Goal: Task Accomplishment & Management: Complete application form

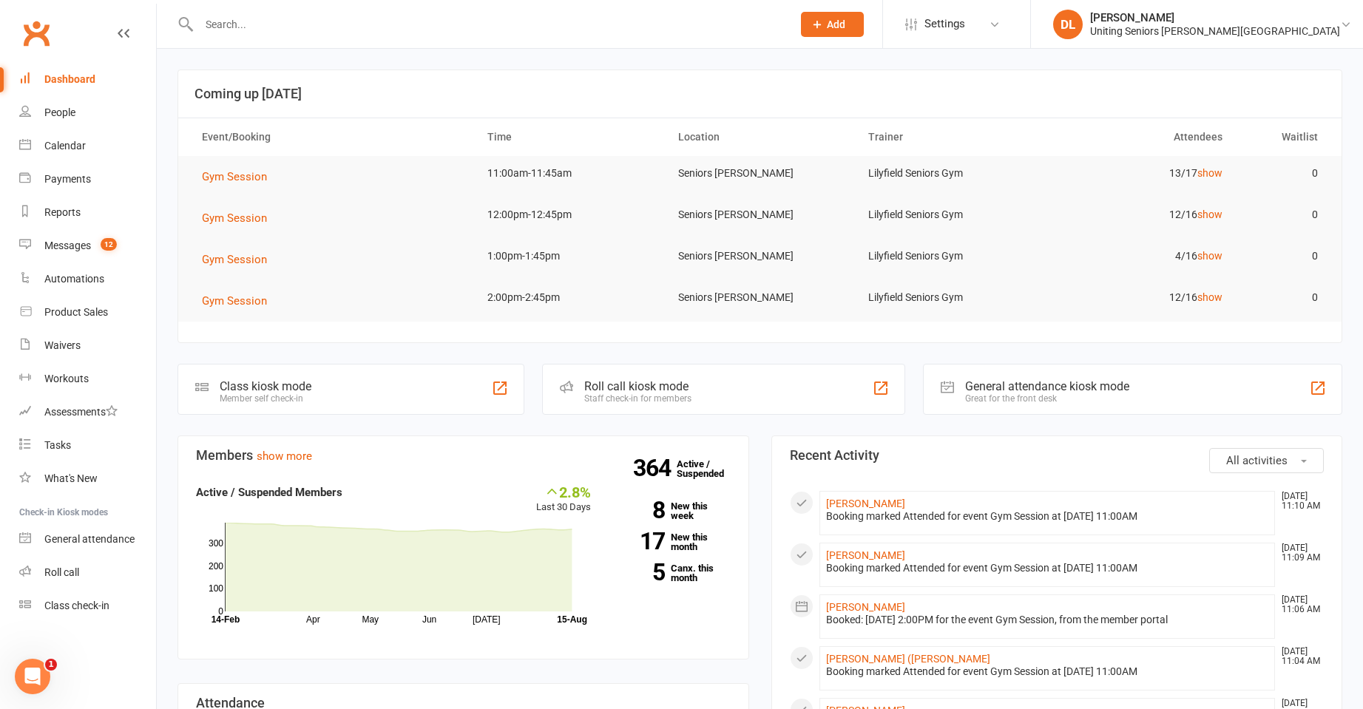
click at [846, 23] on span "Add" at bounding box center [836, 24] width 18 height 12
click at [883, 102] on link "Member" at bounding box center [817, 101] width 132 height 34
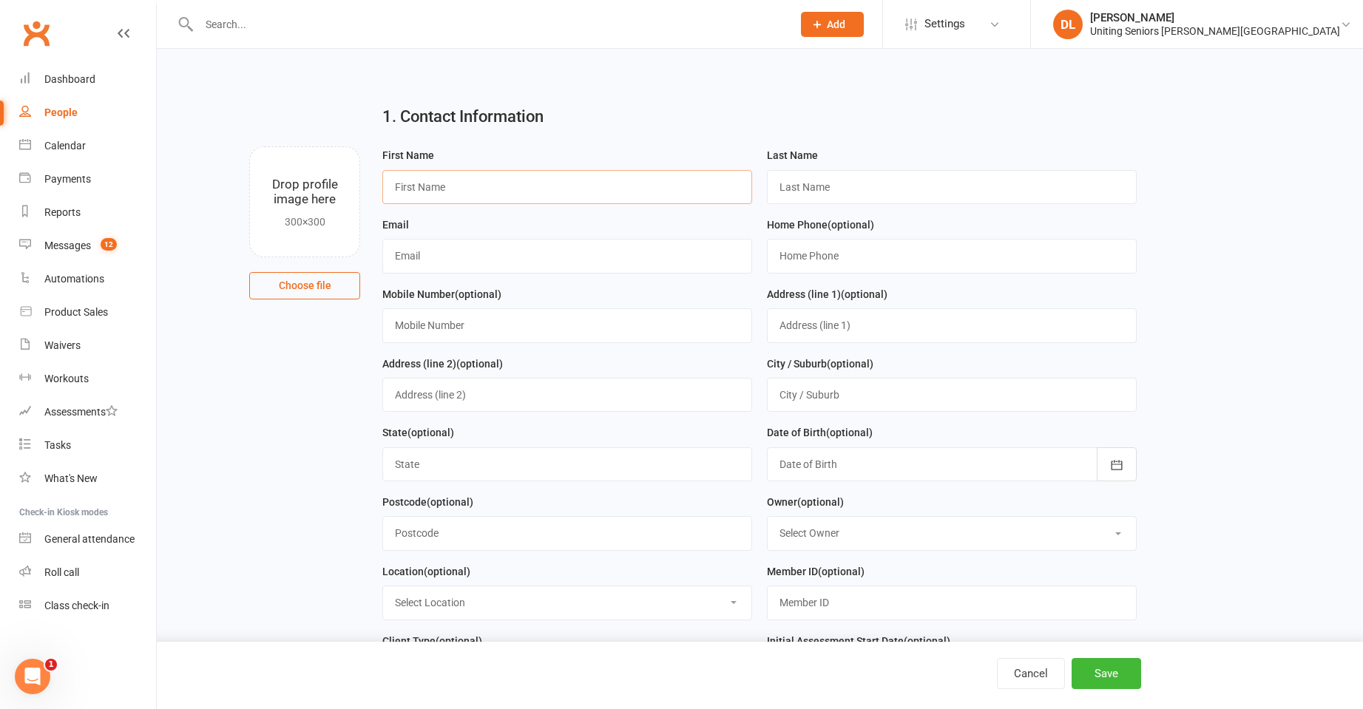
click at [442, 191] on input "text" at bounding box center [567, 187] width 370 height 34
paste input "[PERSON_NAME] ([PERSON_NAME]) [PERSON_NAME]"
drag, startPoint x: 472, startPoint y: 188, endPoint x: 627, endPoint y: 186, distance: 155.4
click at [627, 186] on input "[PERSON_NAME] ([PERSON_NAME]) [PERSON_NAME]" at bounding box center [567, 187] width 370 height 34
type input "Elizabeth (Libby)"
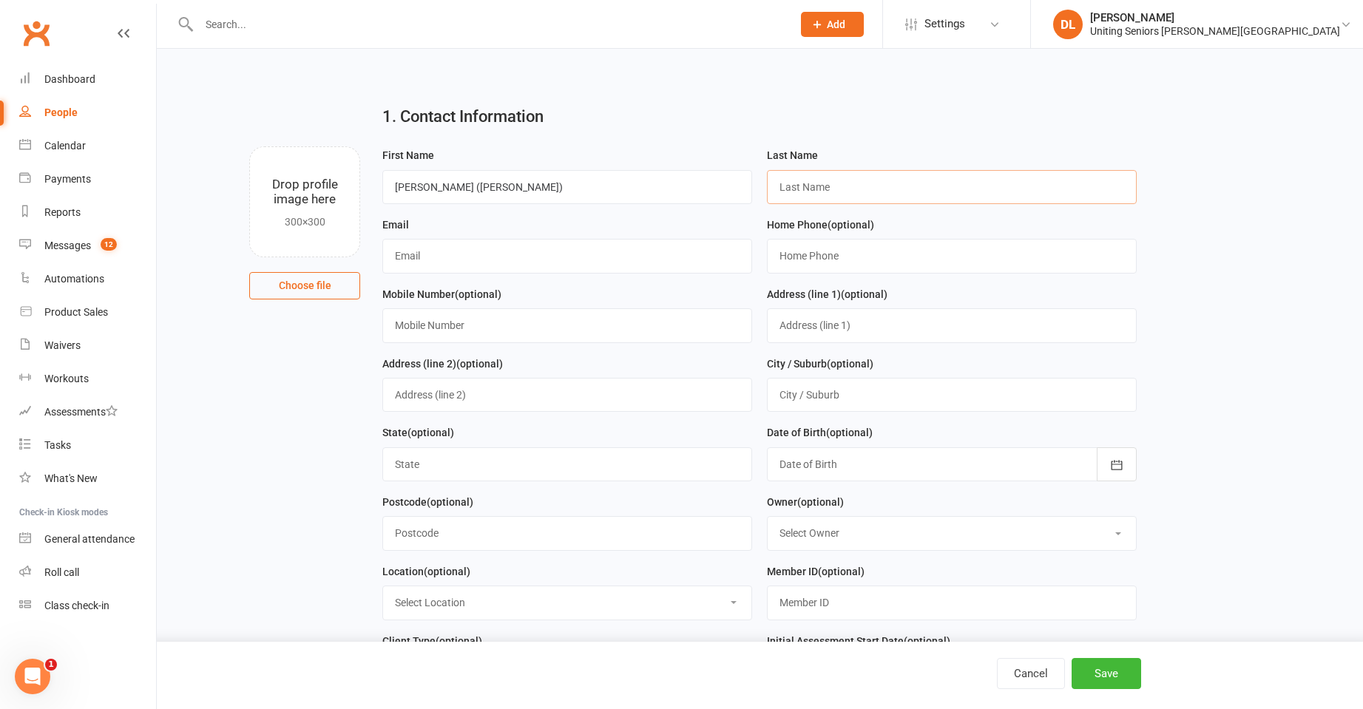
click at [851, 187] on input "text" at bounding box center [952, 187] width 370 height 34
paste input "Fry"
click at [834, 193] on input "Fry" at bounding box center [952, 187] width 370 height 34
click at [829, 189] on input "Fry" at bounding box center [952, 187] width 370 height 34
type input "Fry"
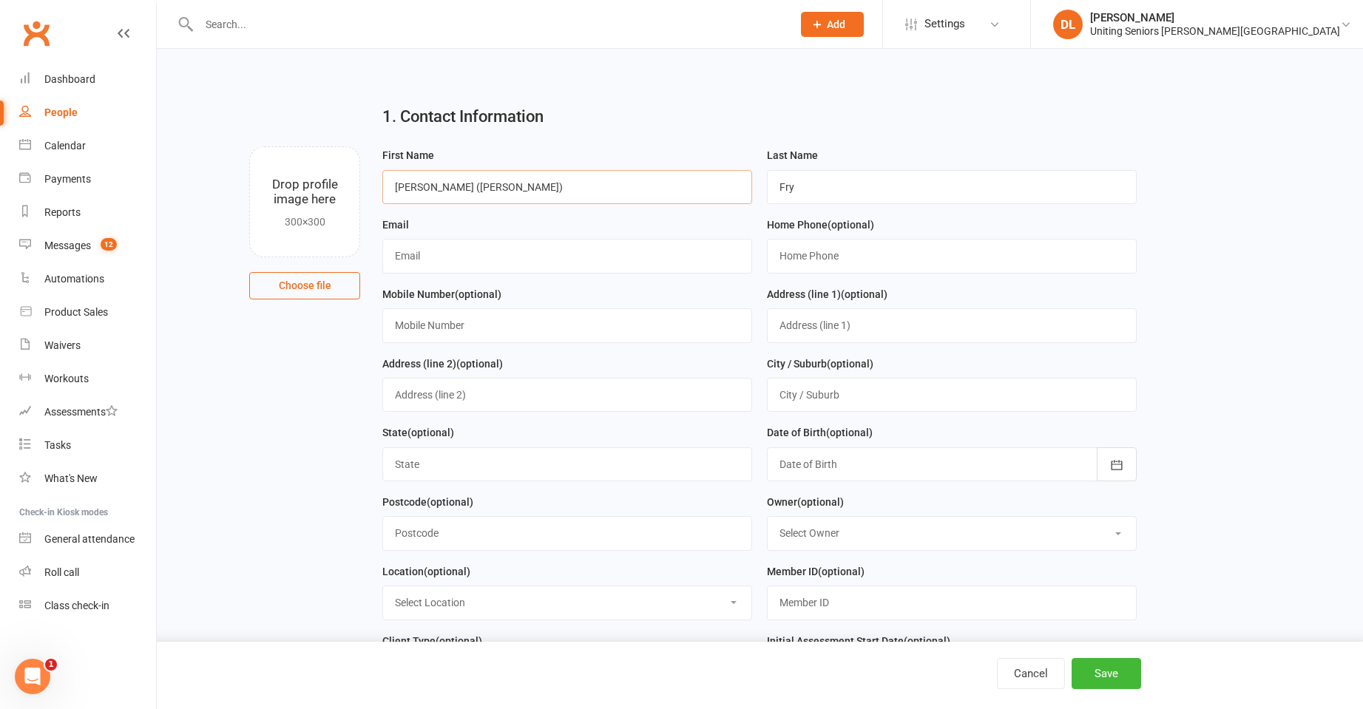
click at [601, 189] on input "Elizabeth (Libby)" at bounding box center [567, 187] width 370 height 34
click at [474, 266] on input "text" at bounding box center [567, 256] width 370 height 34
click at [465, 263] on input "text" at bounding box center [567, 256] width 370 height 34
paste input "libfry@gmail.com"
type input "libfry@gmail.com"
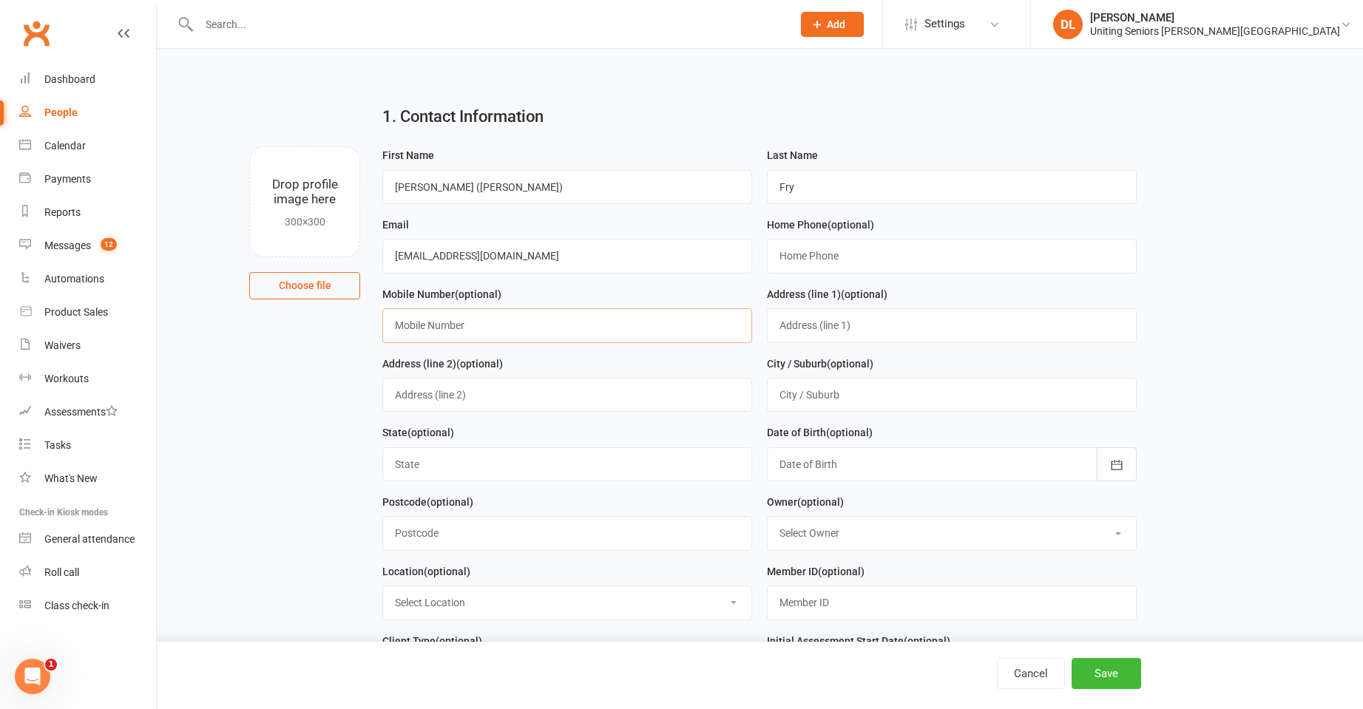
click at [502, 338] on input "text" at bounding box center [567, 325] width 370 height 34
paste input "448 820 736"
type input "0448 820 736"
click at [1205, 350] on main "1. Contact Information Drop profile image here 300×300 Choose file First Name E…" at bounding box center [760, 634] width 1165 height 1083
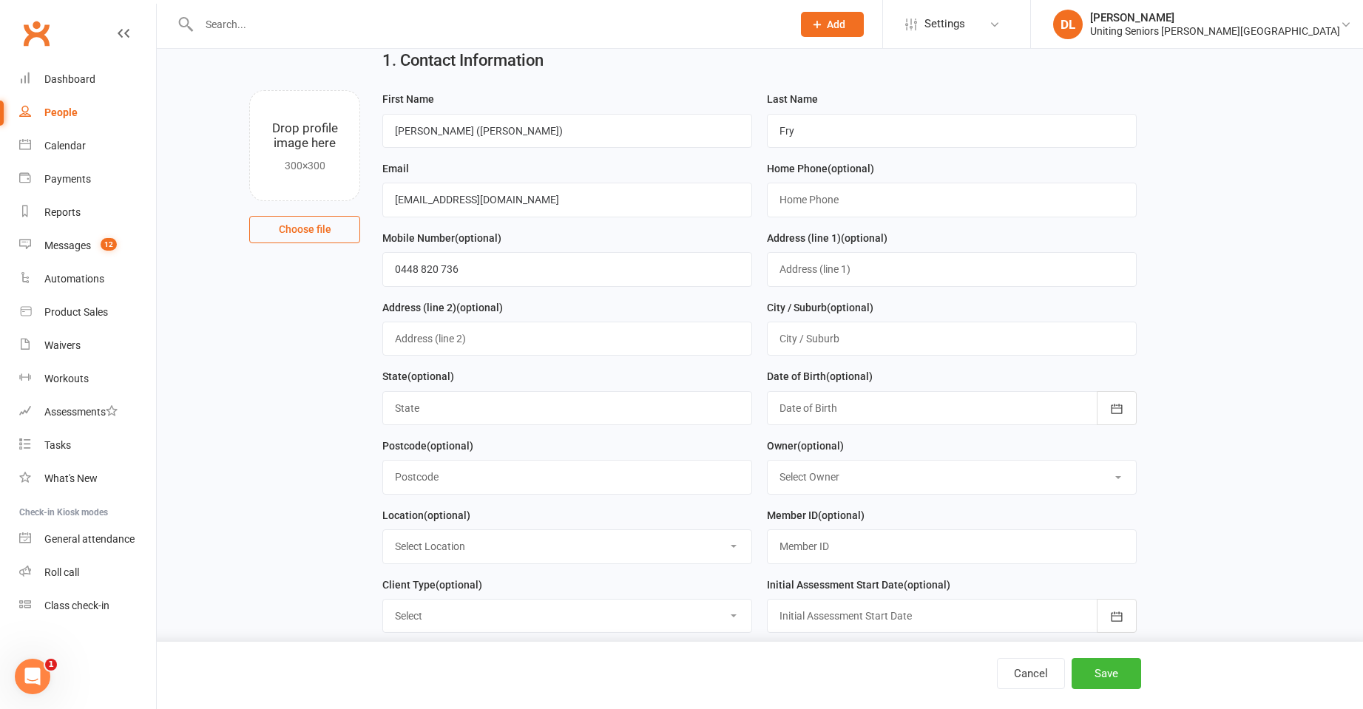
scroll to position [148, 0]
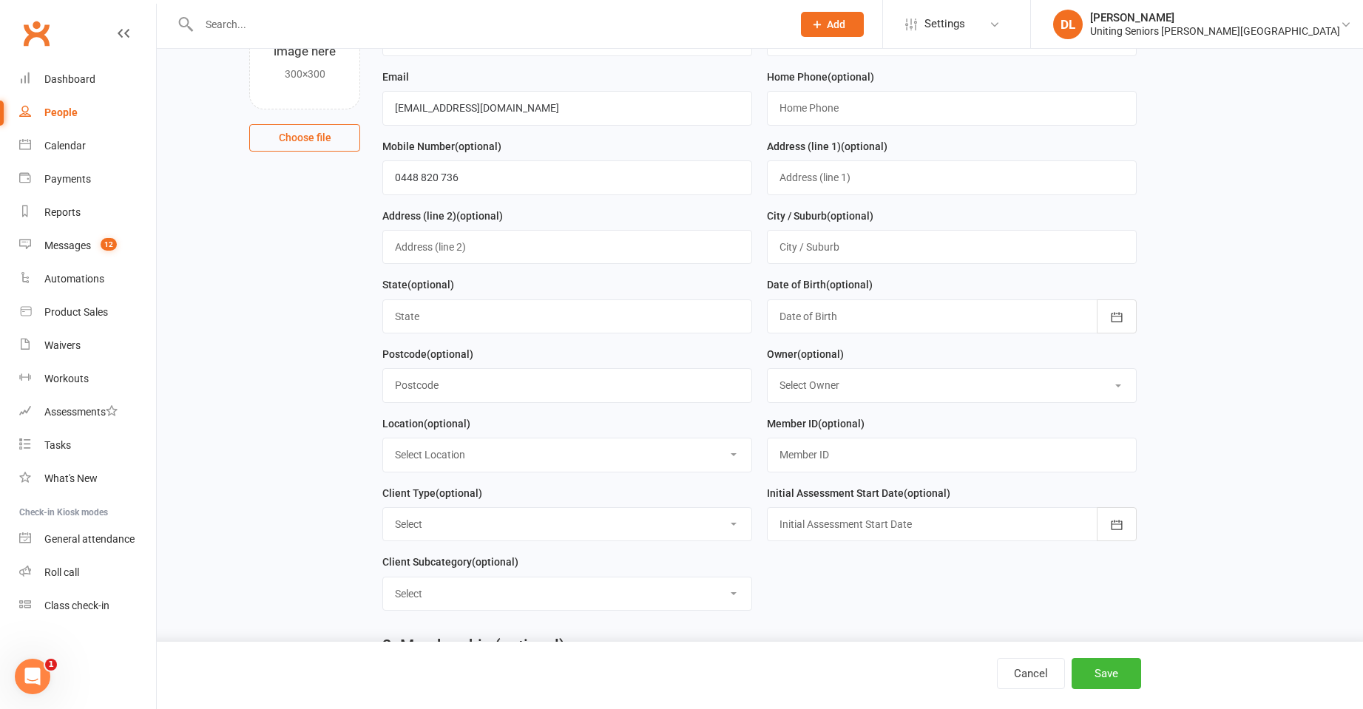
click at [947, 334] on div at bounding box center [952, 317] width 370 height 34
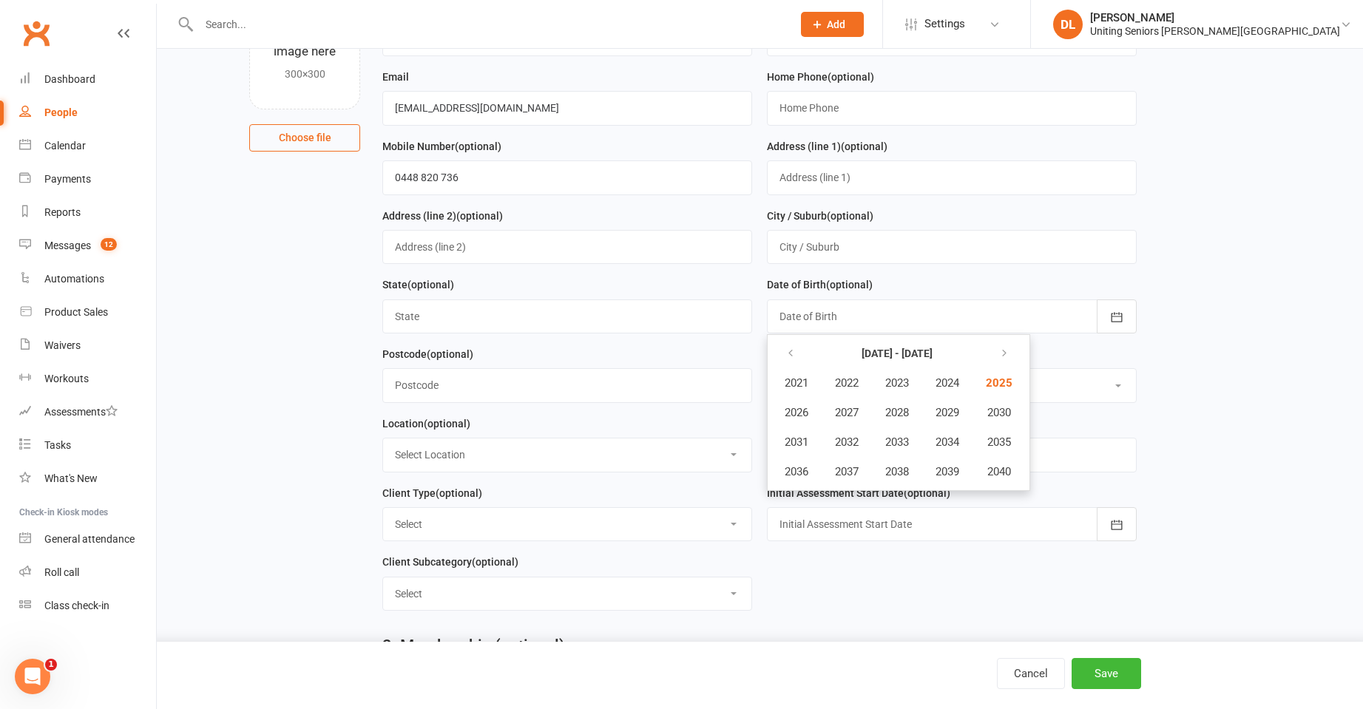
click at [1213, 373] on main "1. Contact Information Drop profile image here 300×300 Choose file First Name E…" at bounding box center [760, 486] width 1165 height 1083
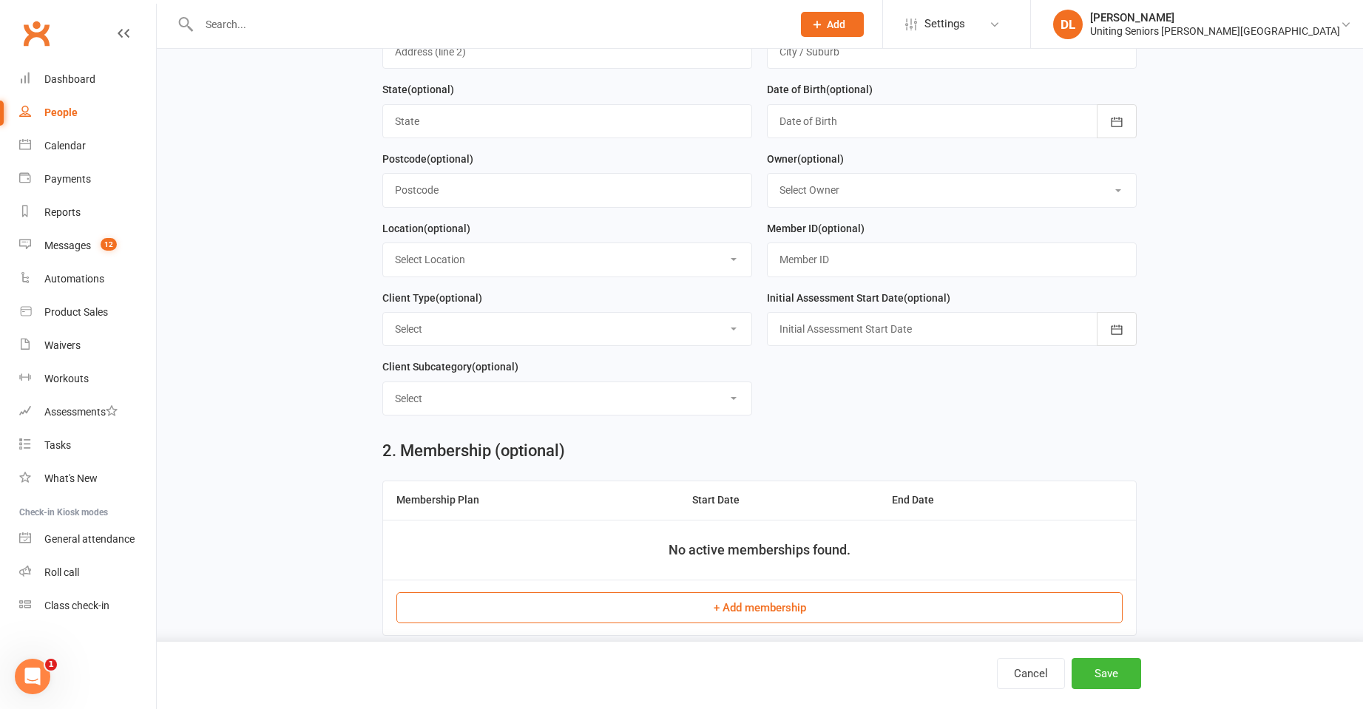
scroll to position [370, 0]
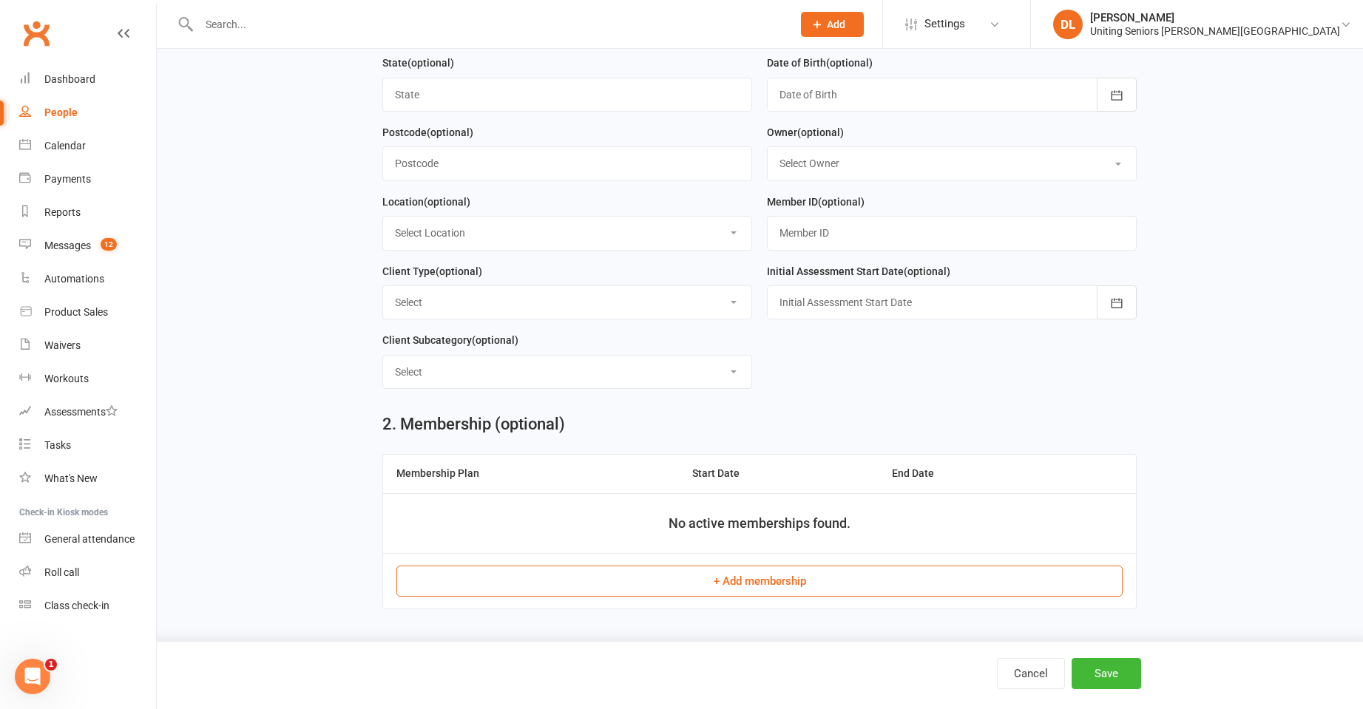
click at [478, 315] on select "Select DVA Foundation & Pensioner (FUP) Funded (CHSP) Self Funded (Full) Unitin…" at bounding box center [567, 302] width 368 height 33
select select "Self Funded (Full)"
click at [383, 292] on select "Select DVA Foundation & Pensioner (FUP) Funded (CHSP) Self Funded (Full) Unitin…" at bounding box center [567, 302] width 368 height 33
click at [454, 341] on label "Client Subcategory (optional)" at bounding box center [450, 340] width 136 height 16
click at [459, 368] on select "Select ILU Community" at bounding box center [567, 372] width 368 height 33
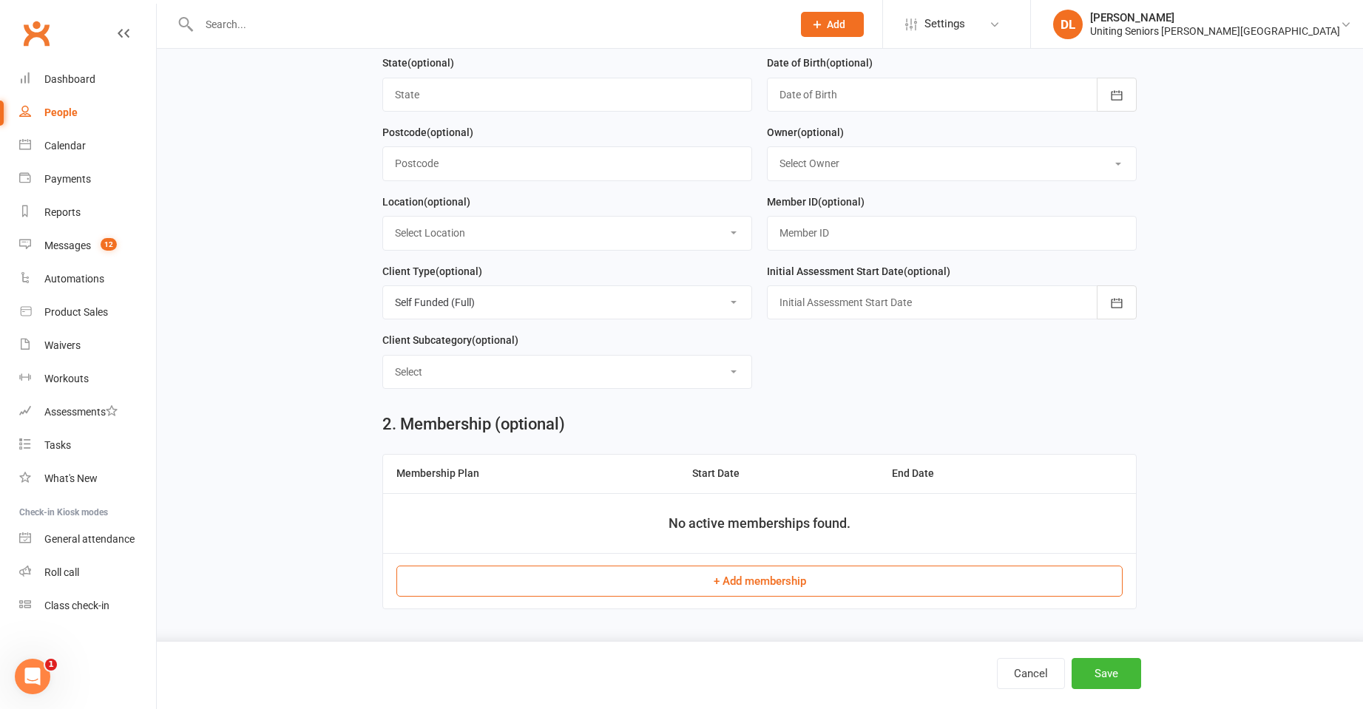
click at [992, 382] on form "First Name Elizabeth (Libby) Last Name Fry Email libfry@gmail.com Home Phone (o…" at bounding box center [759, 89] width 769 height 624
click at [880, 308] on div at bounding box center [952, 303] width 370 height 34
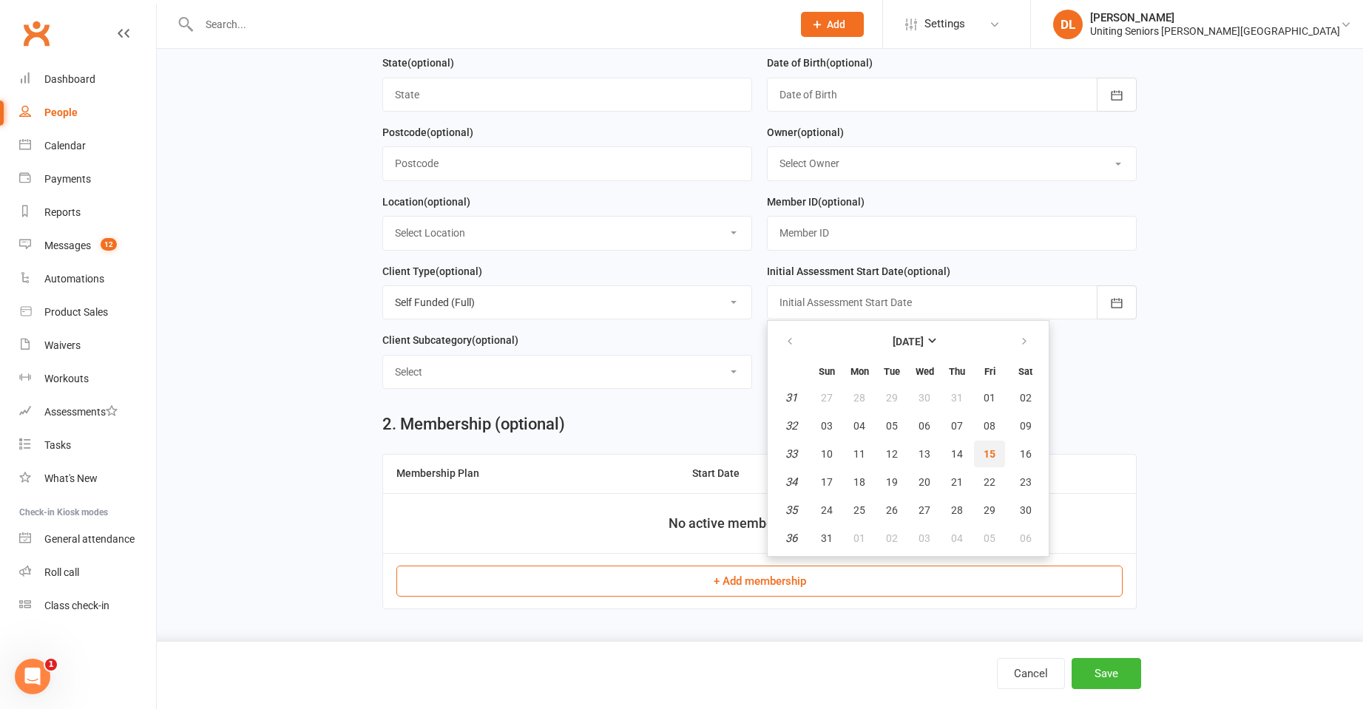
click at [988, 456] on span "15" at bounding box center [990, 454] width 12 height 12
type input "[DATE]"
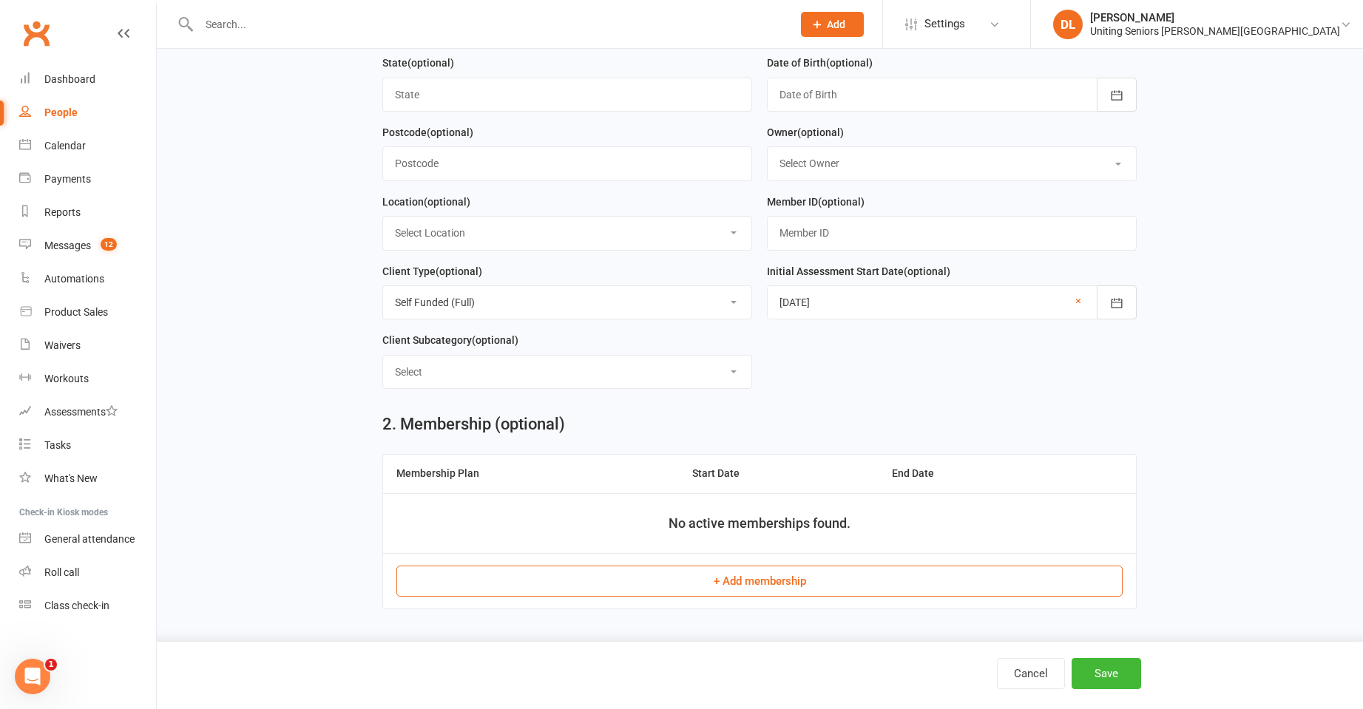
click at [861, 104] on div at bounding box center [952, 95] width 370 height 34
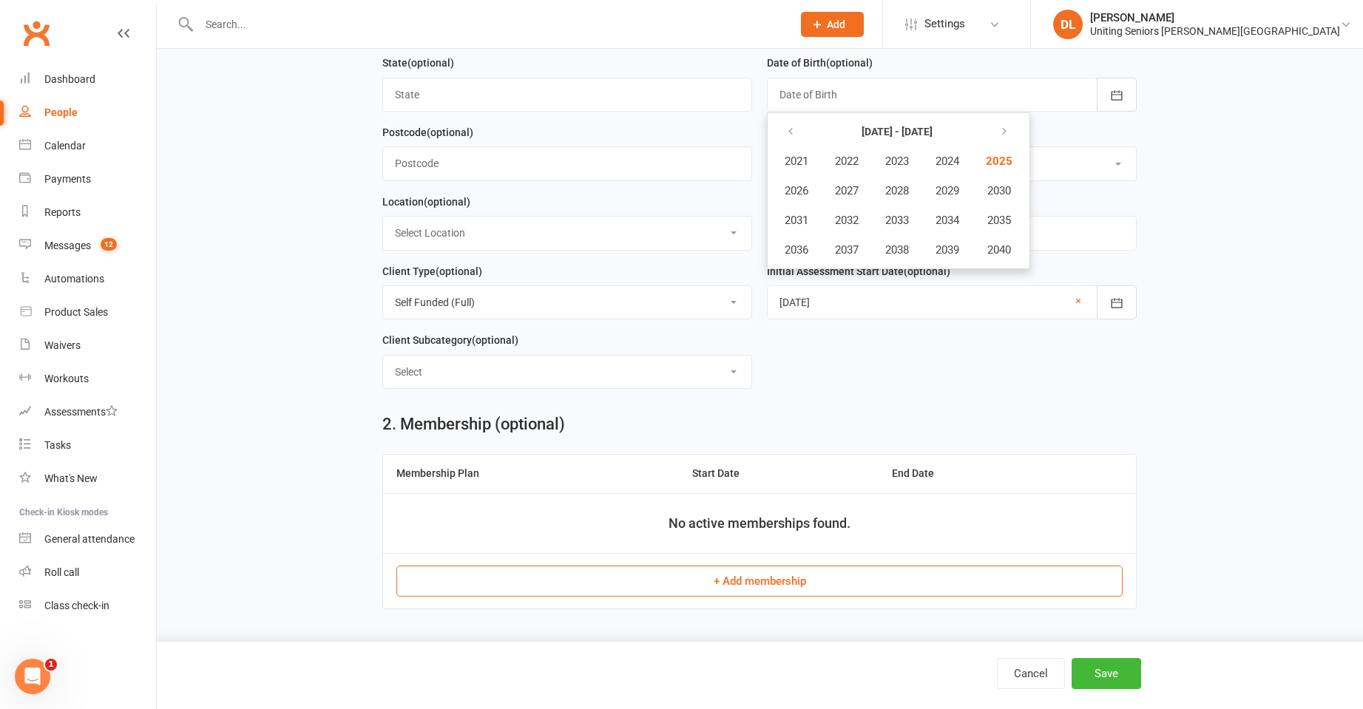
click at [833, 115] on ul "2021 - 2040 2021 2022 2023 2024 2025 2026 2027 2028 2029 2030 2031 2032 2033 20…" at bounding box center [898, 190] width 263 height 157
click at [841, 103] on div at bounding box center [952, 95] width 370 height 34
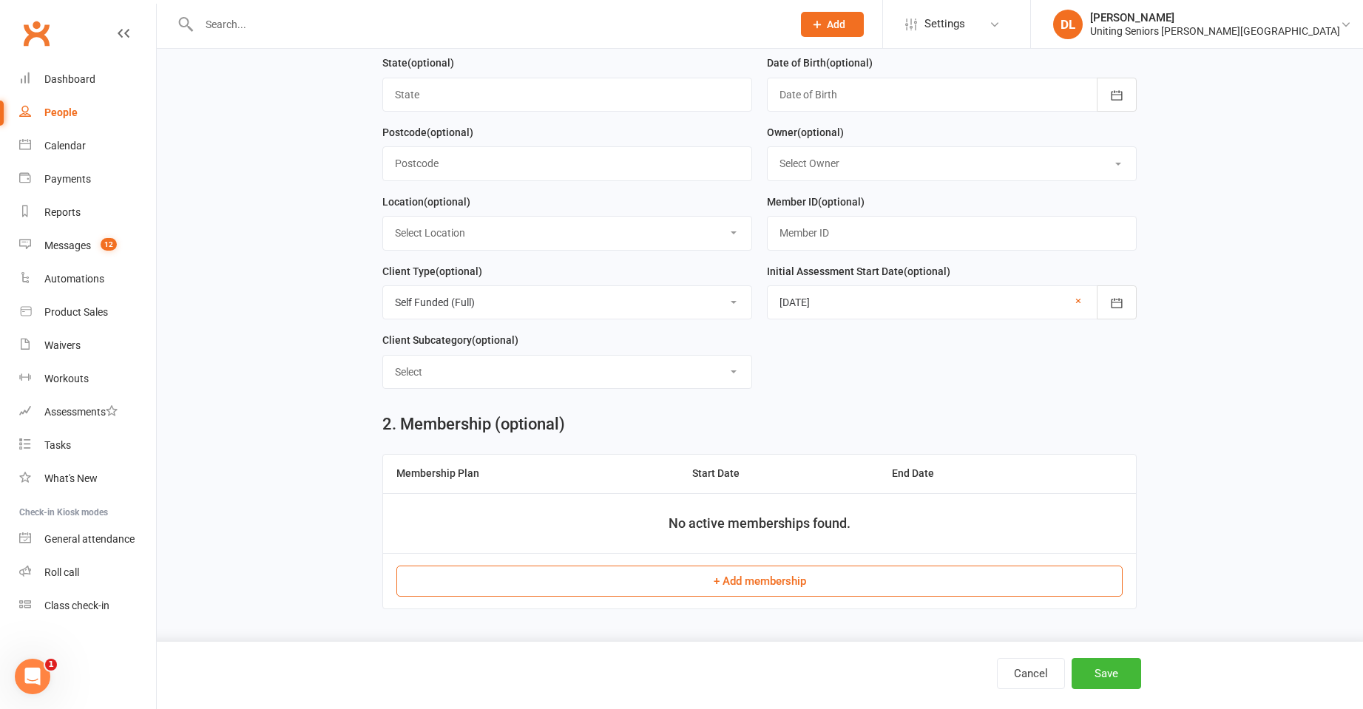
click at [833, 98] on div at bounding box center [952, 95] width 370 height 34
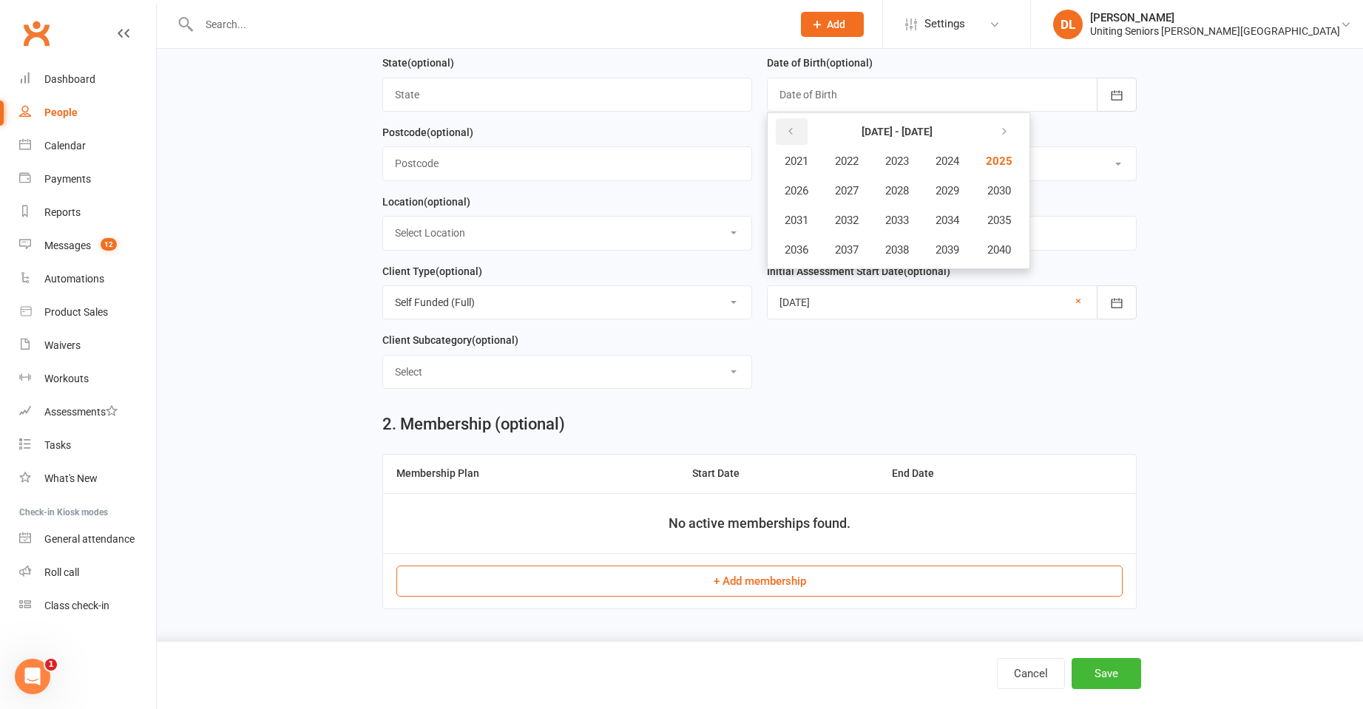
click at [786, 133] on icon "button" at bounding box center [791, 132] width 10 height 12
click at [905, 196] on span "1948" at bounding box center [898, 190] width 24 height 13
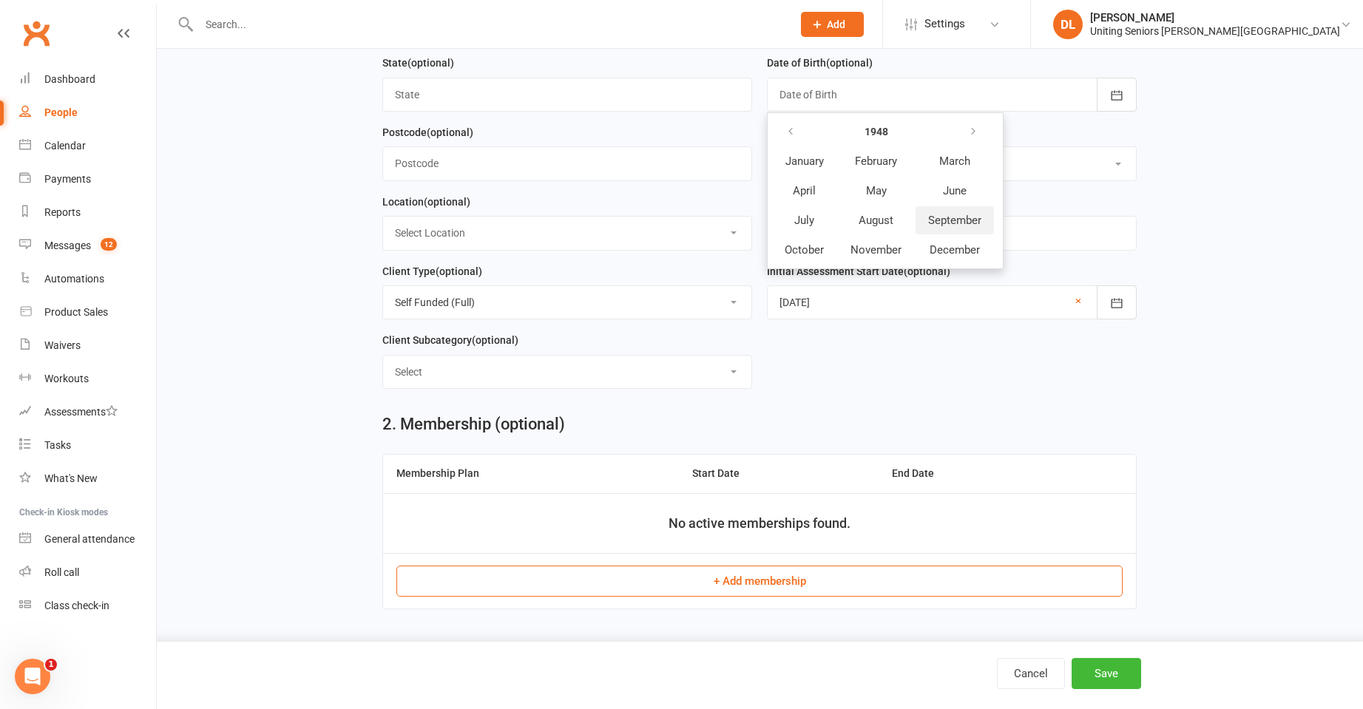
click at [949, 217] on span "September" at bounding box center [954, 220] width 53 height 13
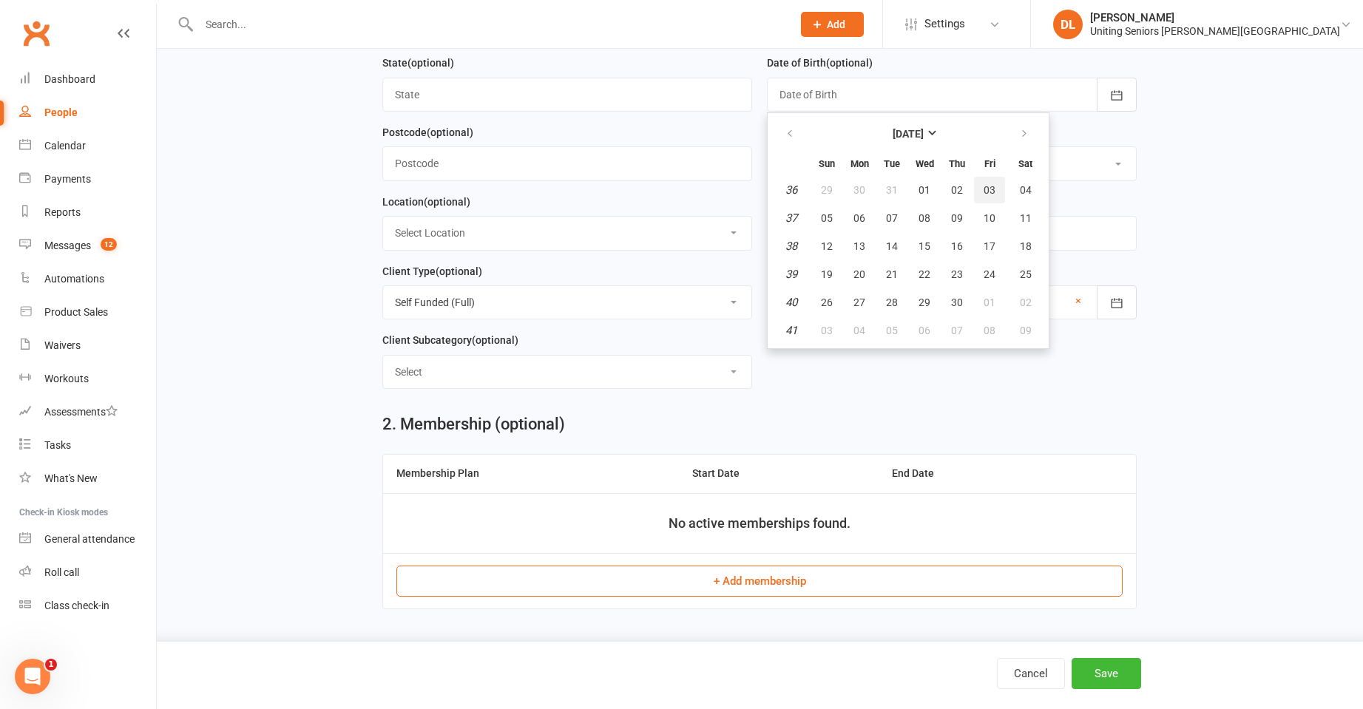
click at [984, 194] on span "03" at bounding box center [990, 190] width 12 height 12
type input "03 Sep 1948"
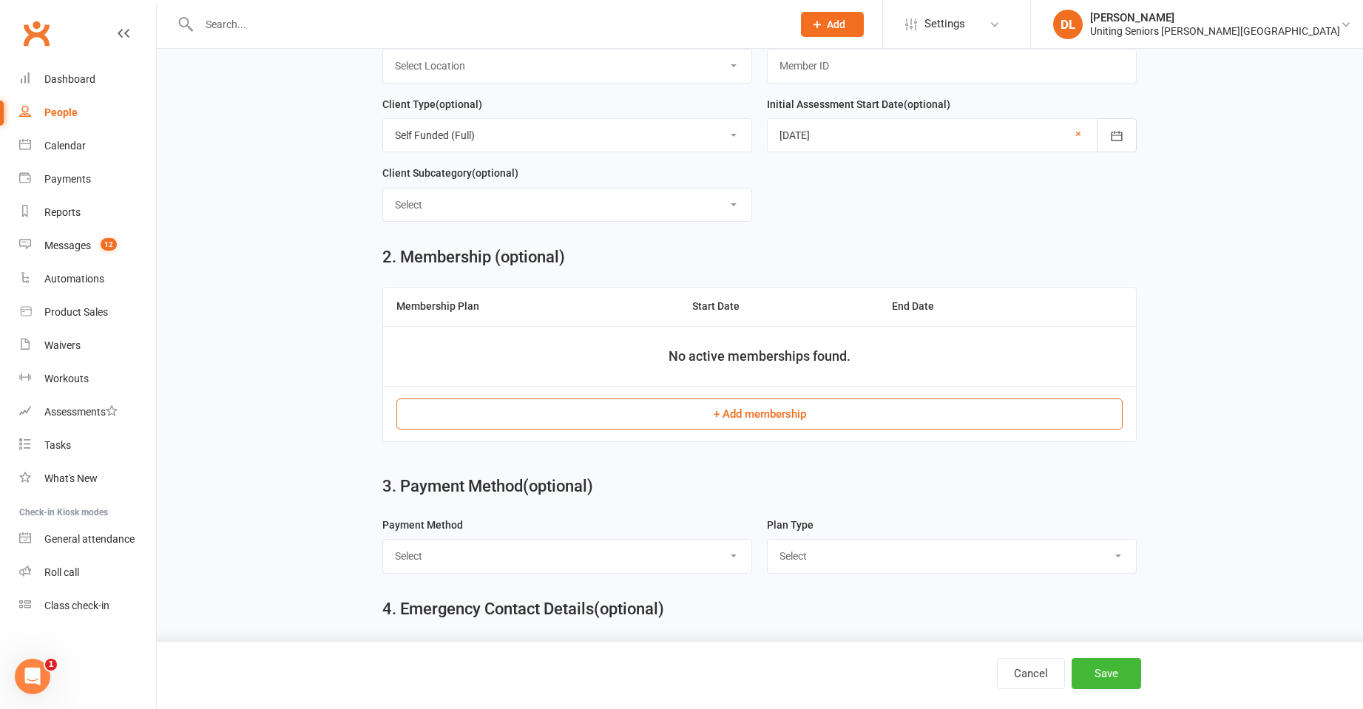
scroll to position [592, 0]
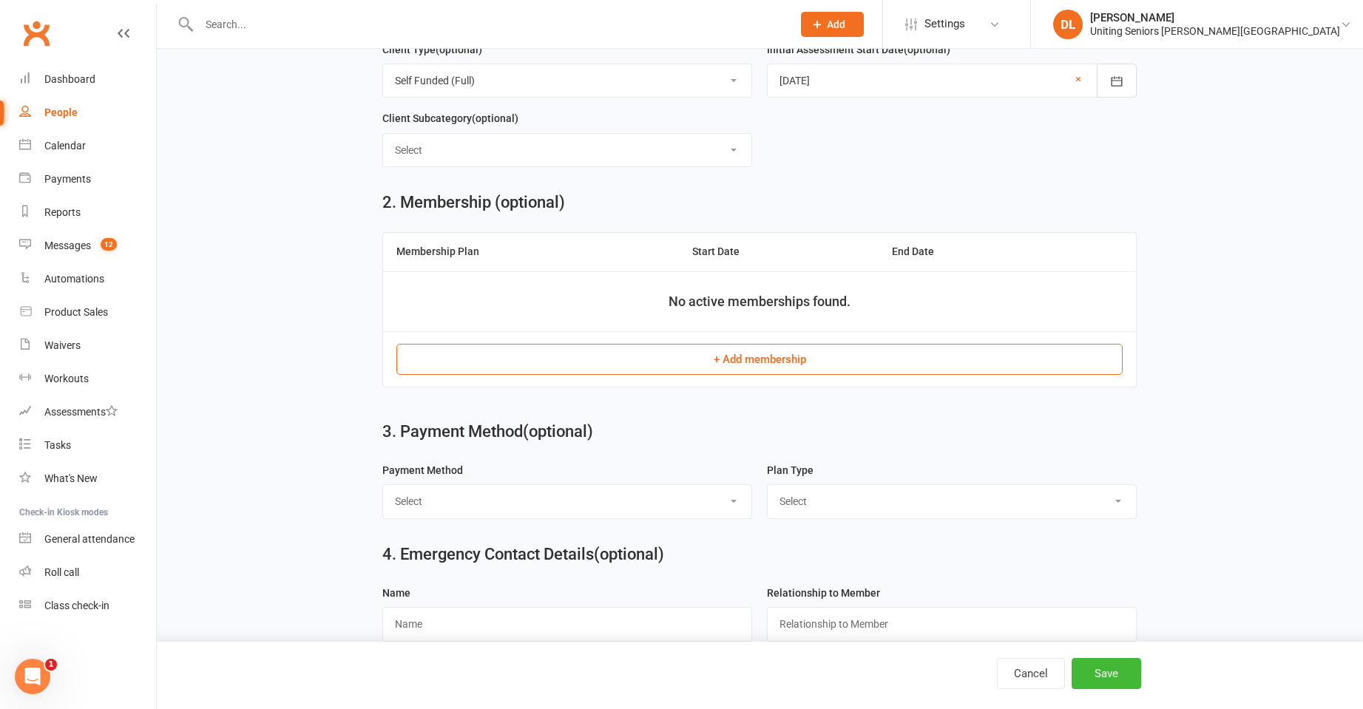
click at [790, 360] on button "+ Add membership" at bounding box center [760, 359] width 726 height 31
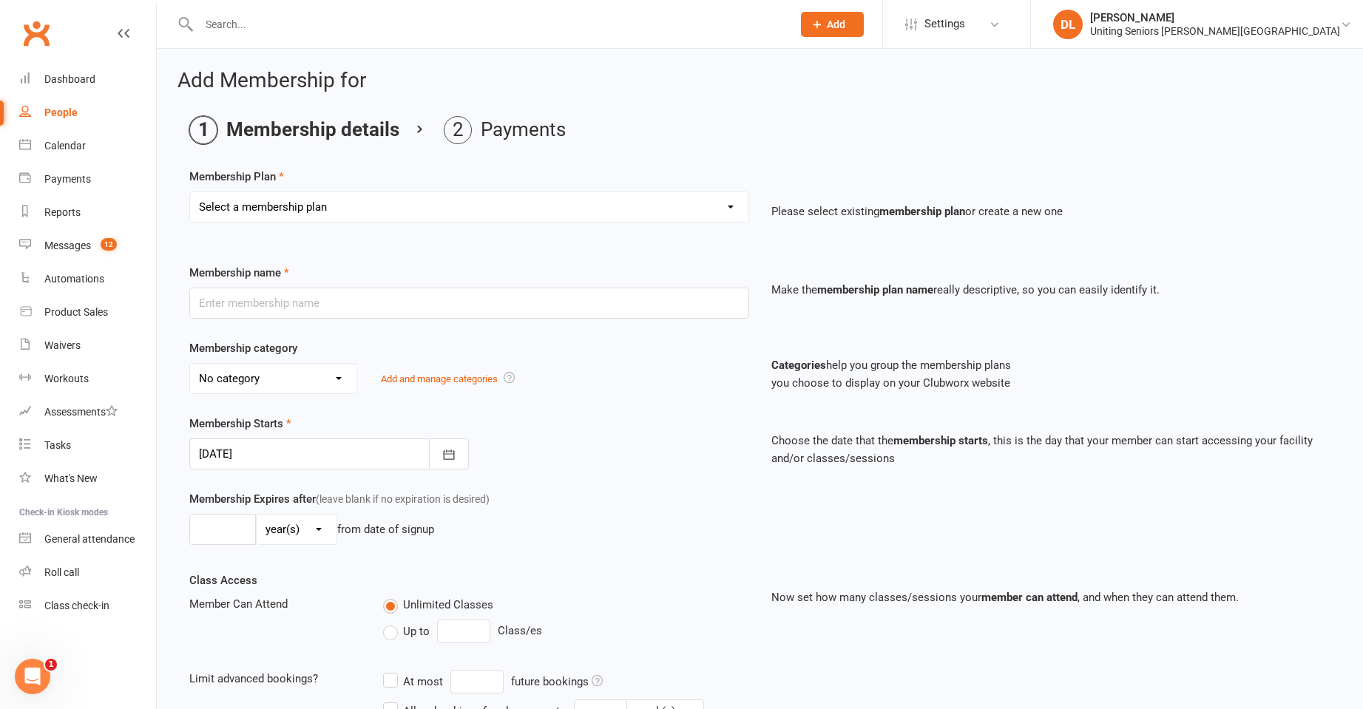
click at [498, 206] on select "Select a membership plan Create new Membership Plan Initial Assessment + Set Up…" at bounding box center [469, 207] width 559 height 30
select select "3"
click at [190, 192] on select "Select a membership plan Create new Membership Plan Initial Assessment + Set Up…" at bounding box center [469, 207] width 559 height 30
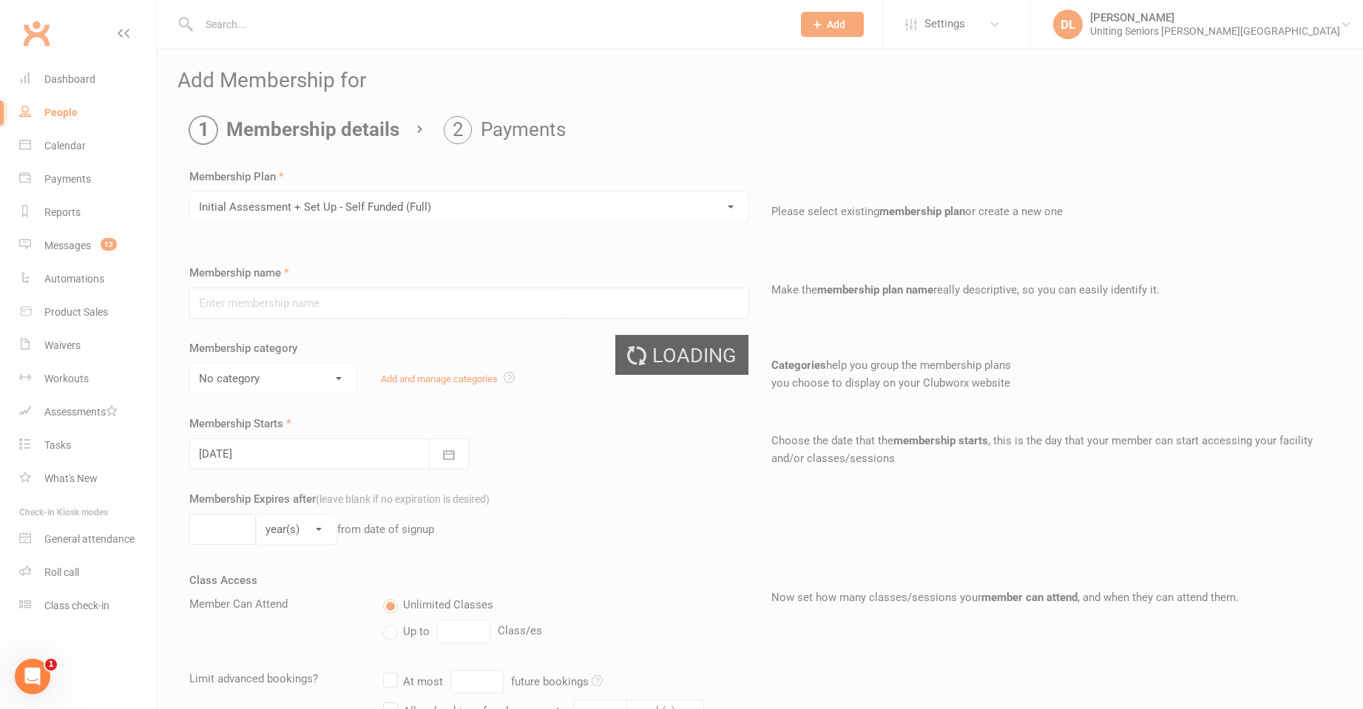
type input "Initial Assessment + Set Up - Self Funded (Full)"
select select "4"
type input "3"
select select "2"
type input "5"
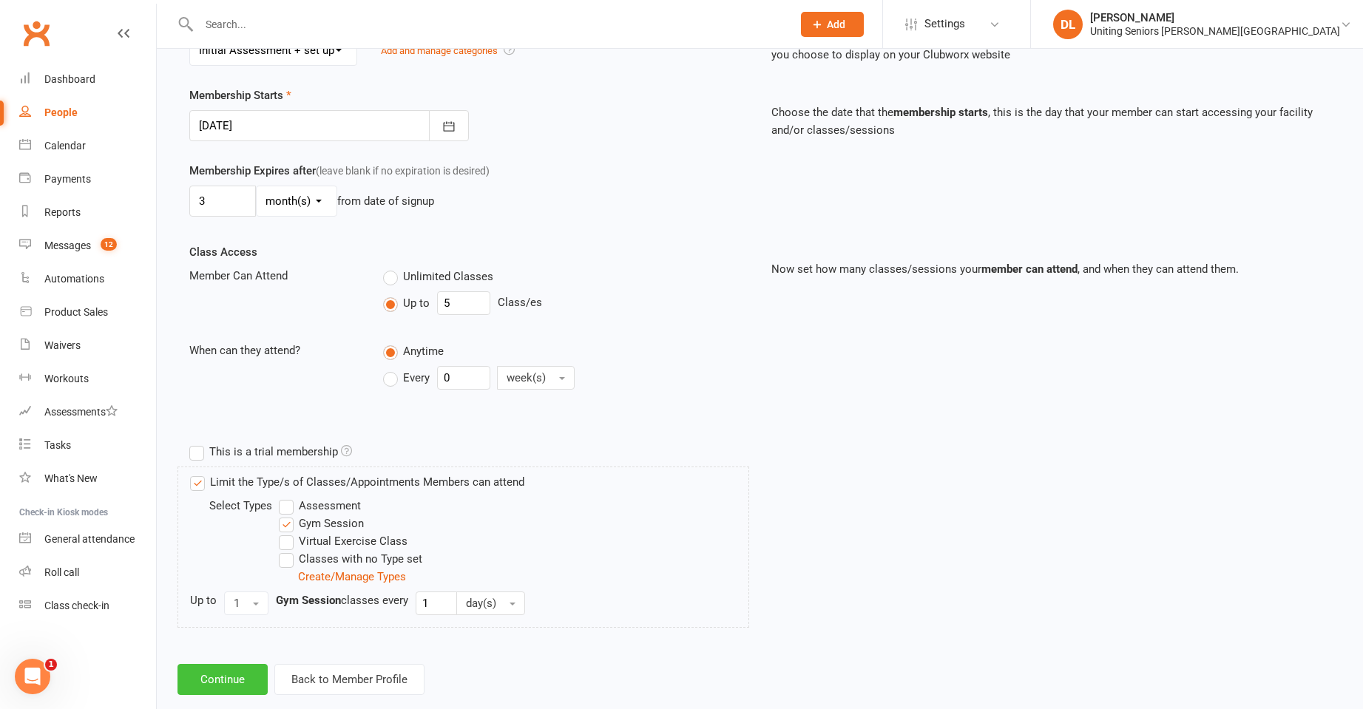
scroll to position [357, 0]
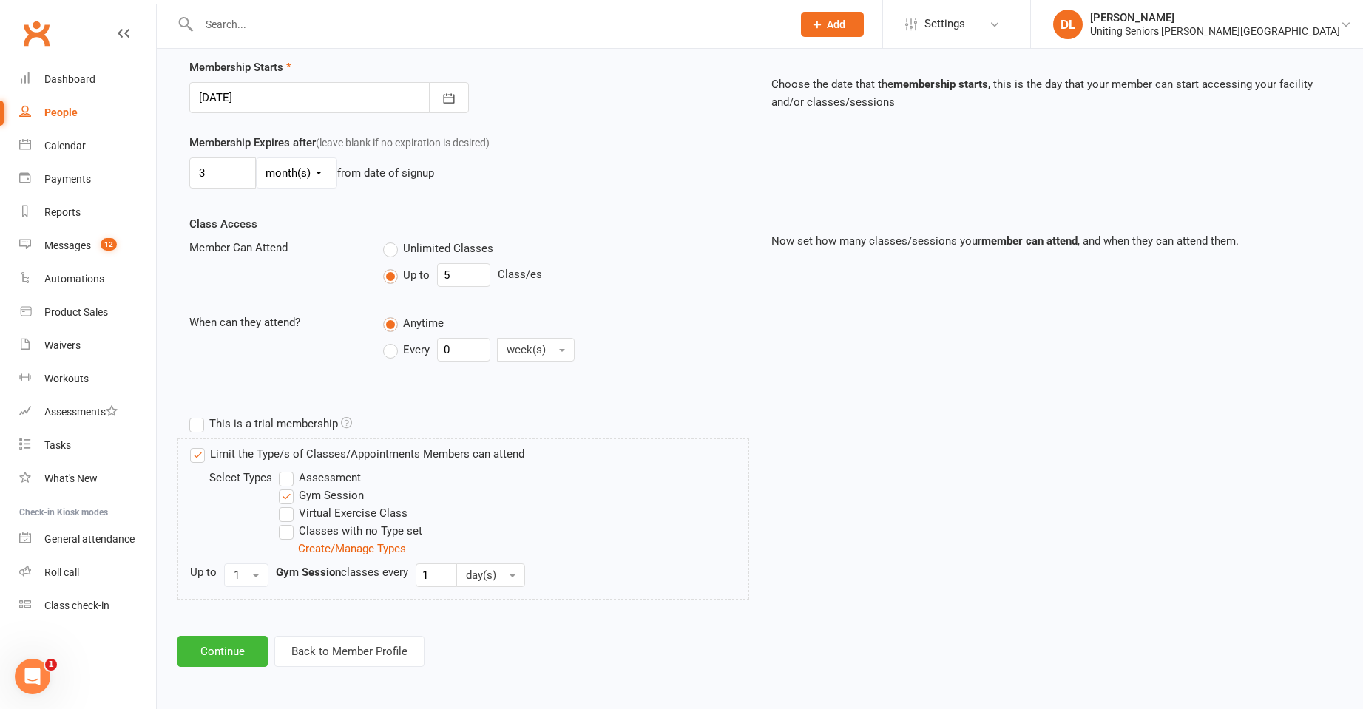
click at [244, 670] on div "Add Membership for Membership details Payments Membership Plan Select a members…" at bounding box center [760, 190] width 1207 height 996
click at [246, 659] on button "Continue" at bounding box center [223, 651] width 90 height 31
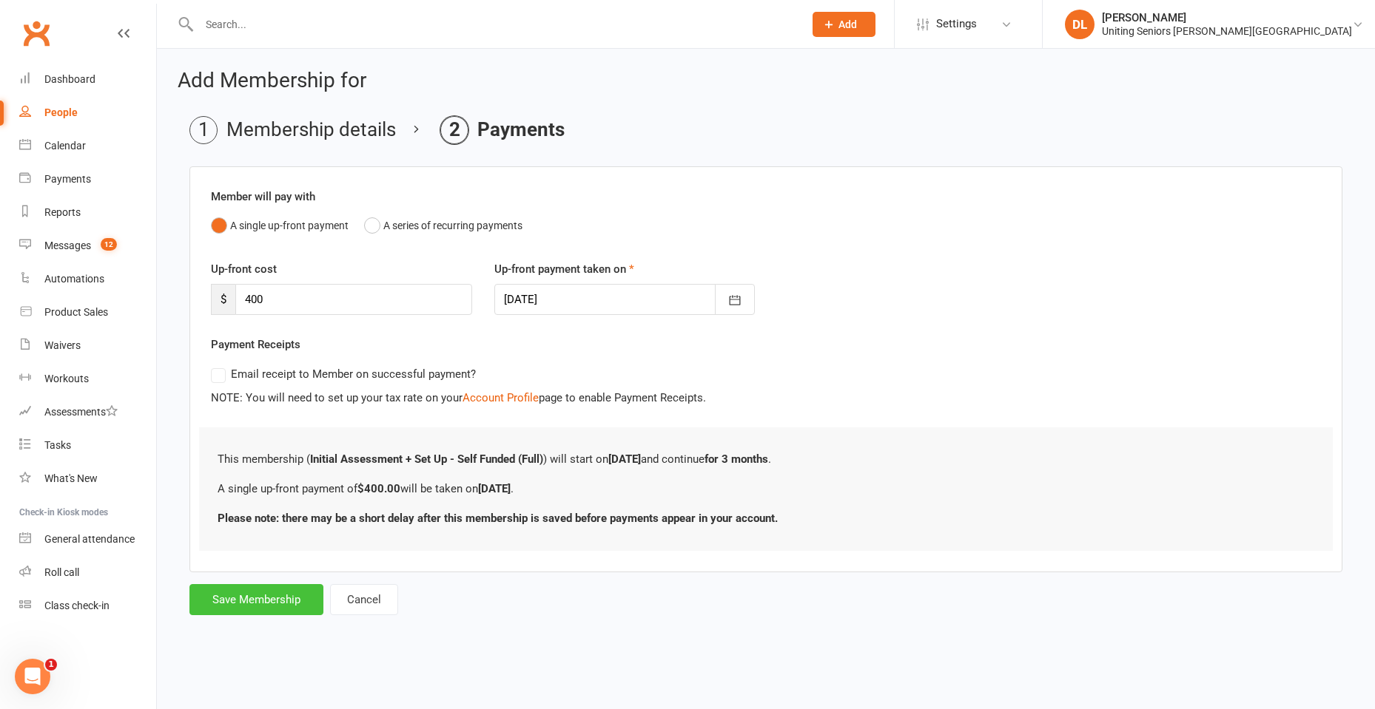
click at [269, 596] on button "Save Membership" at bounding box center [256, 599] width 134 height 31
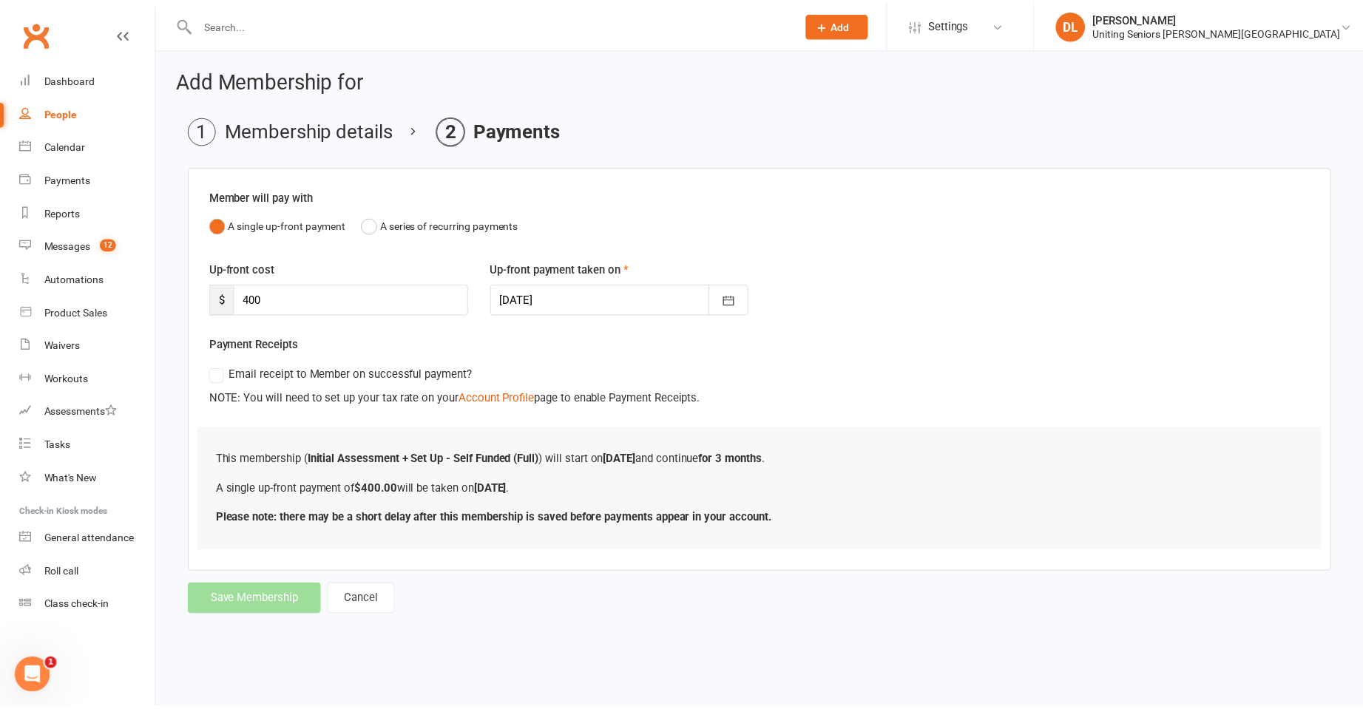
scroll to position [758, 0]
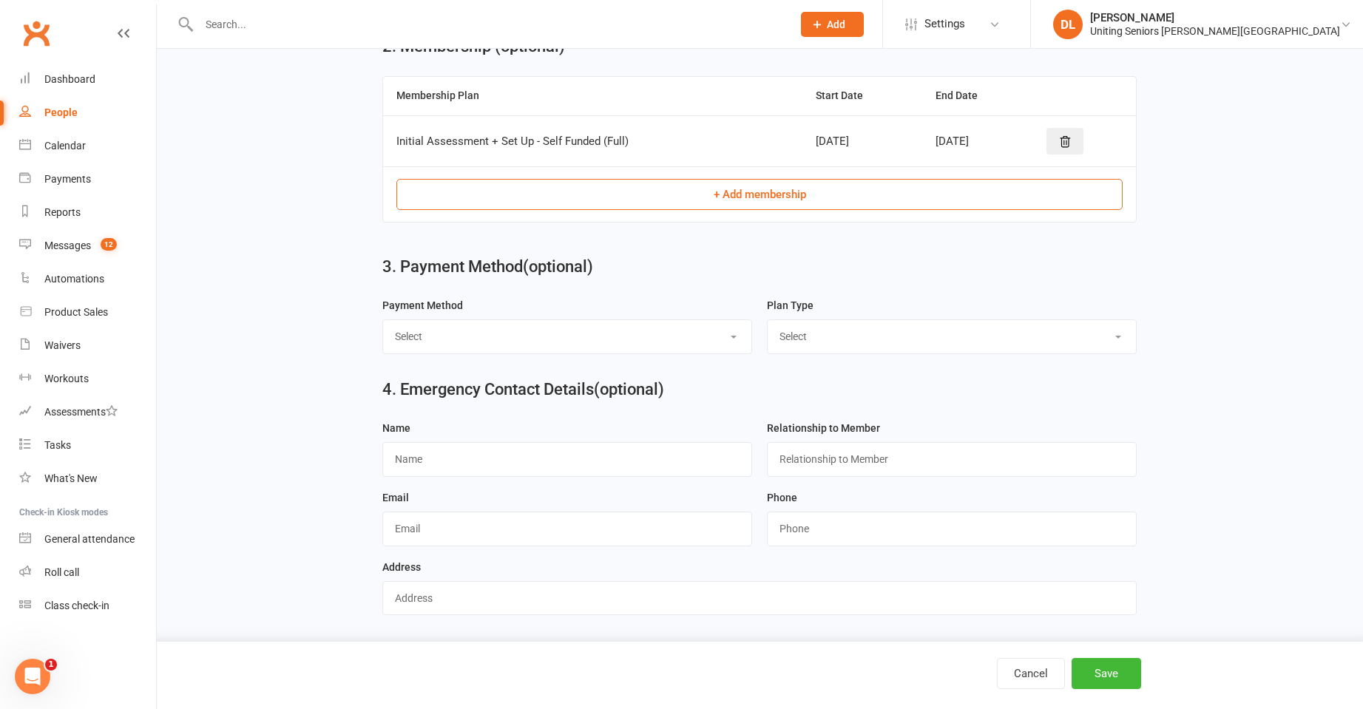
click at [644, 323] on select "Select Direct Debit Direct Deposit / Bank Transfer Credit Card by Phone BPay Ch…" at bounding box center [567, 336] width 368 height 33
select select "Credit Card by Phone"
click at [383, 320] on select "Select Direct Debit Direct Deposit / Bank Transfer Credit Card by Phone BPay Ch…" at bounding box center [567, 336] width 368 height 33
click at [540, 349] on select "Select Direct Debit Direct Deposit / Bank Transfer Credit Card by Phone BPay Ch…" at bounding box center [567, 336] width 368 height 33
click at [383, 320] on select "Select Direct Debit Direct Deposit / Bank Transfer Credit Card by Phone BPay Ch…" at bounding box center [567, 336] width 368 height 33
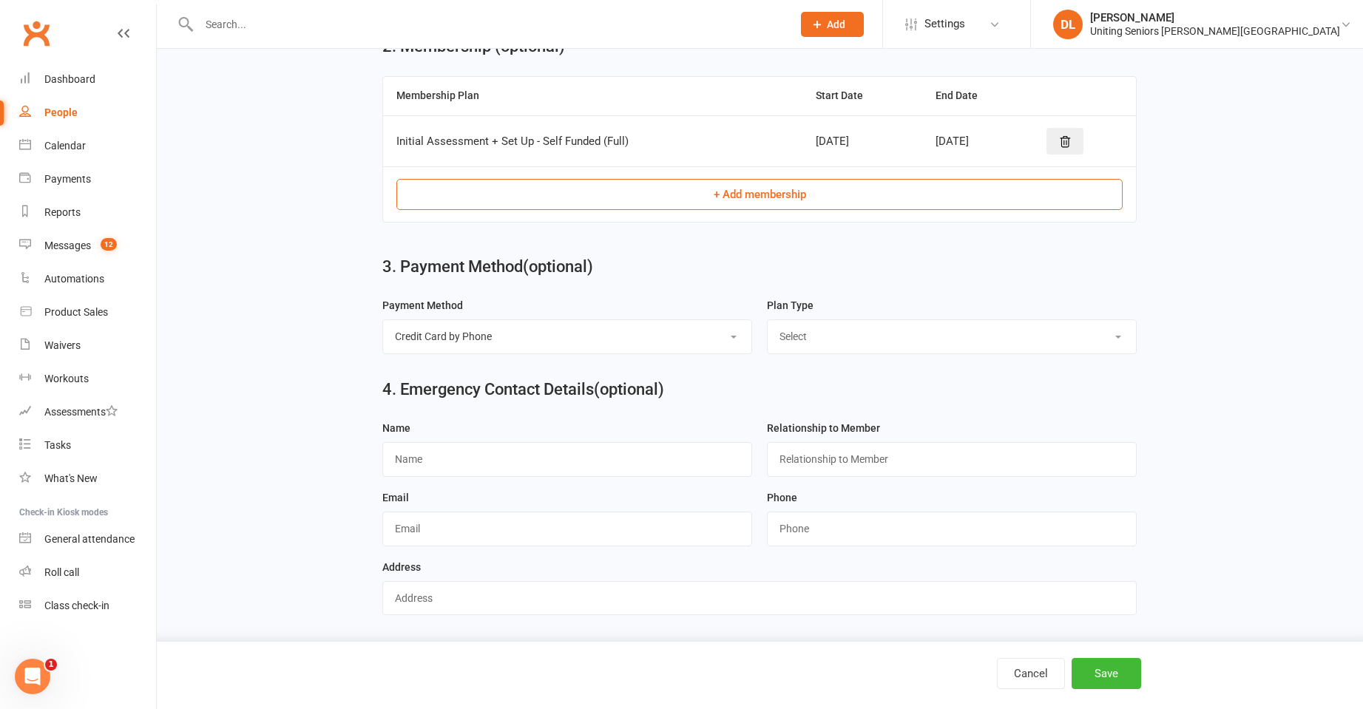
click at [837, 336] on select "Select Ongoing Single-service" at bounding box center [952, 336] width 368 height 33
select select "Single-service"
click at [768, 320] on select "Select Ongoing Single-service" at bounding box center [952, 336] width 368 height 33
click at [1104, 678] on button "Save" at bounding box center [1107, 673] width 70 height 31
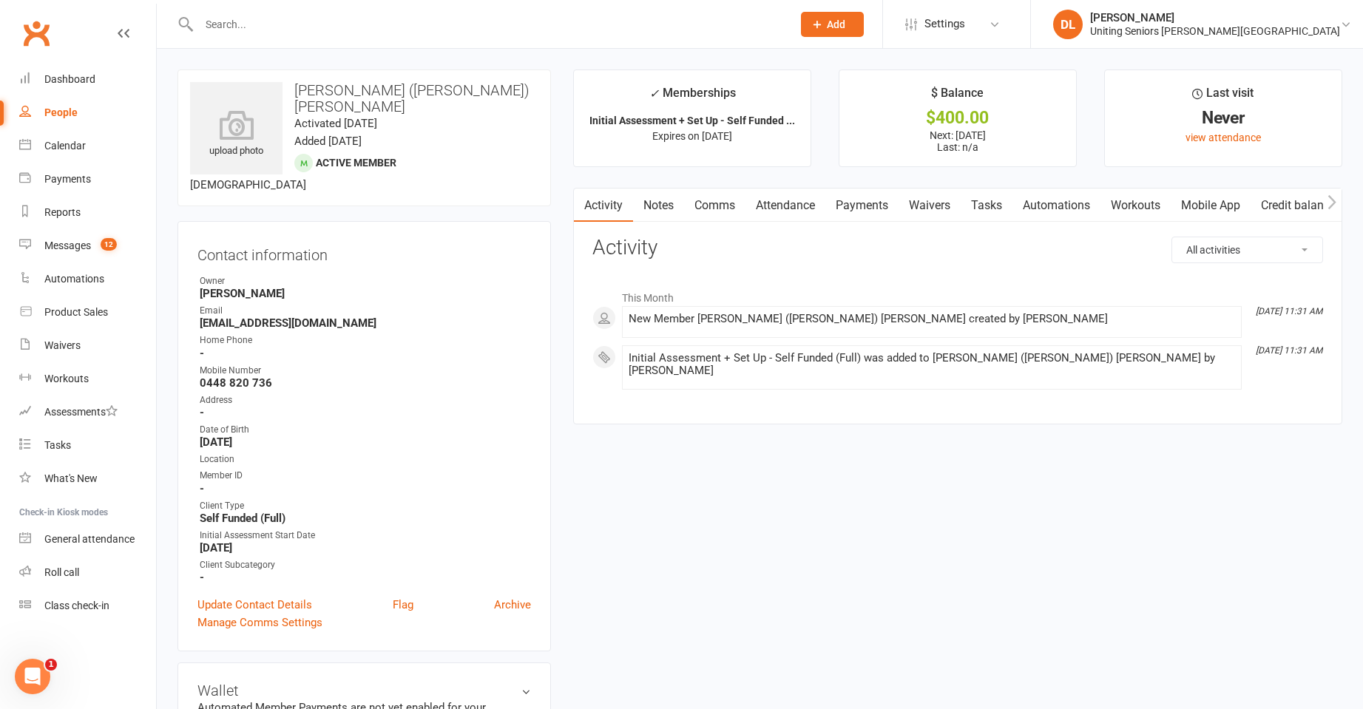
click at [786, 219] on link "Attendance" at bounding box center [786, 206] width 80 height 34
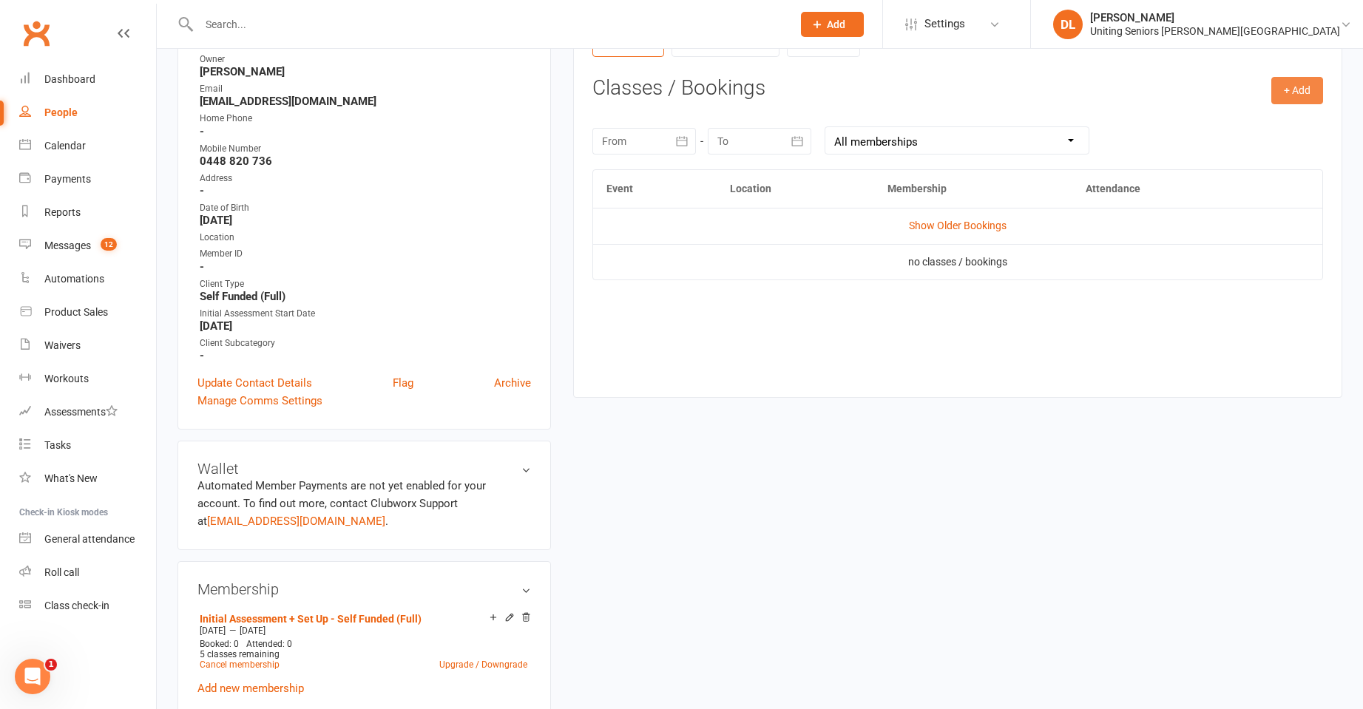
click at [1300, 100] on button "+ Add" at bounding box center [1298, 90] width 52 height 27
click at [1269, 129] on link "Book Event" at bounding box center [1249, 124] width 146 height 30
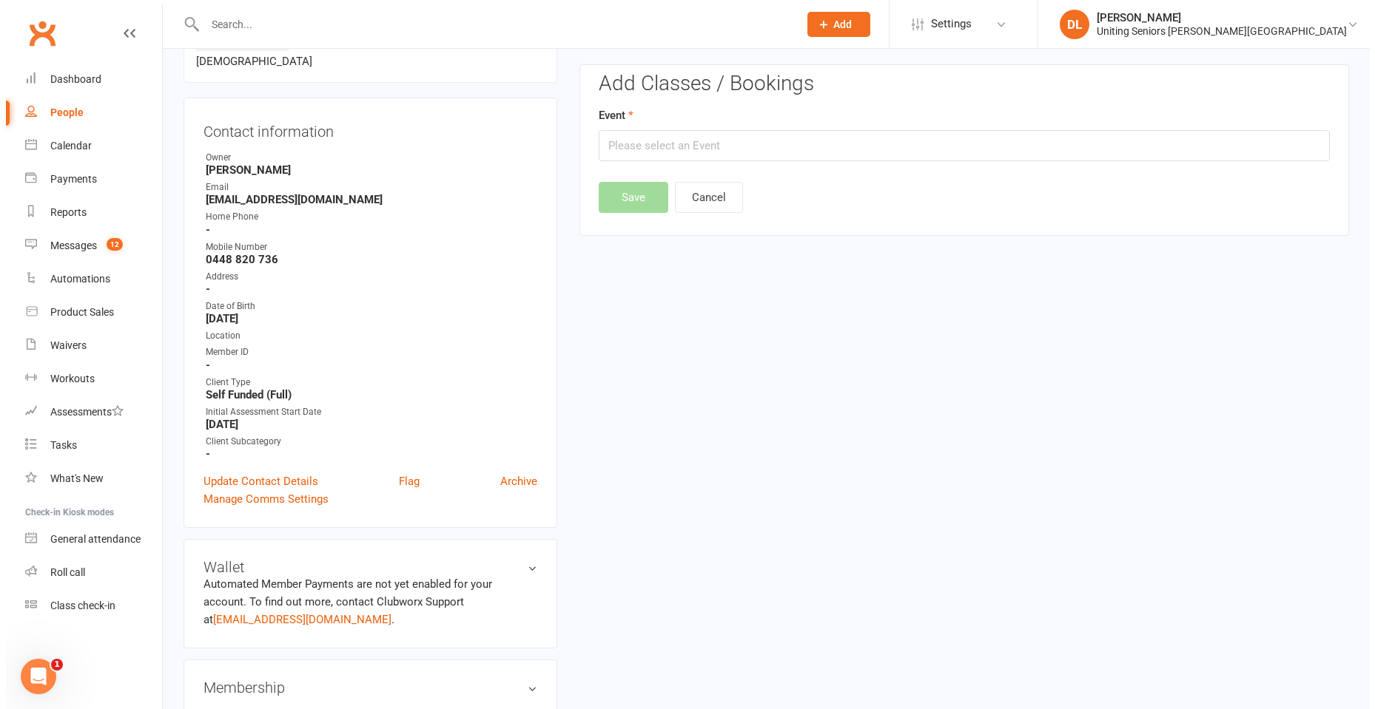
scroll to position [114, 0]
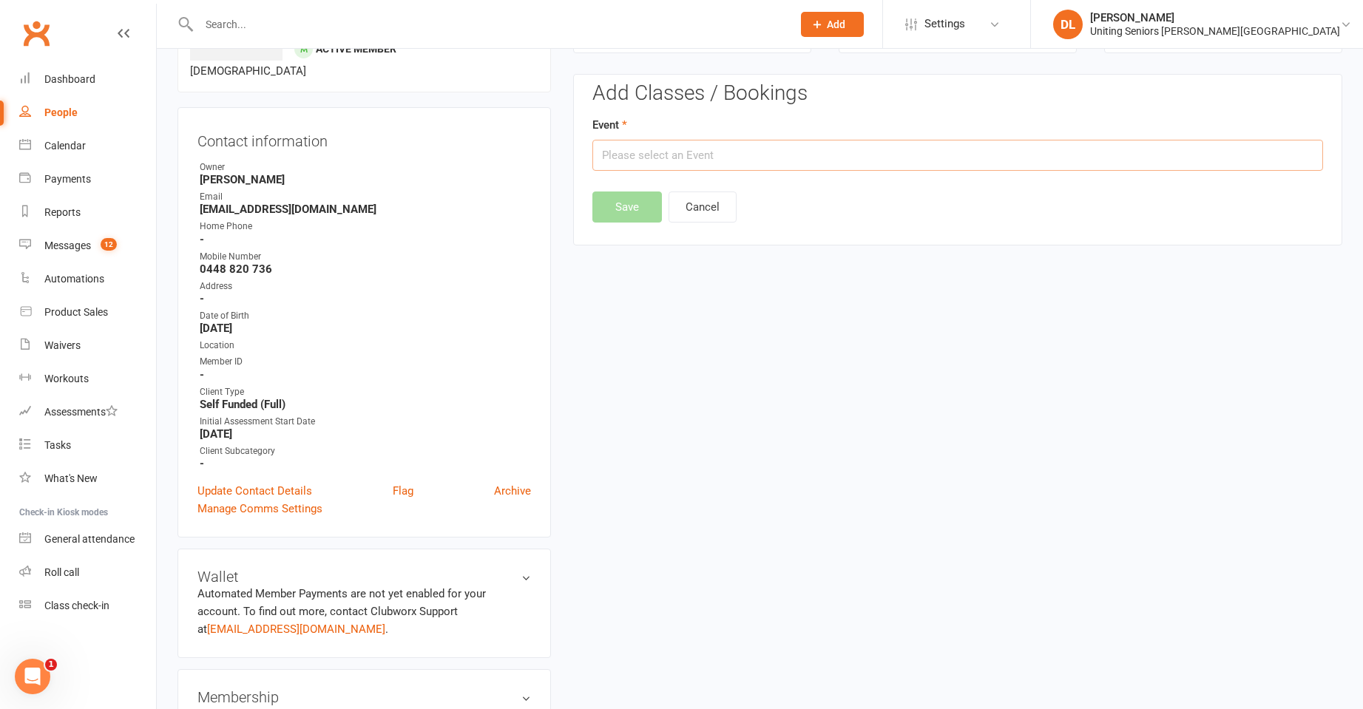
click at [783, 169] on input "text" at bounding box center [958, 155] width 731 height 31
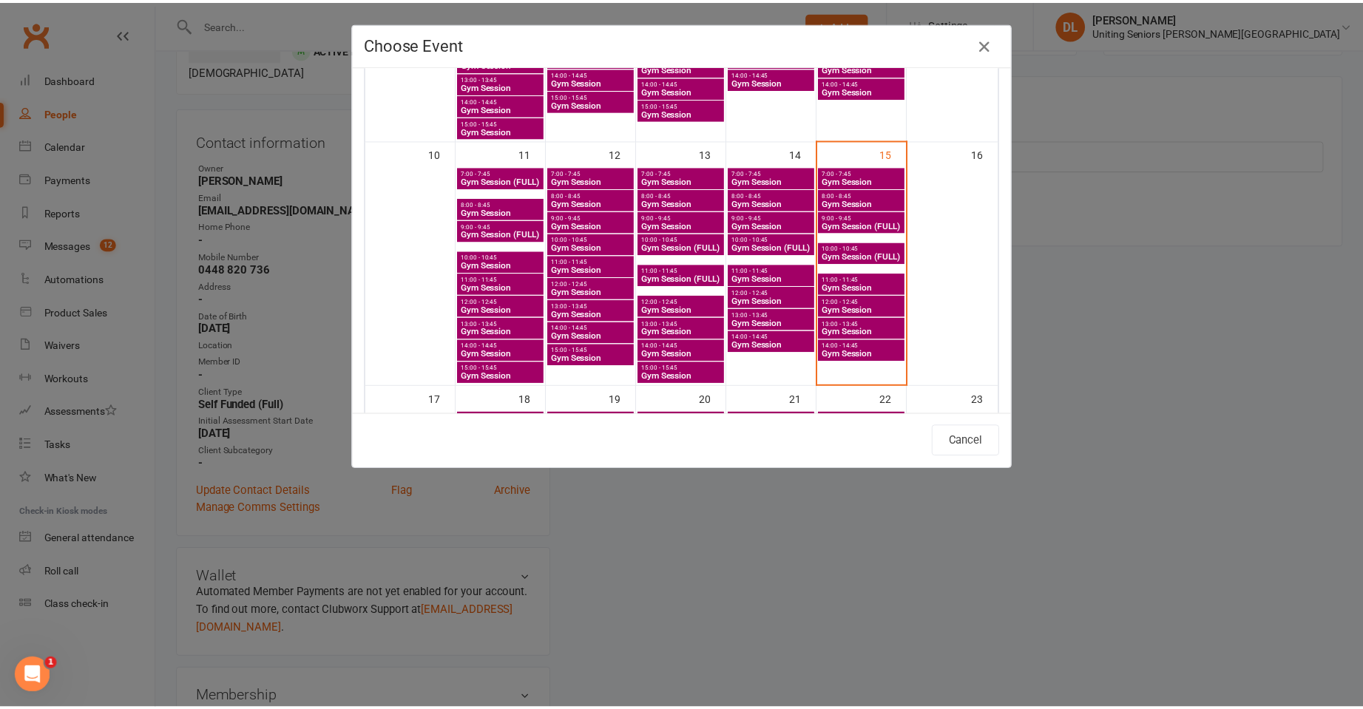
scroll to position [518, 0]
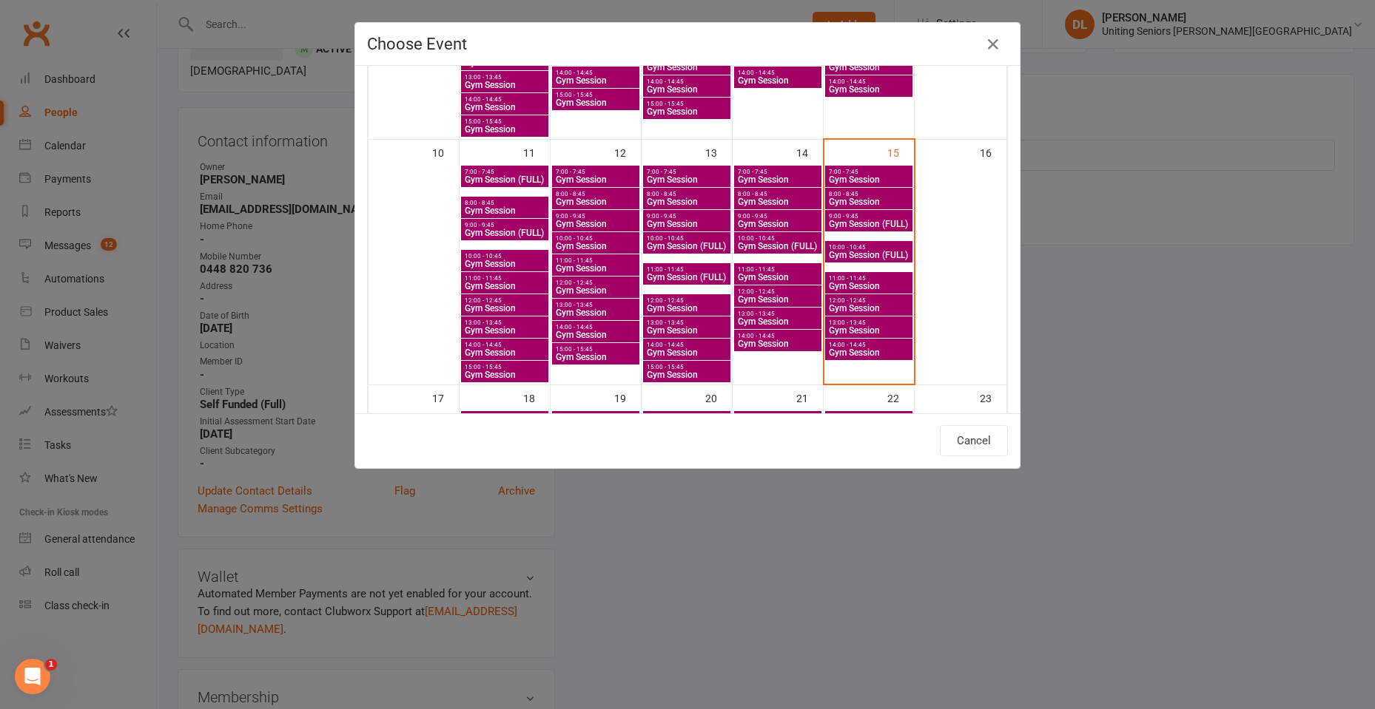
click at [1102, 232] on div "Choose Event Day Week Month August 2025 August 2025 Sun Mon Tue Wed Thu Fri Sat…" at bounding box center [687, 354] width 1375 height 709
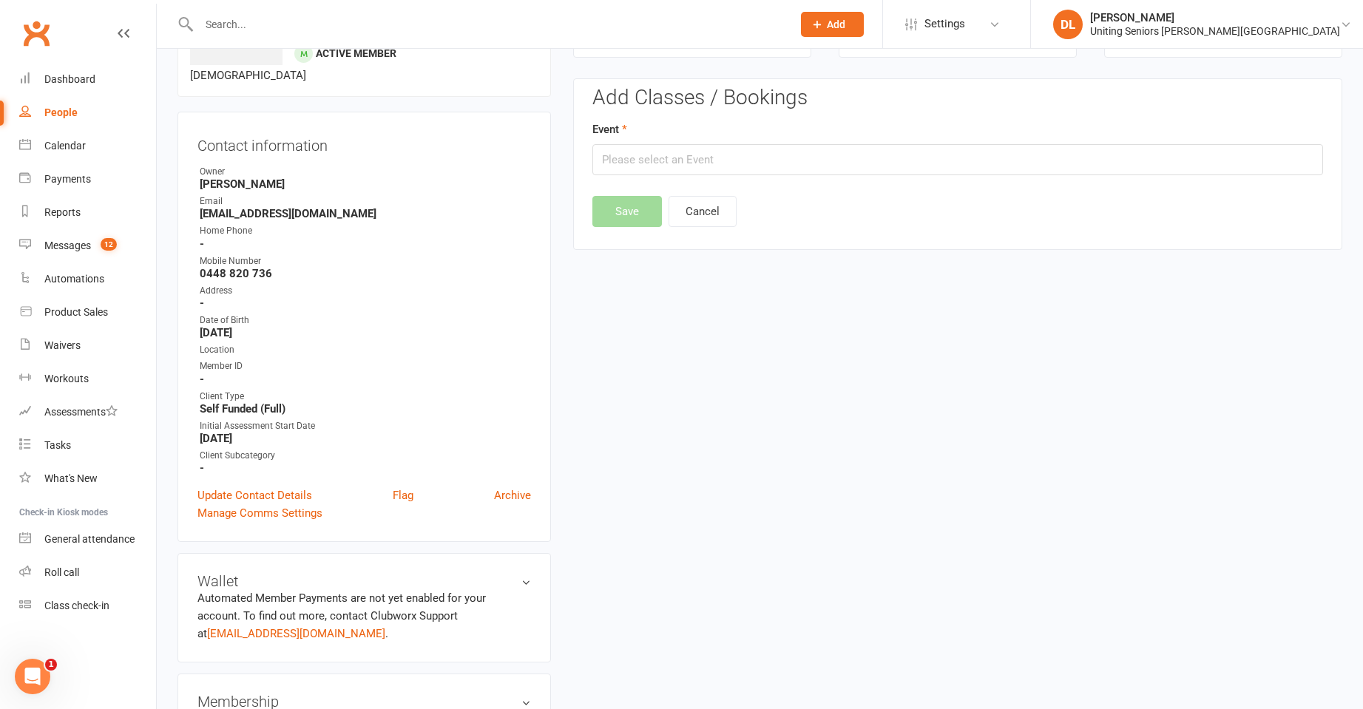
scroll to position [0, 0]
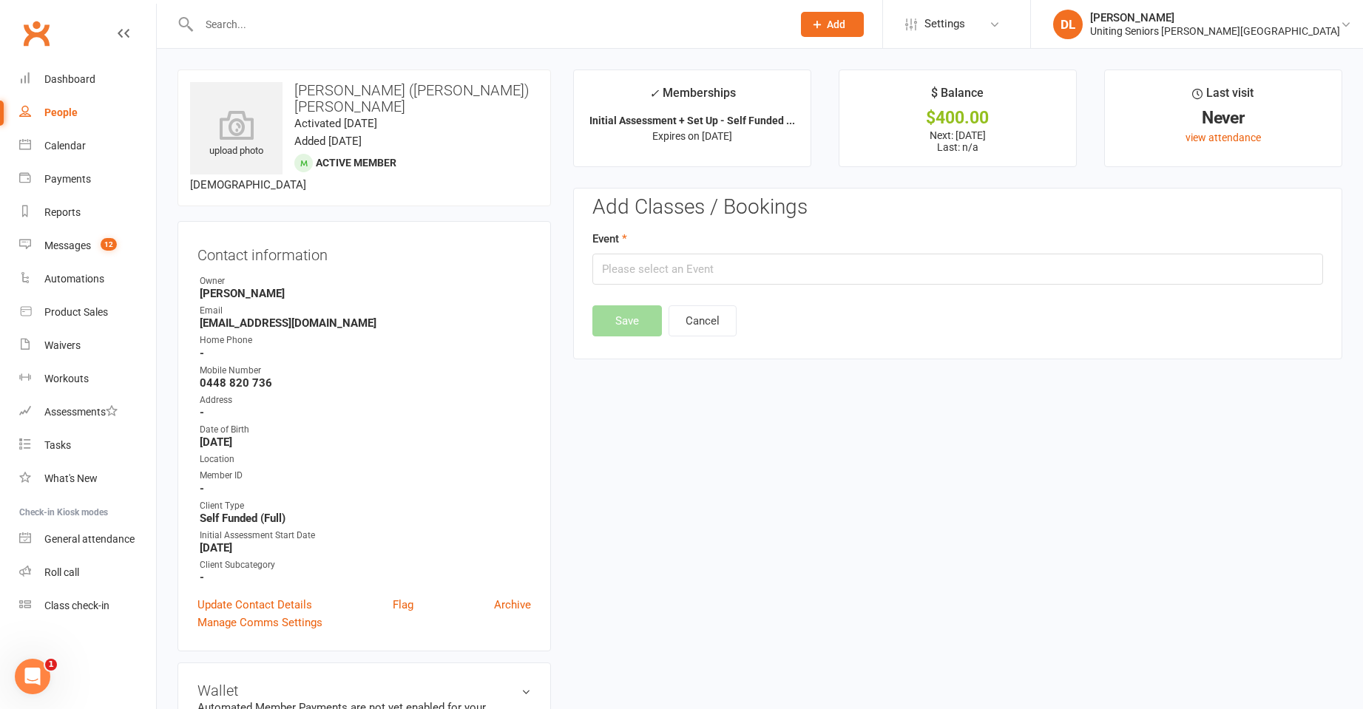
drag, startPoint x: 361, startPoint y: 92, endPoint x: 540, endPoint y: 102, distance: 179.3
click at [540, 102] on div "upload photo Elizabeth (Libby) Fry Activated 15 August, 2025 Added 15 August, 2…" at bounding box center [365, 138] width 374 height 137
click at [497, 94] on h3 "[PERSON_NAME] ([PERSON_NAME]) [PERSON_NAME]" at bounding box center [364, 98] width 348 height 33
drag, startPoint x: 487, startPoint y: 93, endPoint x: 363, endPoint y: 94, distance: 123.5
click at [363, 94] on h3 "[PERSON_NAME] ([PERSON_NAME]) [PERSON_NAME]" at bounding box center [364, 98] width 348 height 33
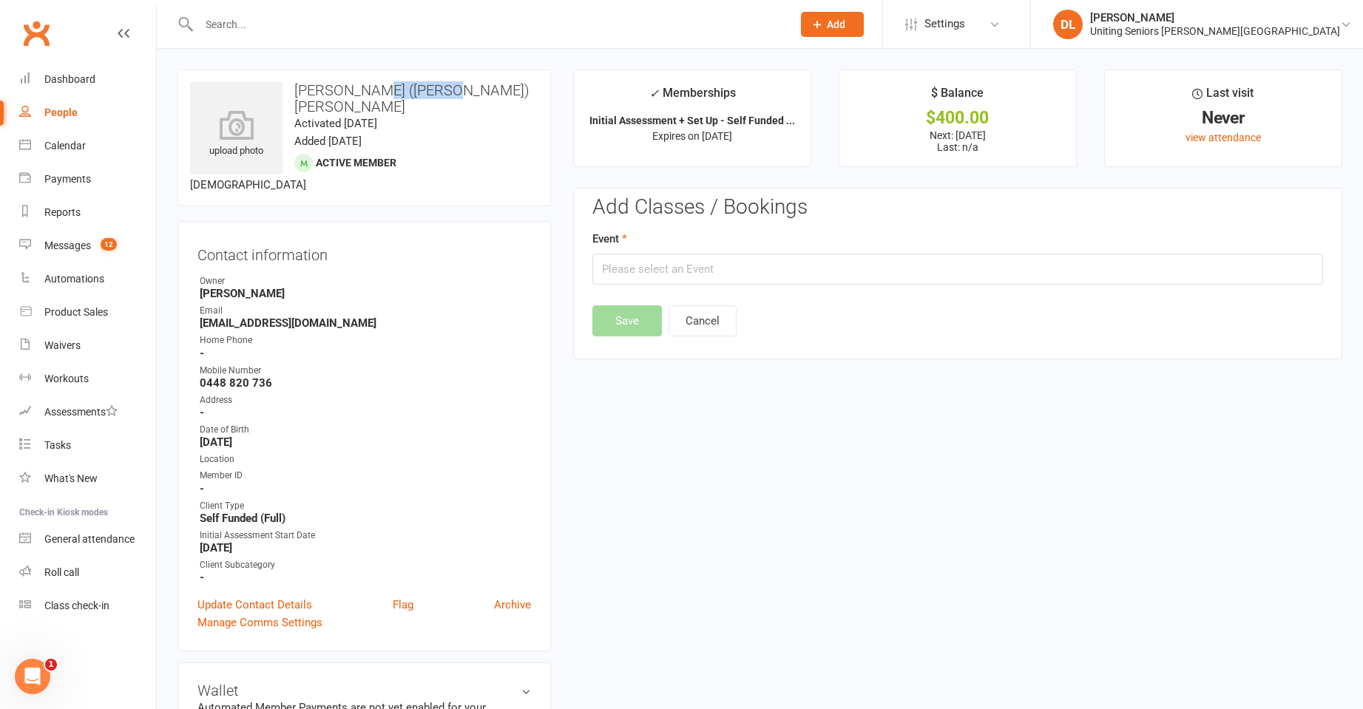
copy h3 "Libby) Fry"
click at [78, 160] on link "Calendar" at bounding box center [87, 145] width 137 height 33
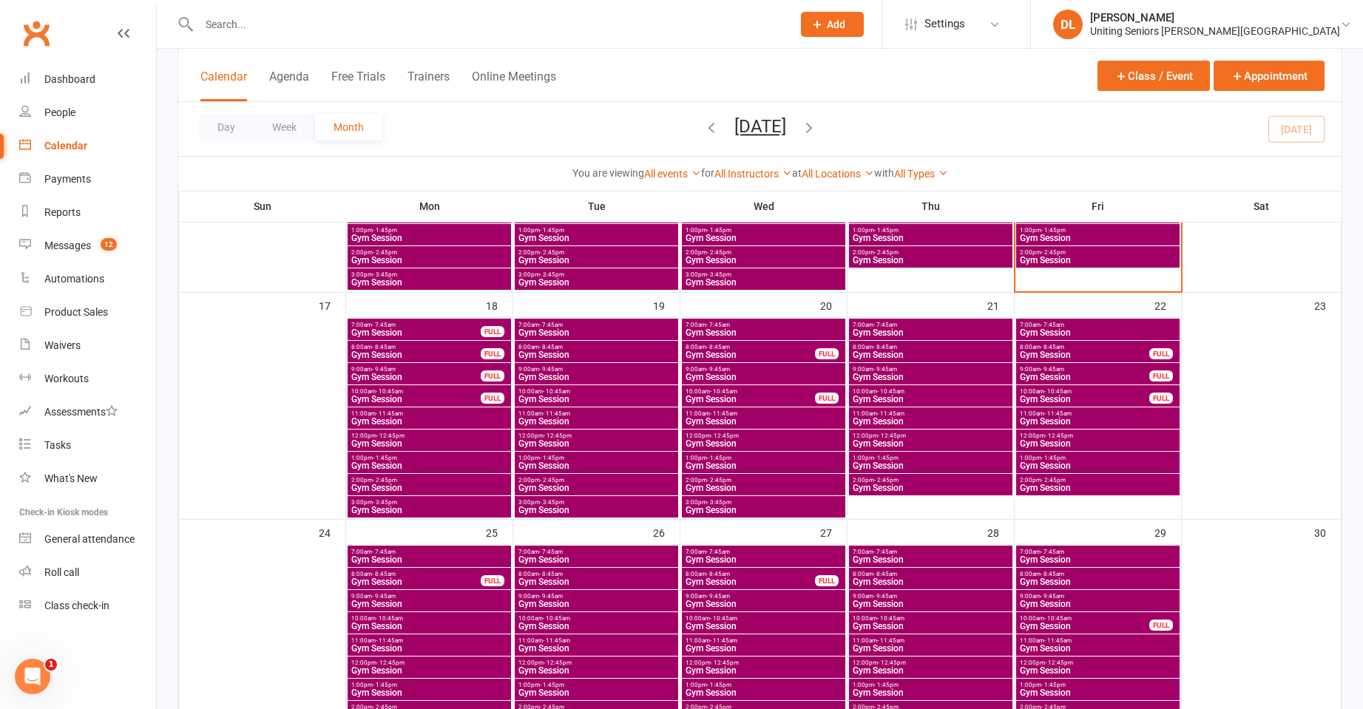
scroll to position [740, 0]
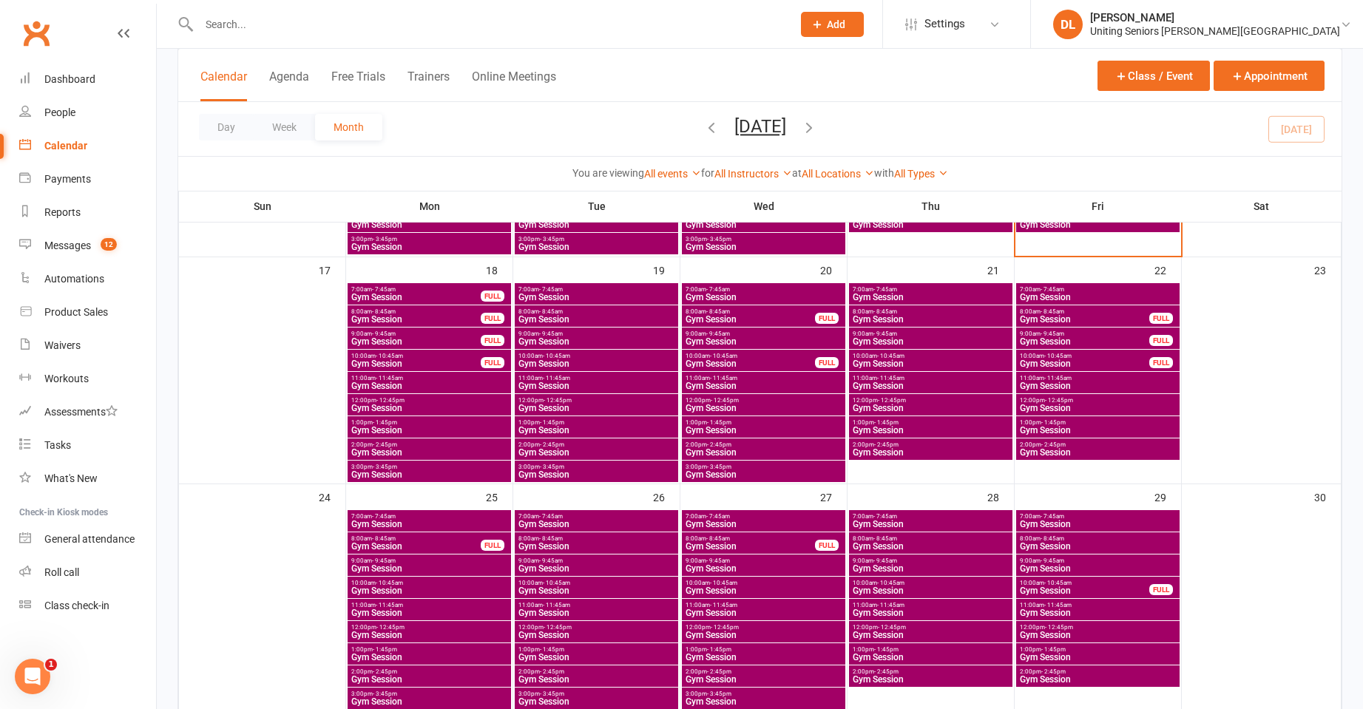
click at [893, 377] on span "- 11:45am" at bounding box center [890, 378] width 27 height 7
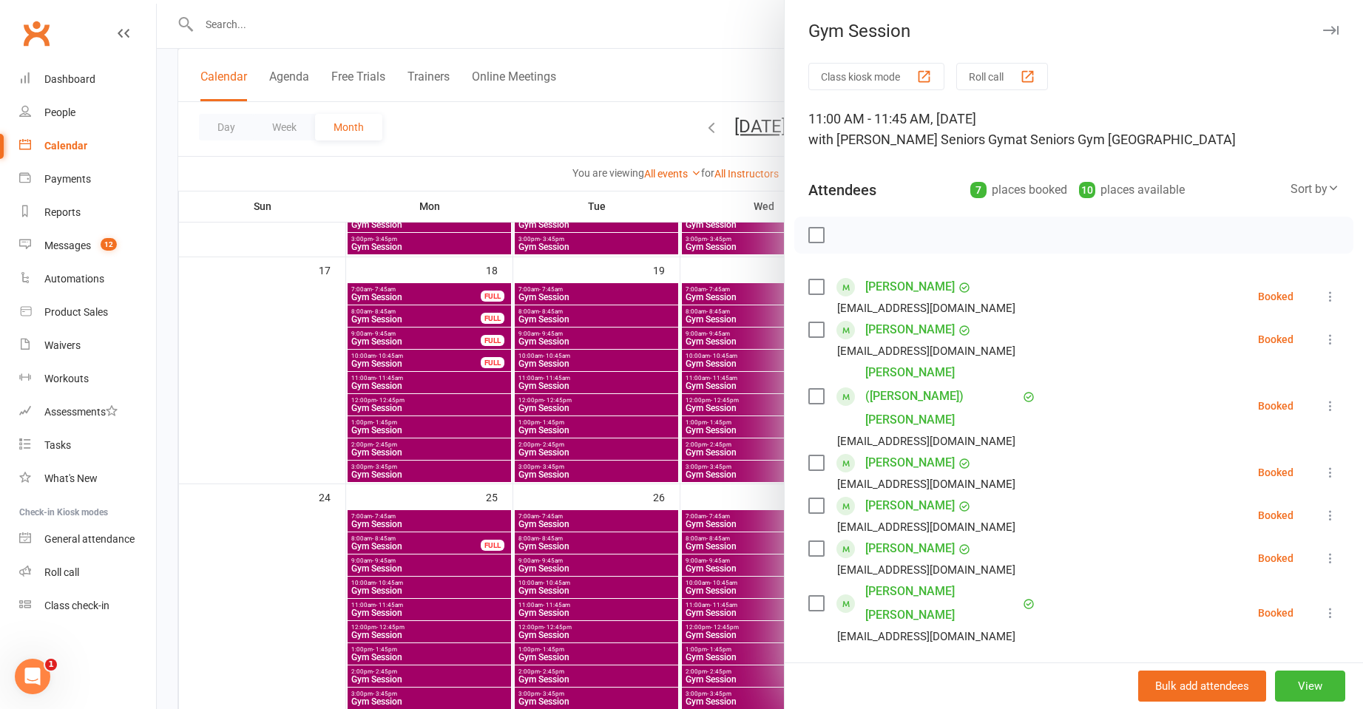
click at [911, 672] on input "search" at bounding box center [1074, 687] width 531 height 31
click at [925, 672] on input "try" at bounding box center [1074, 687] width 531 height 31
type input "fry"
click at [1080, 709] on span "libfry@gmail.com" at bounding box center [1155, 717] width 150 height 11
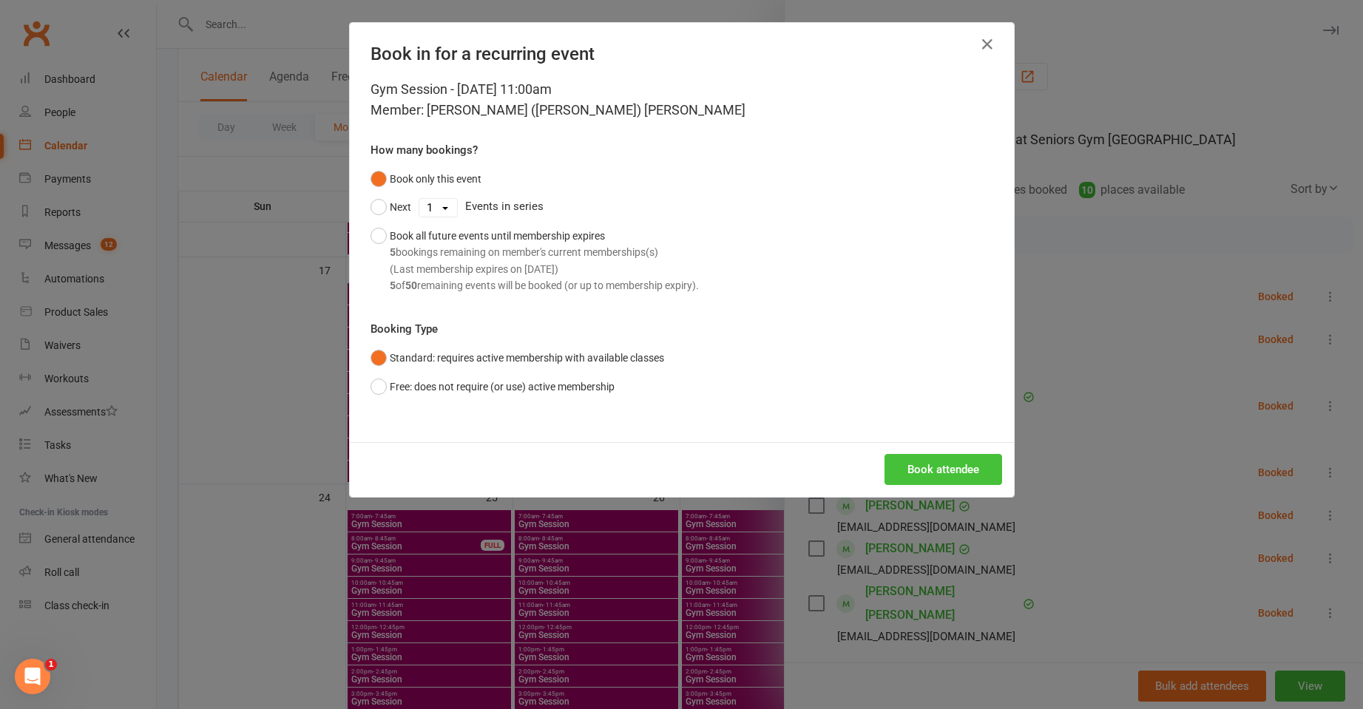
click at [927, 476] on button "Book attendee" at bounding box center [944, 469] width 118 height 31
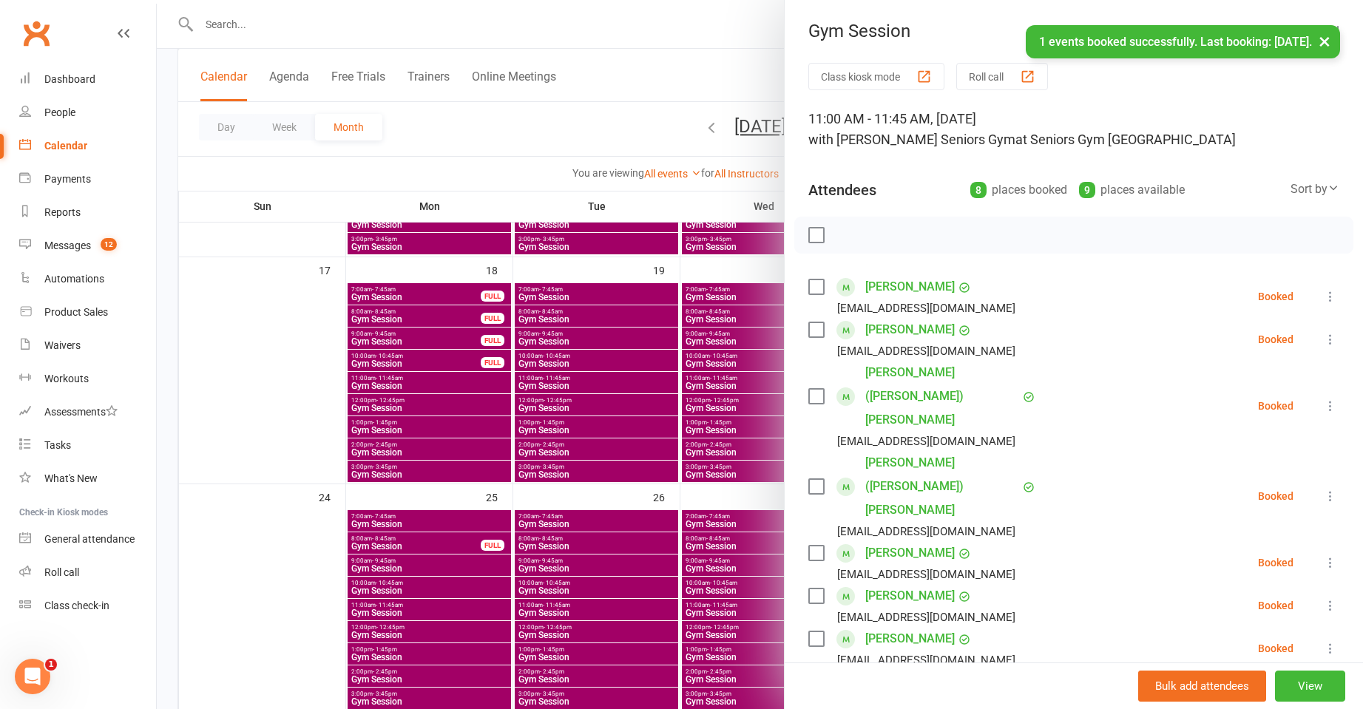
click at [380, 450] on div at bounding box center [760, 354] width 1207 height 709
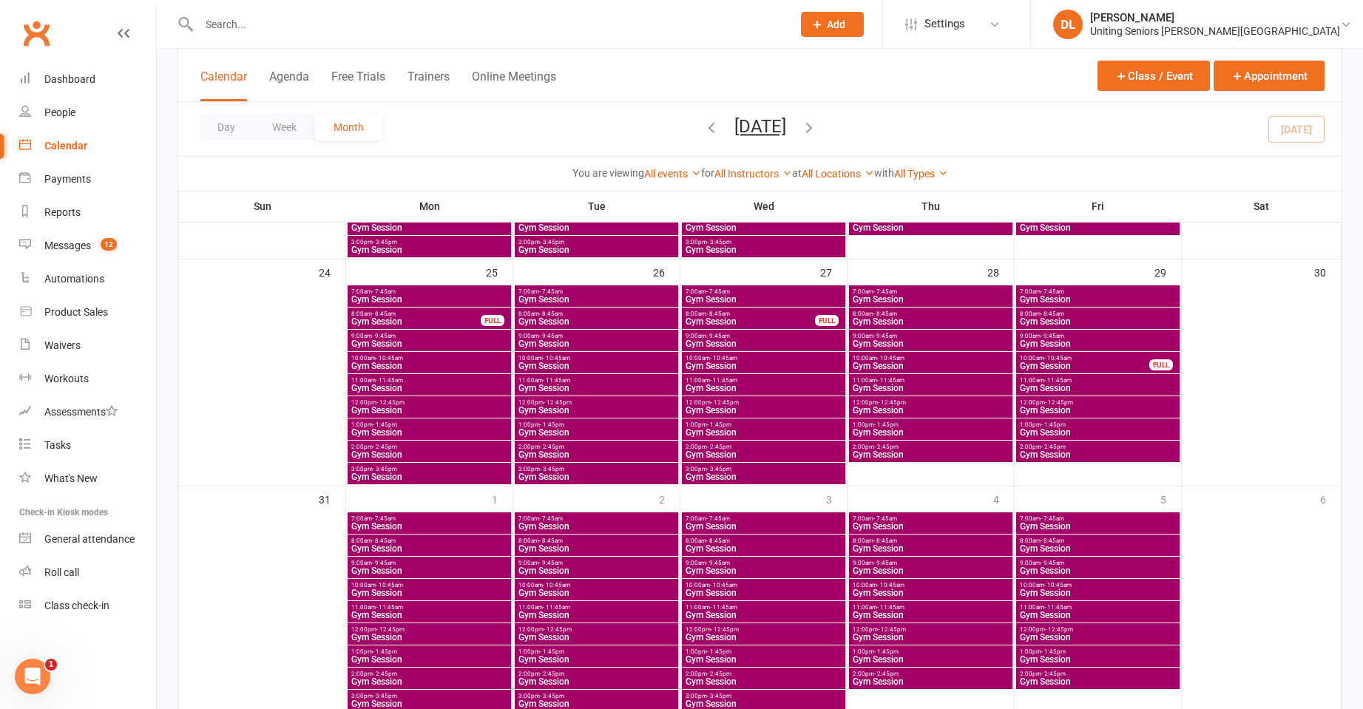
scroll to position [938, 0]
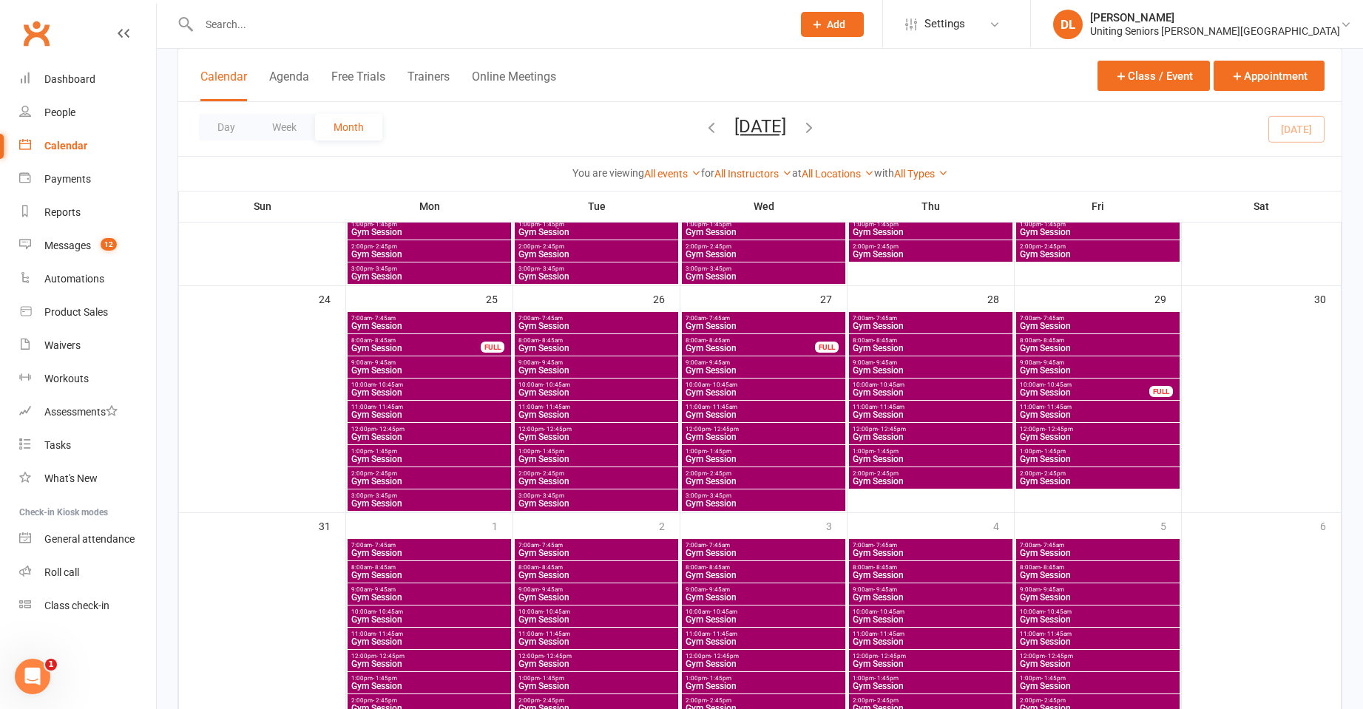
click at [395, 408] on span "- 11:45am" at bounding box center [389, 407] width 27 height 7
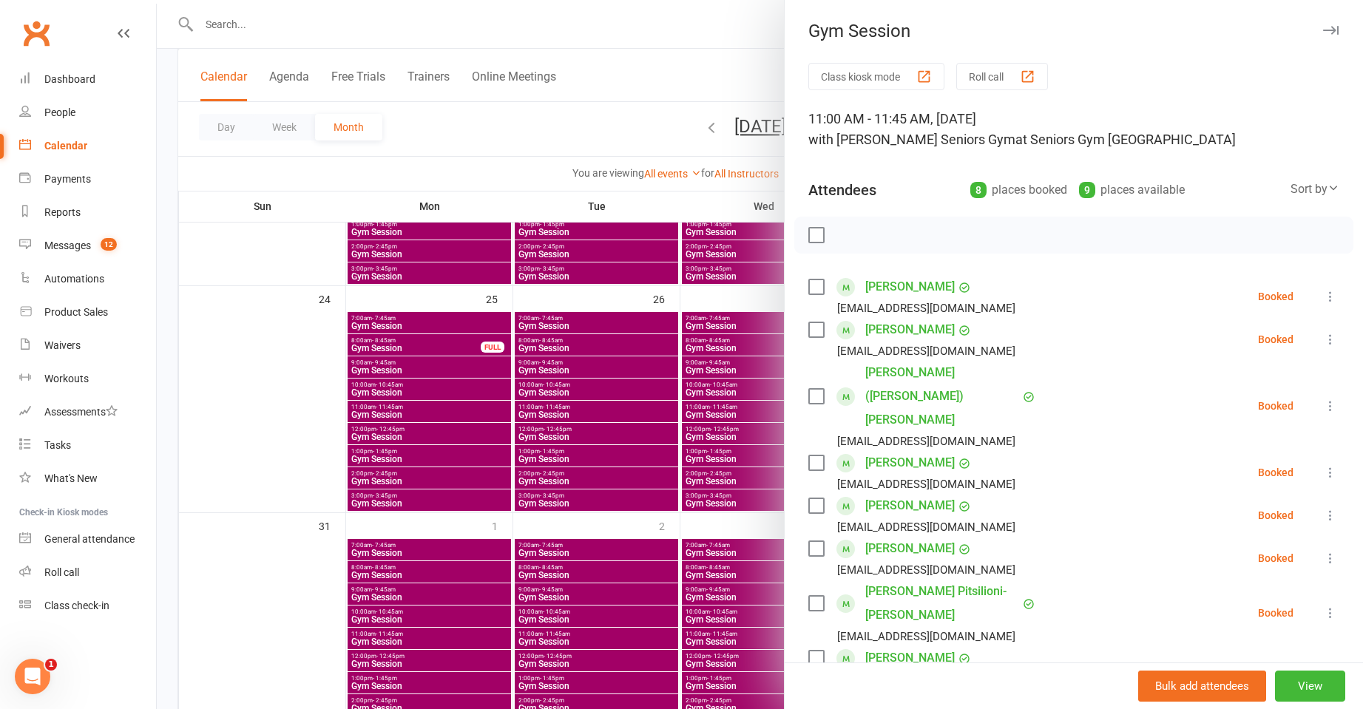
click at [921, 663] on div "Bulk add attendees View" at bounding box center [1074, 686] width 579 height 47
paste input "Libby) Fry"
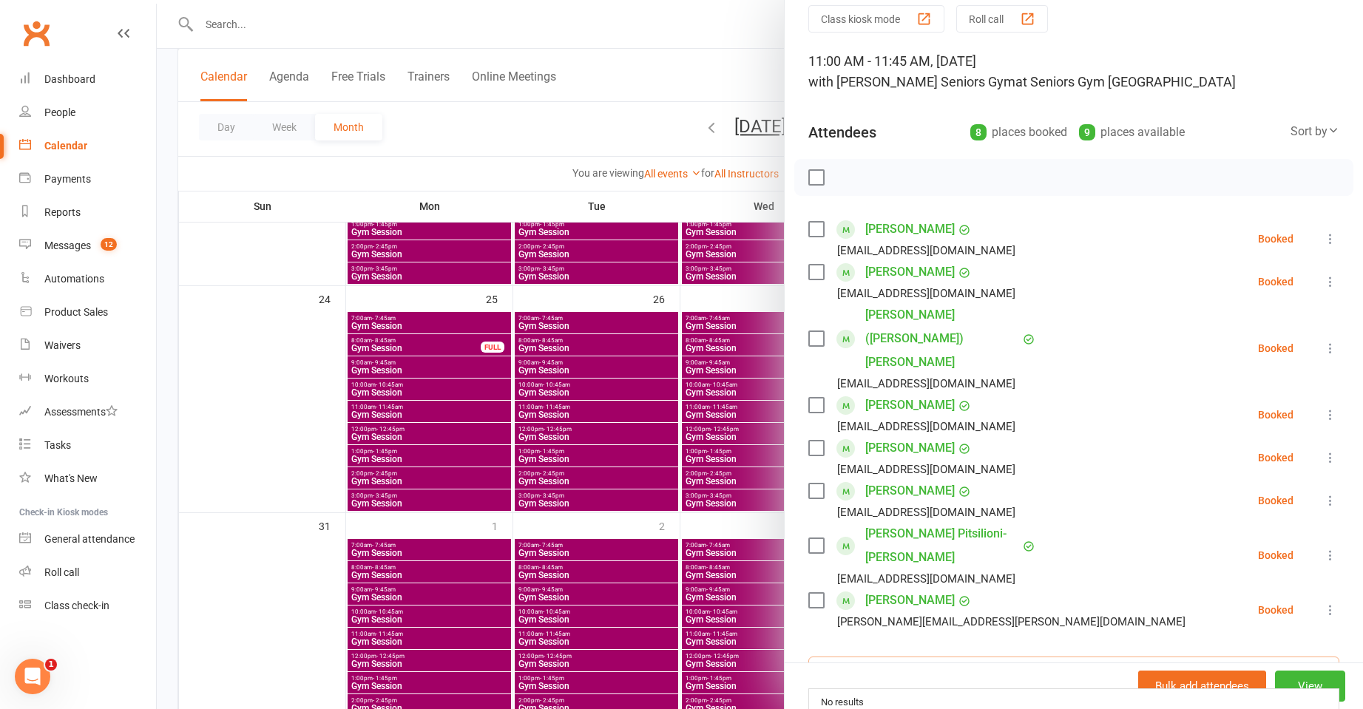
scroll to position [148, 0]
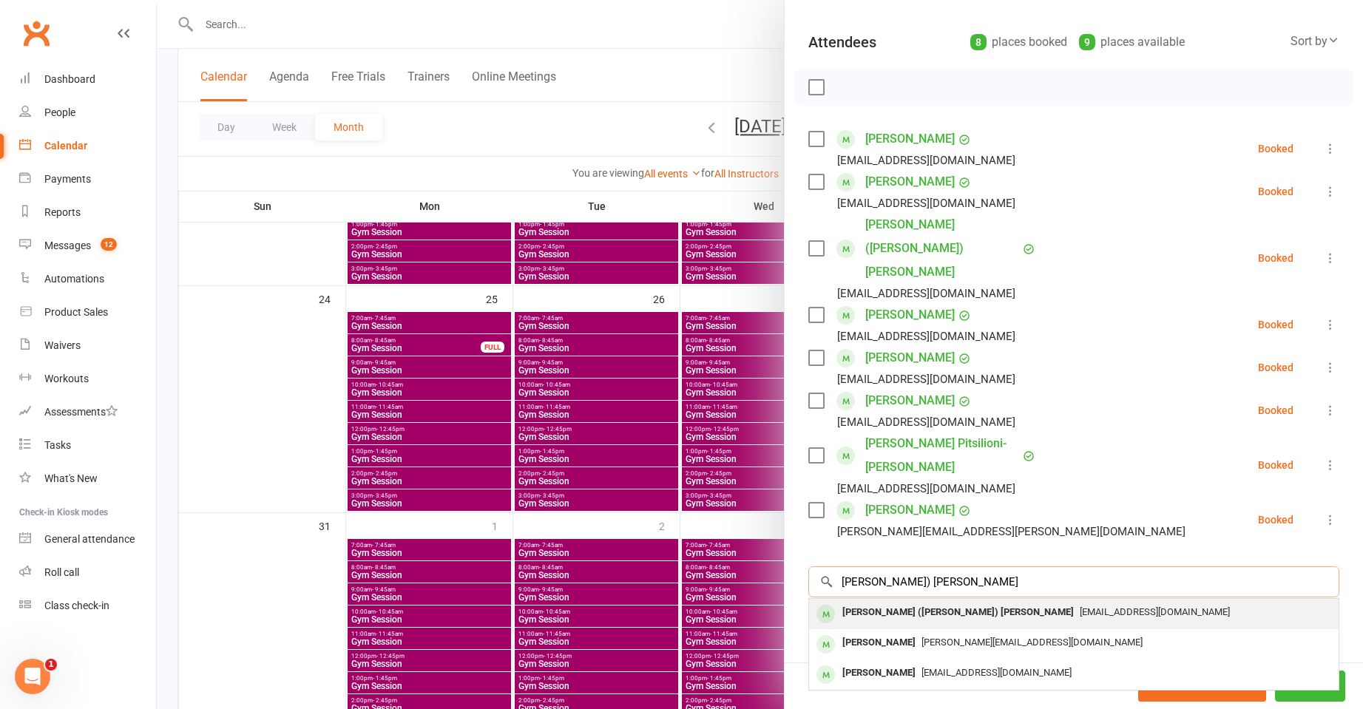
type input "Libby) Fry"
click at [895, 602] on div "[PERSON_NAME] ([PERSON_NAME]) [PERSON_NAME]" at bounding box center [958, 612] width 243 height 21
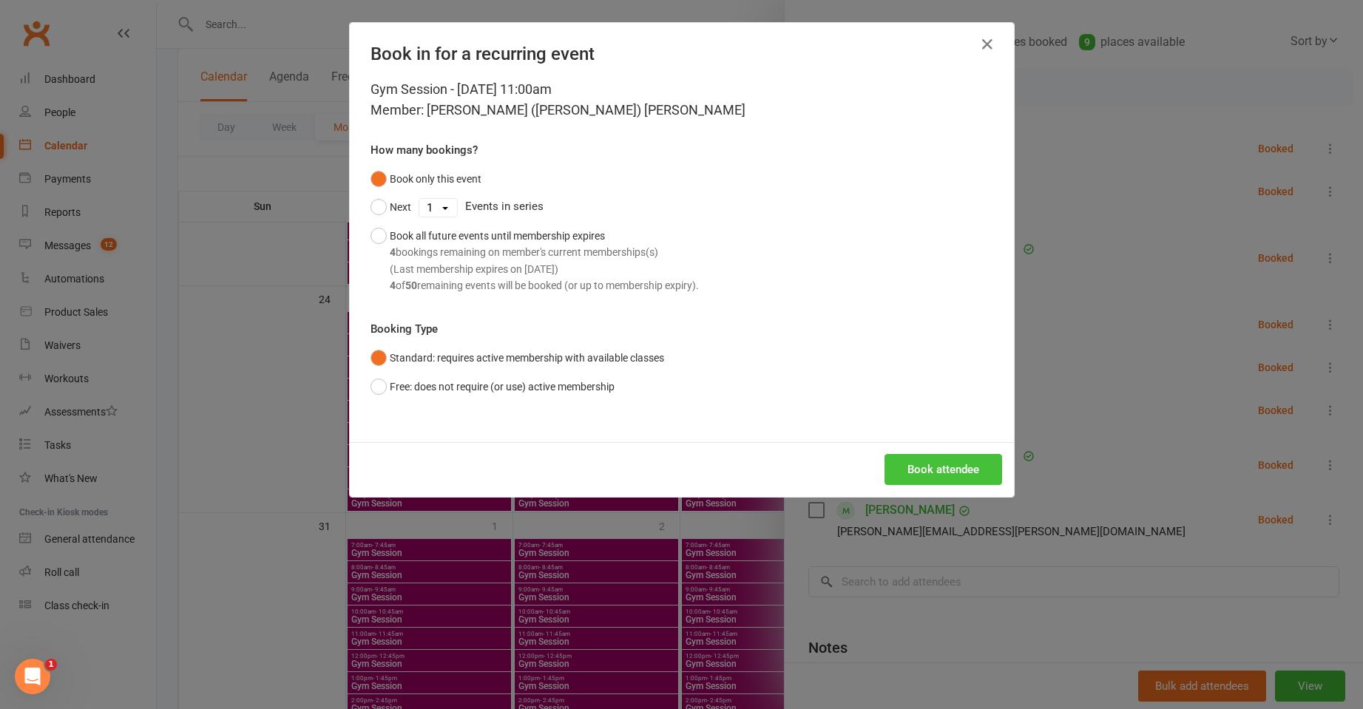
click at [940, 455] on button "Book attendee" at bounding box center [944, 469] width 118 height 31
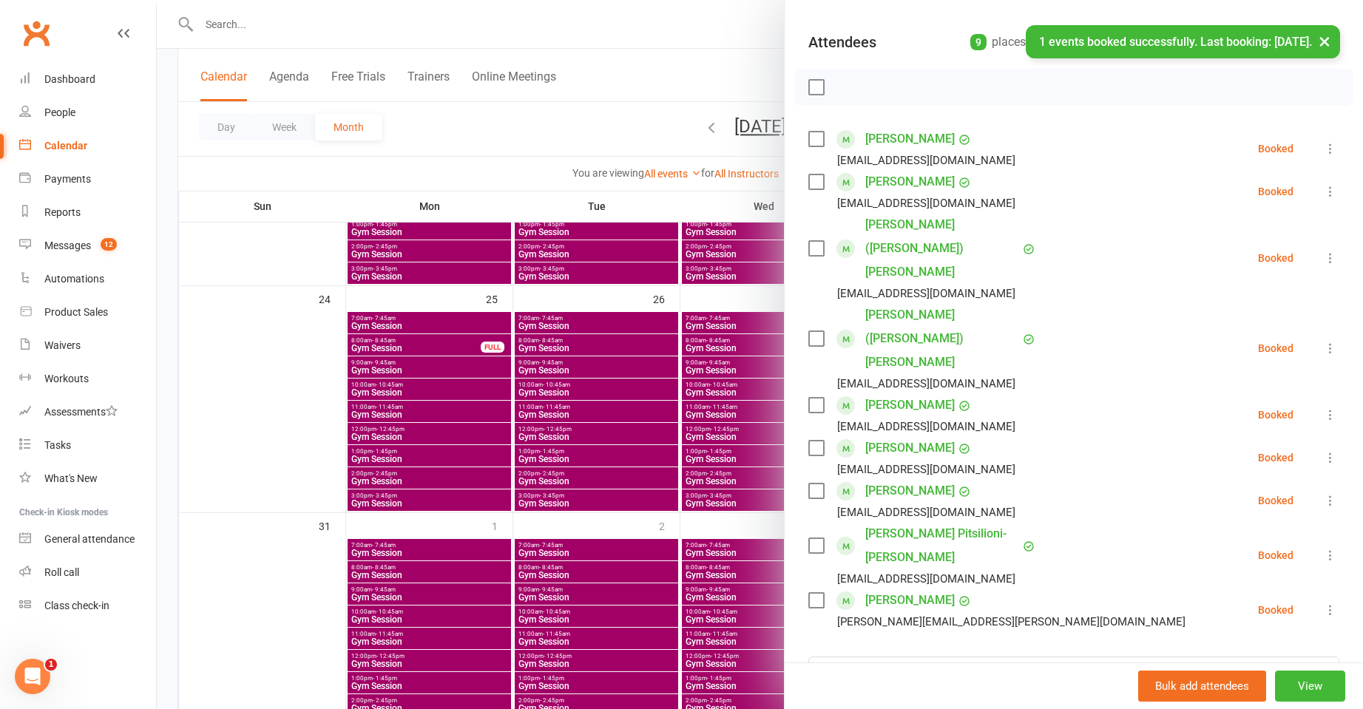
click at [715, 477] on div at bounding box center [760, 354] width 1207 height 709
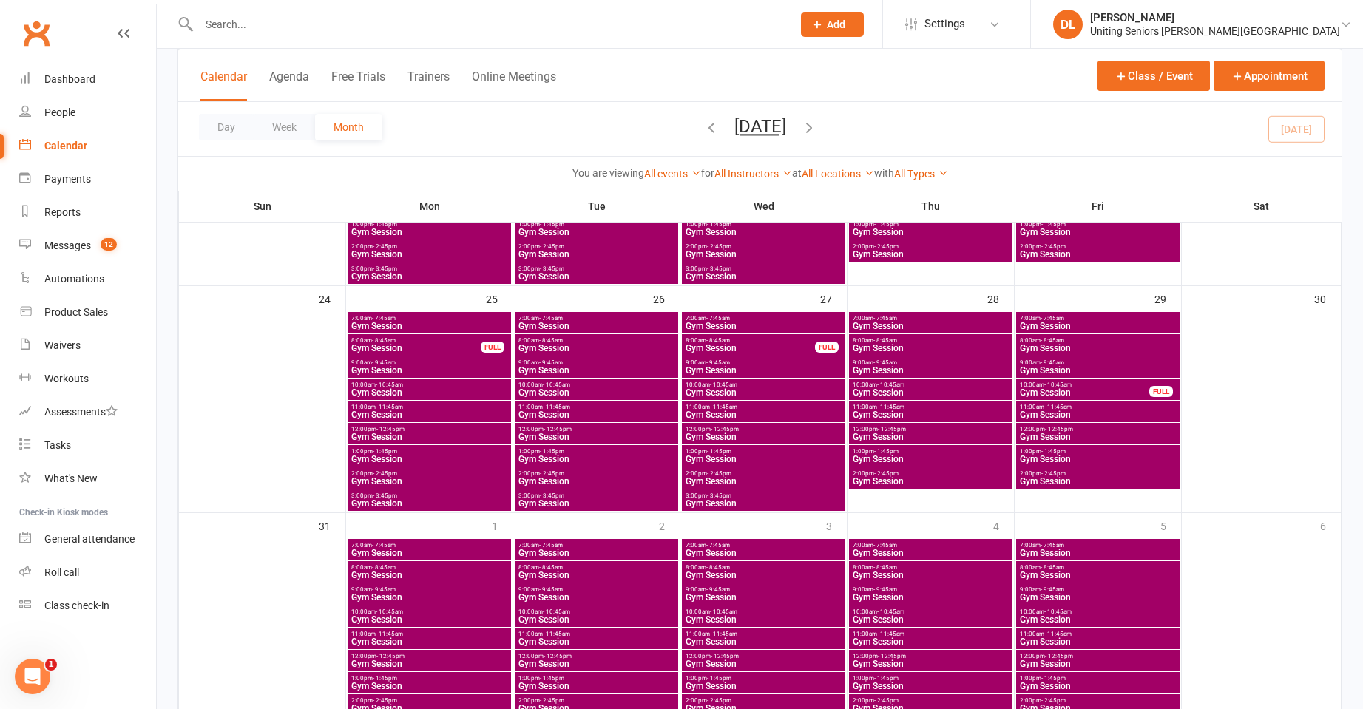
click at [898, 411] on span "Gym Session" at bounding box center [931, 415] width 158 height 9
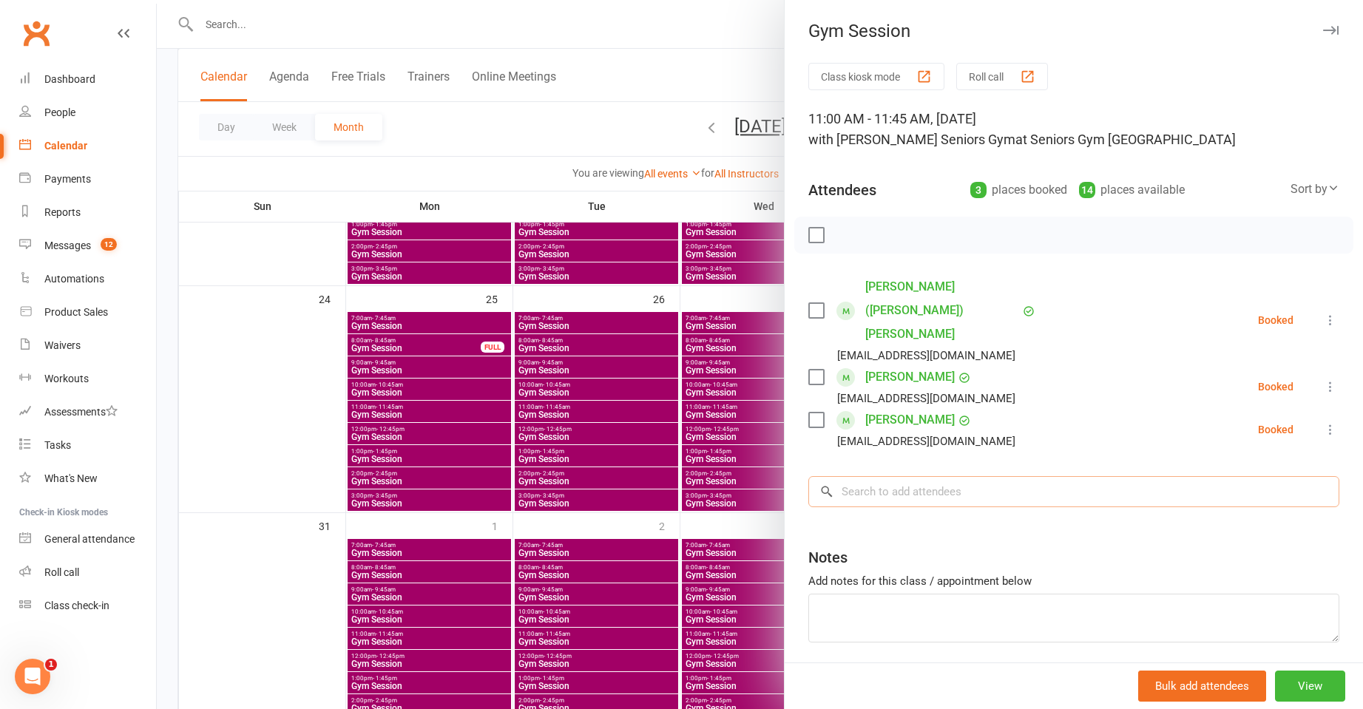
click at [930, 476] on input "search" at bounding box center [1074, 491] width 531 height 31
paste input "Libby) Fry"
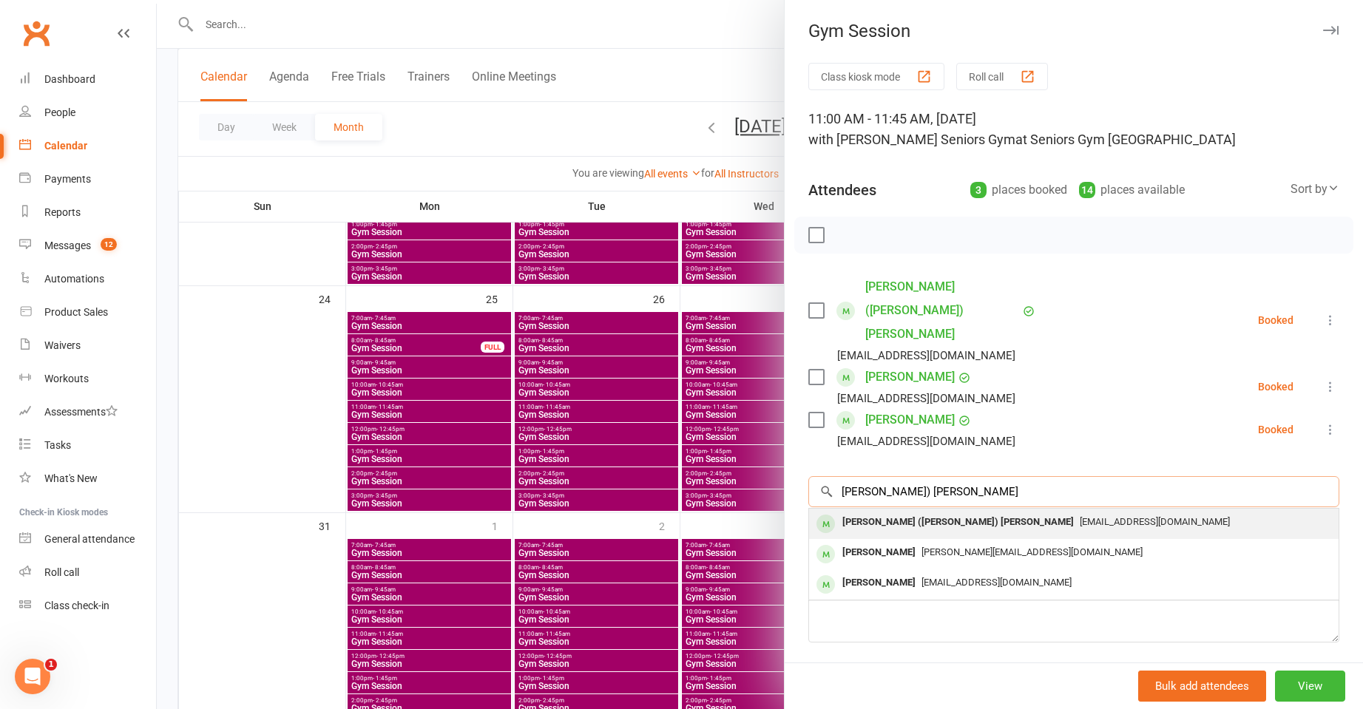
type input "Libby) Fry"
click at [911, 512] on div "[PERSON_NAME] ([PERSON_NAME]) [PERSON_NAME]" at bounding box center [958, 522] width 243 height 21
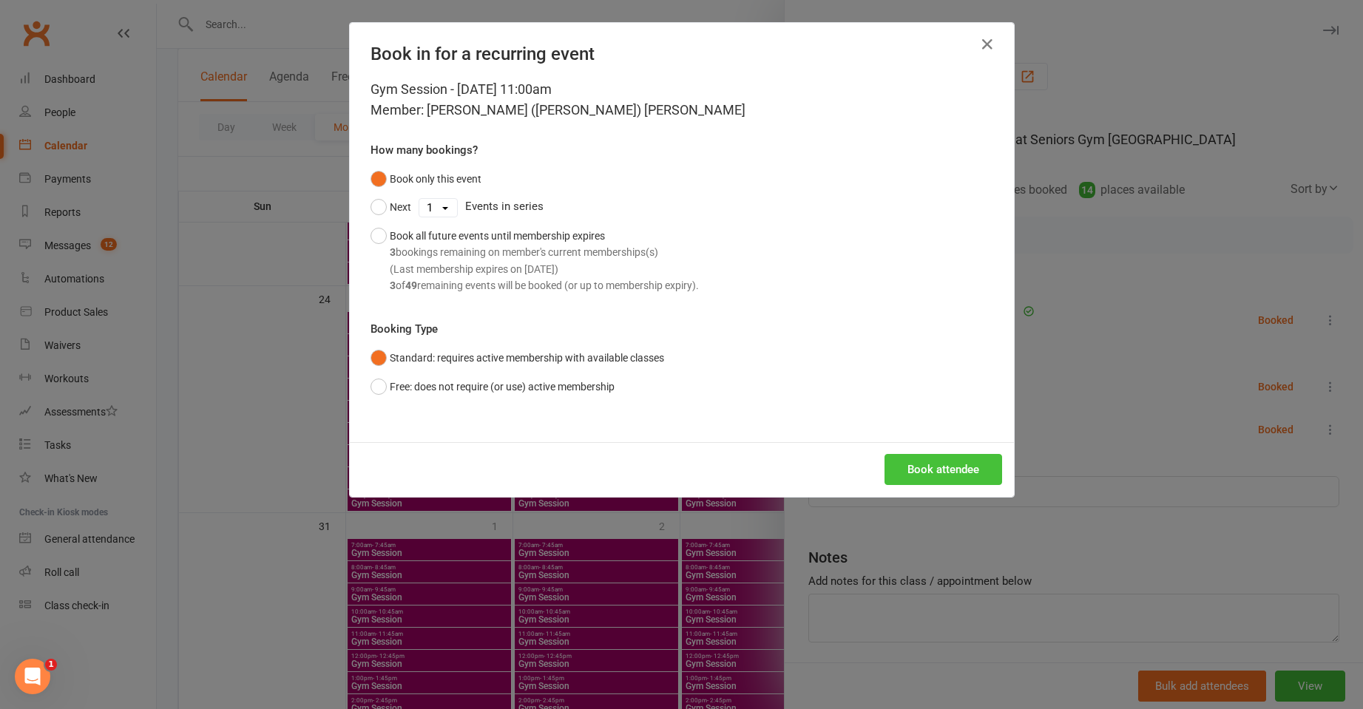
click at [954, 465] on button "Book attendee" at bounding box center [944, 469] width 118 height 31
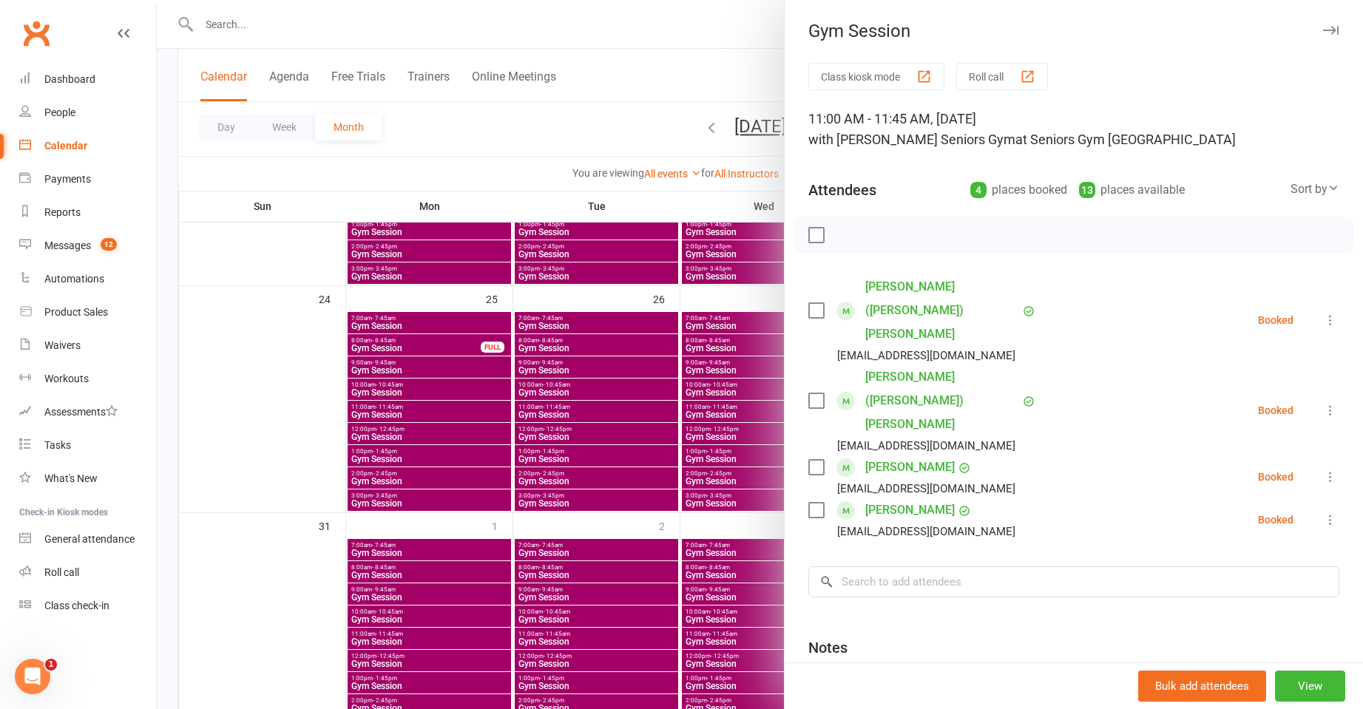
click at [631, 503] on div at bounding box center [760, 354] width 1207 height 709
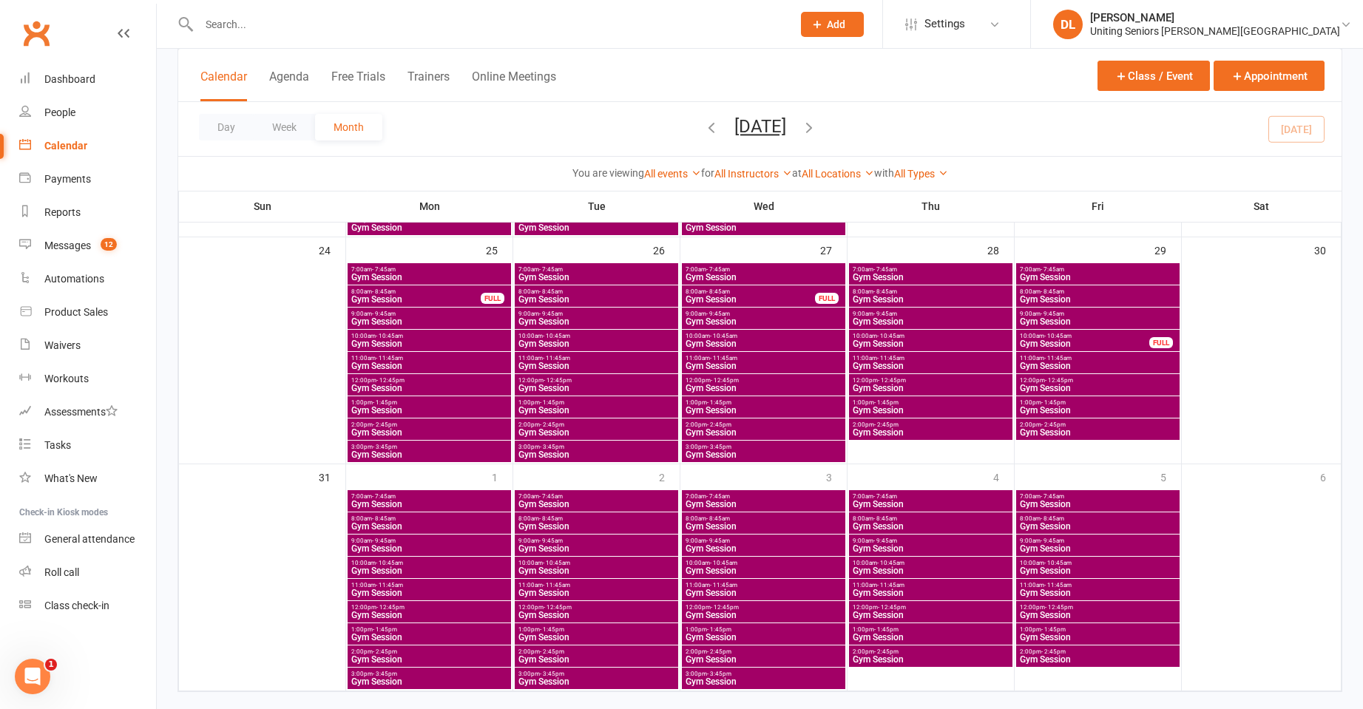
scroll to position [1012, 0]
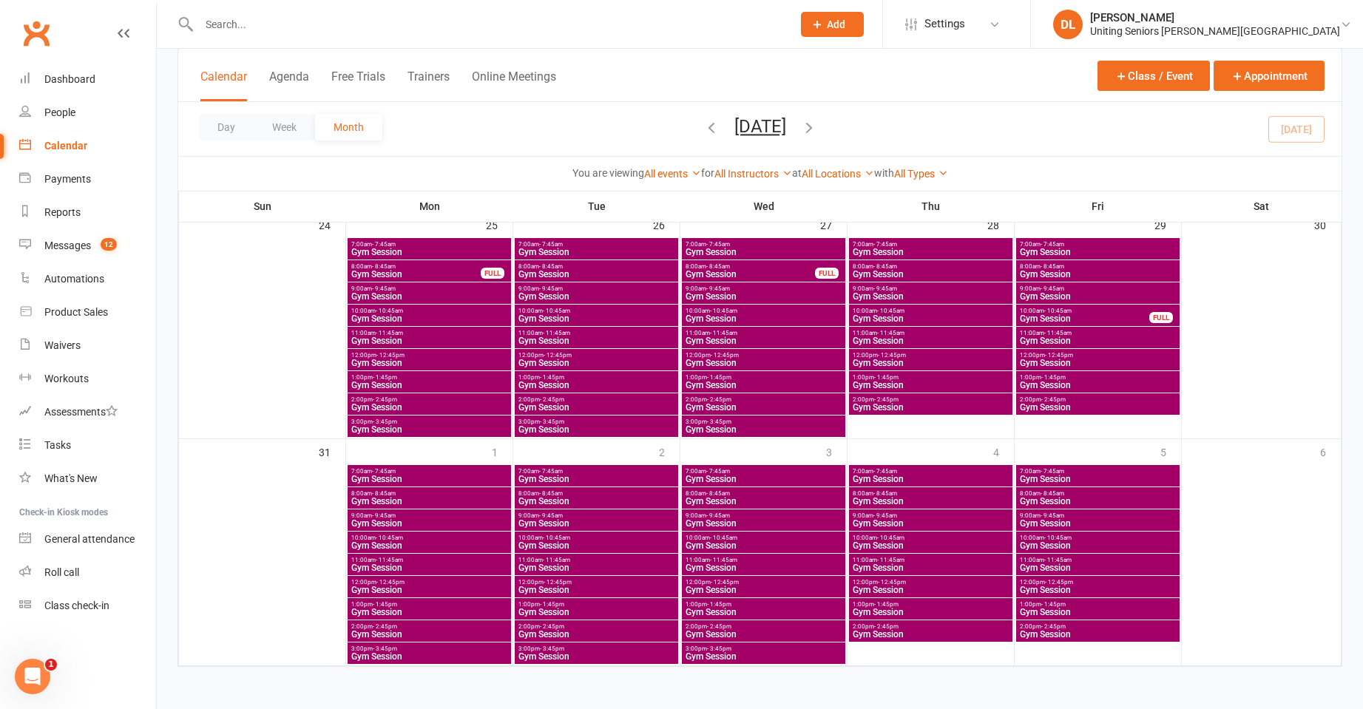
click at [549, 544] on span "Gym Session" at bounding box center [597, 546] width 158 height 9
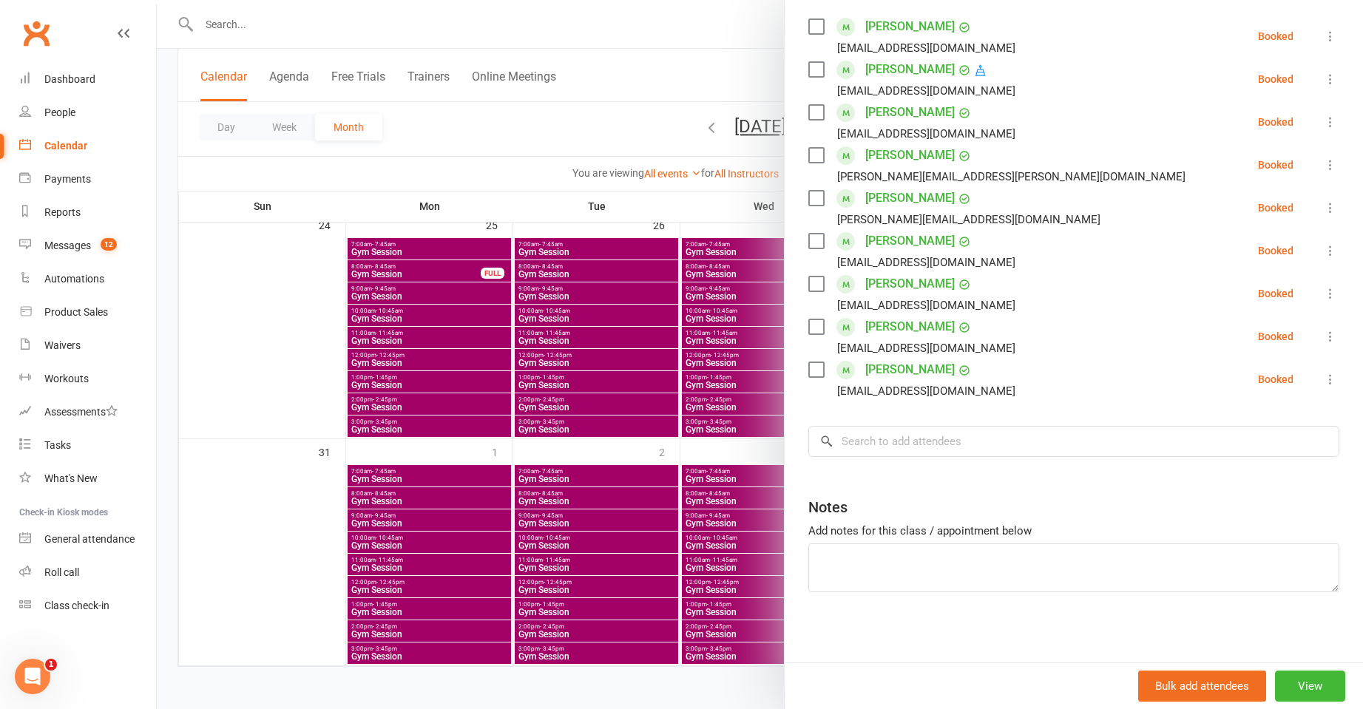
scroll to position [264, 0]
click at [903, 443] on input "search" at bounding box center [1074, 437] width 531 height 31
paste input "Libby) Fry"
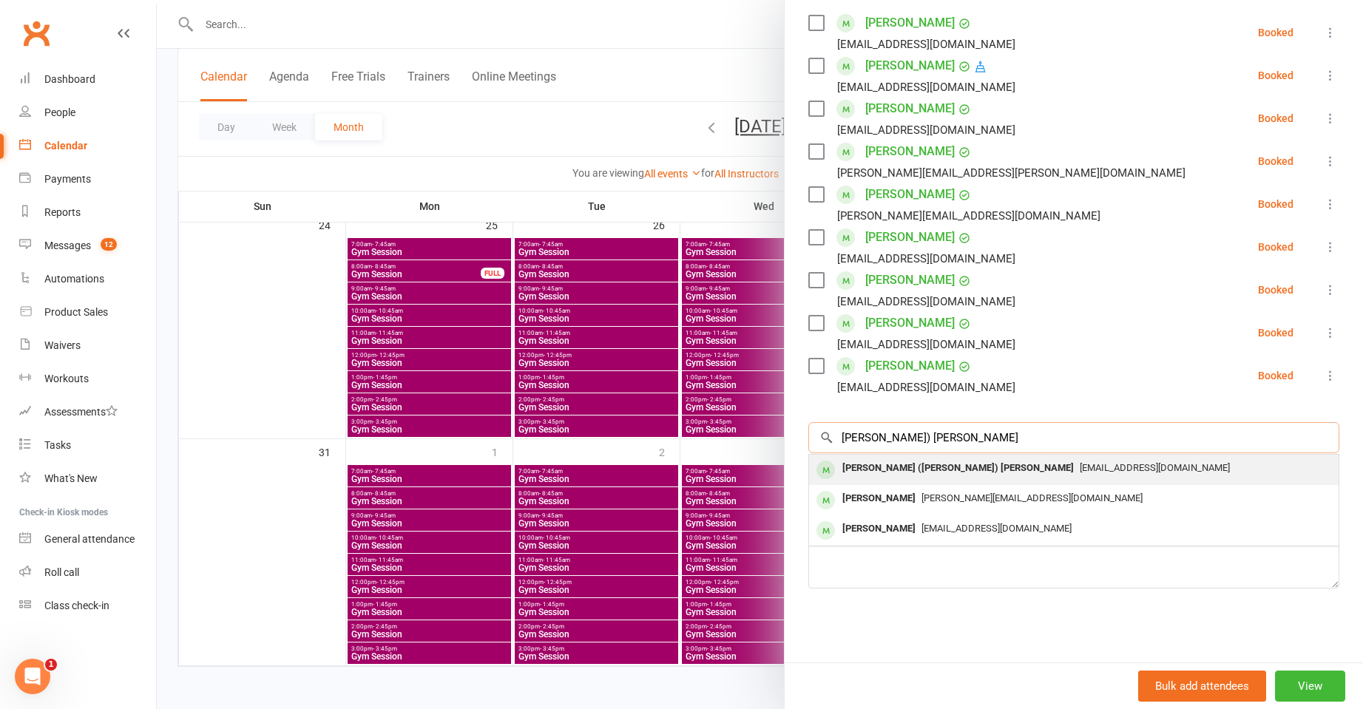
type input "Libby) Fry"
click at [909, 476] on div "[PERSON_NAME] ([PERSON_NAME]) [PERSON_NAME]" at bounding box center [958, 468] width 243 height 21
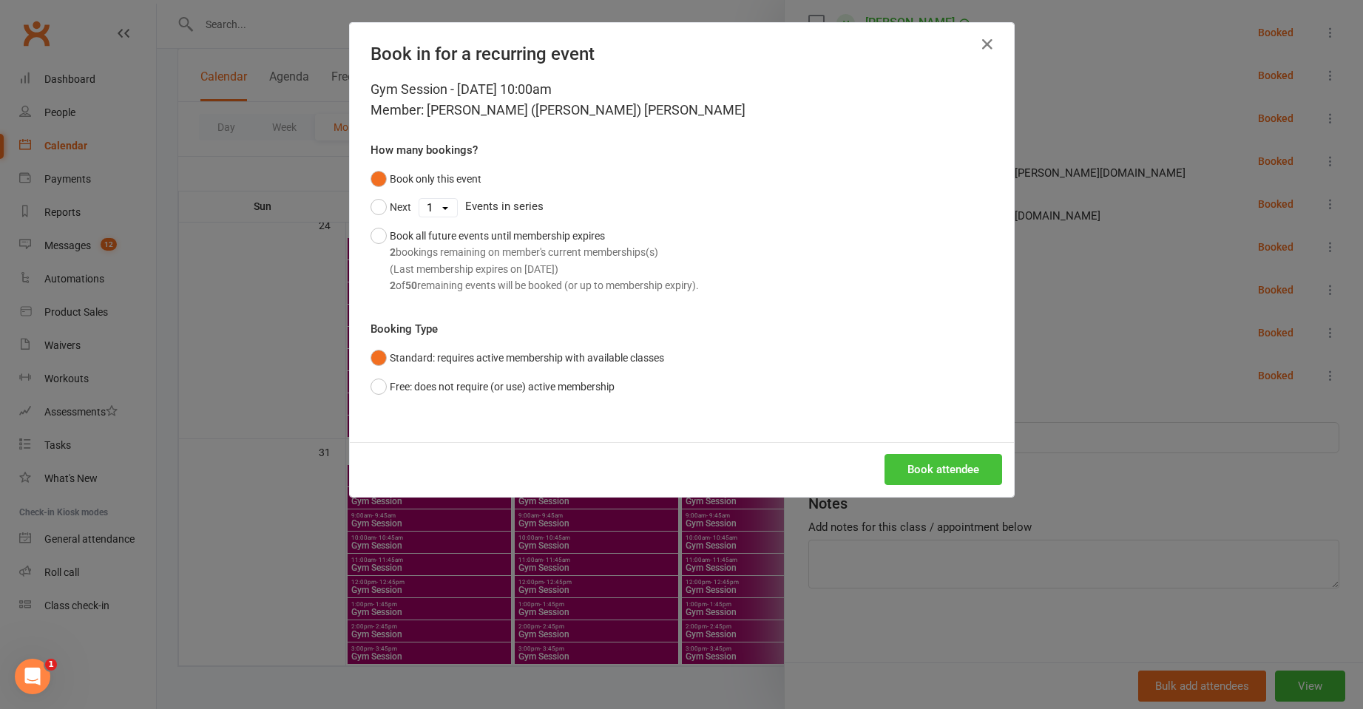
click at [948, 456] on button "Book attendee" at bounding box center [944, 469] width 118 height 31
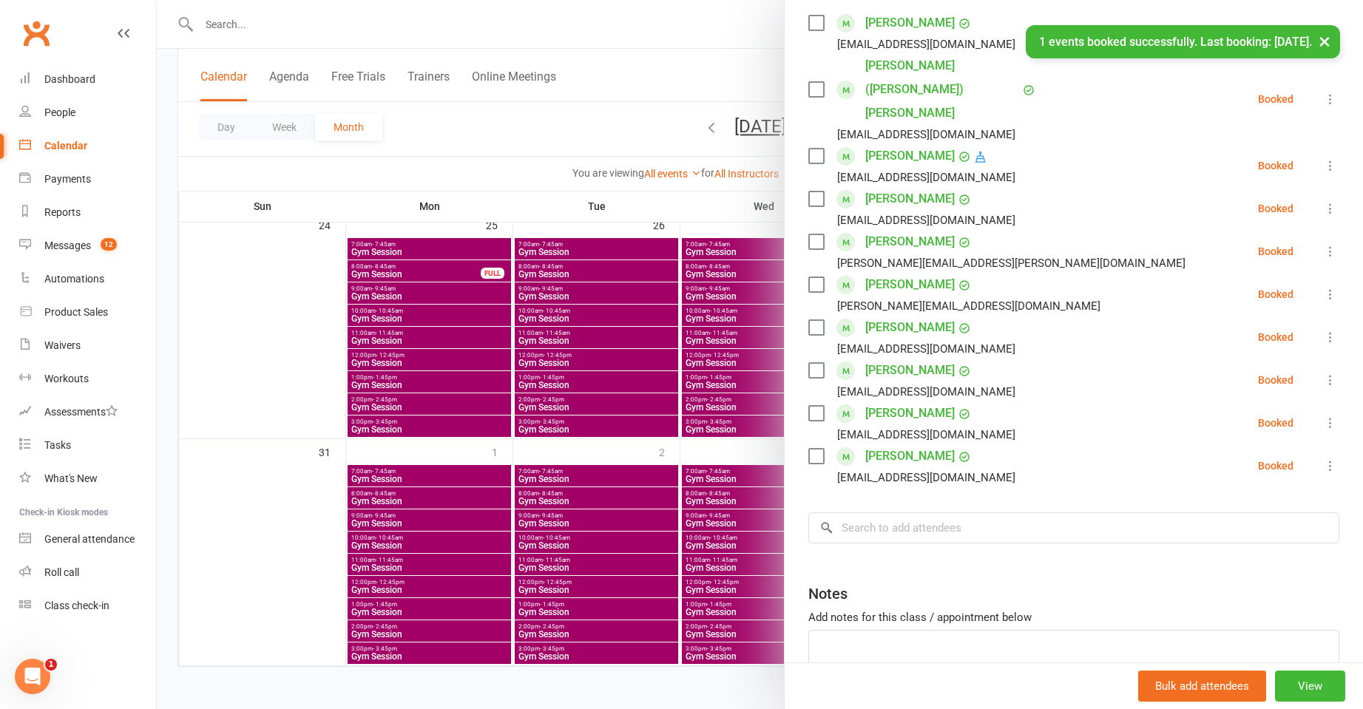
click at [233, 277] on div at bounding box center [760, 354] width 1207 height 709
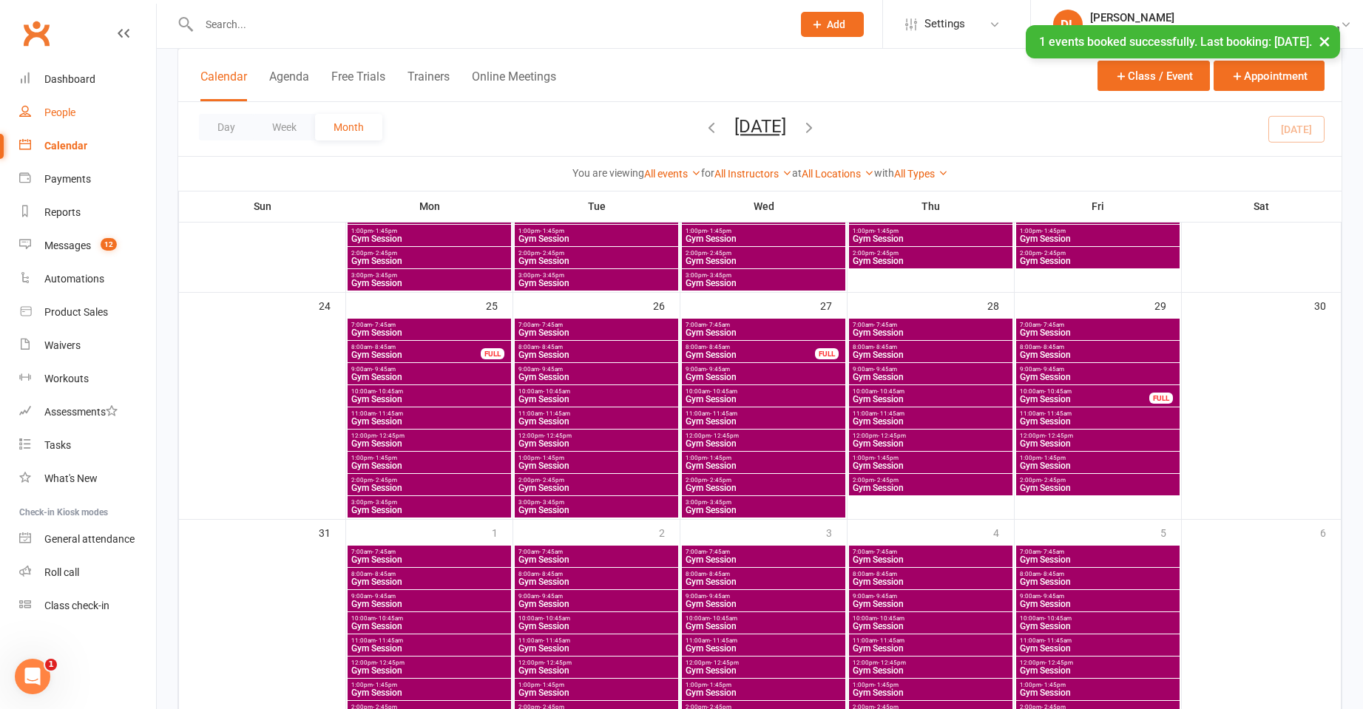
scroll to position [568, 0]
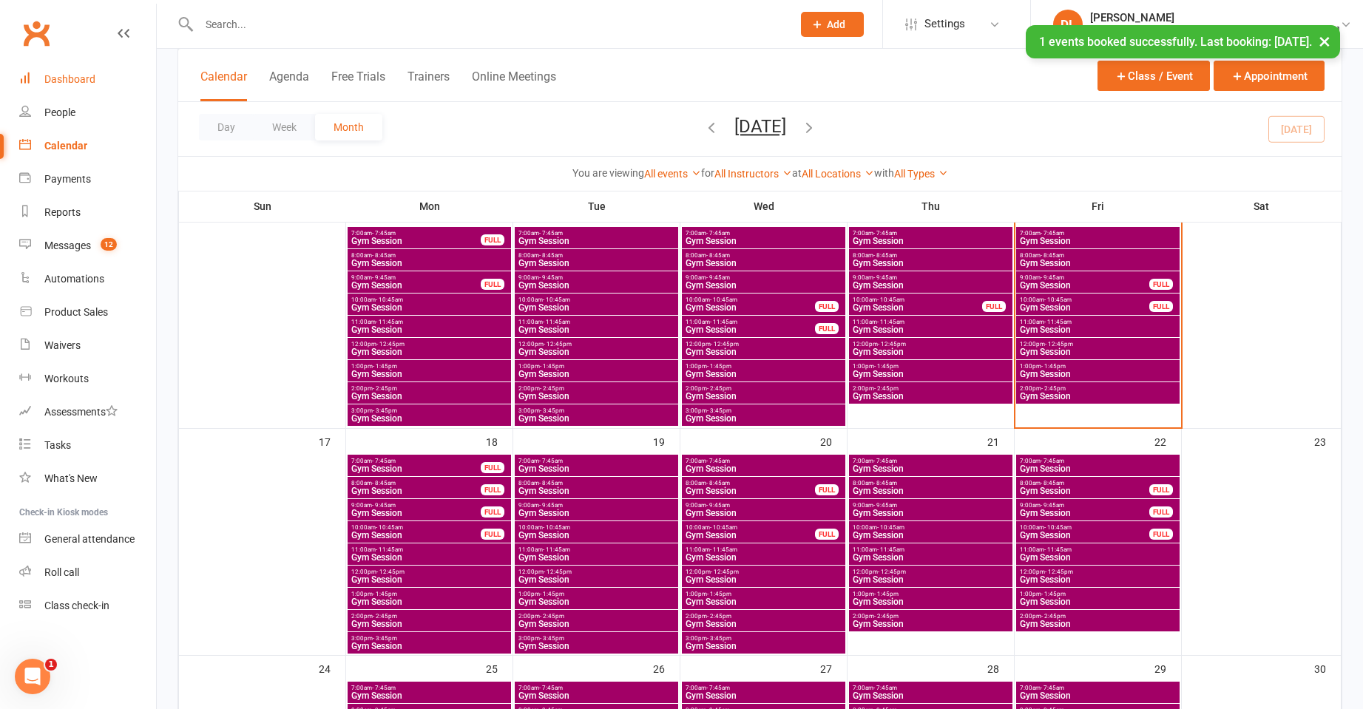
click at [87, 87] on link "Dashboard" at bounding box center [87, 79] width 137 height 33
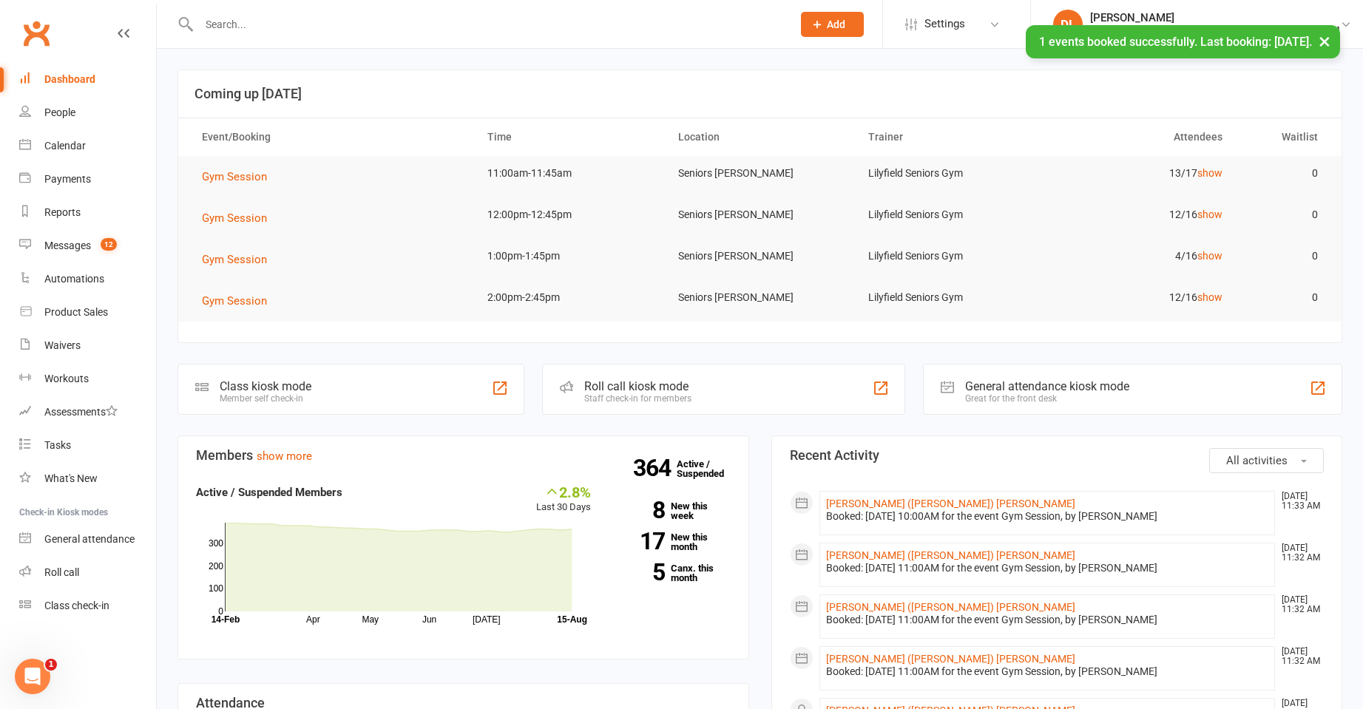
click at [1101, 390] on div "General attendance kiosk mode" at bounding box center [1047, 387] width 164 height 14
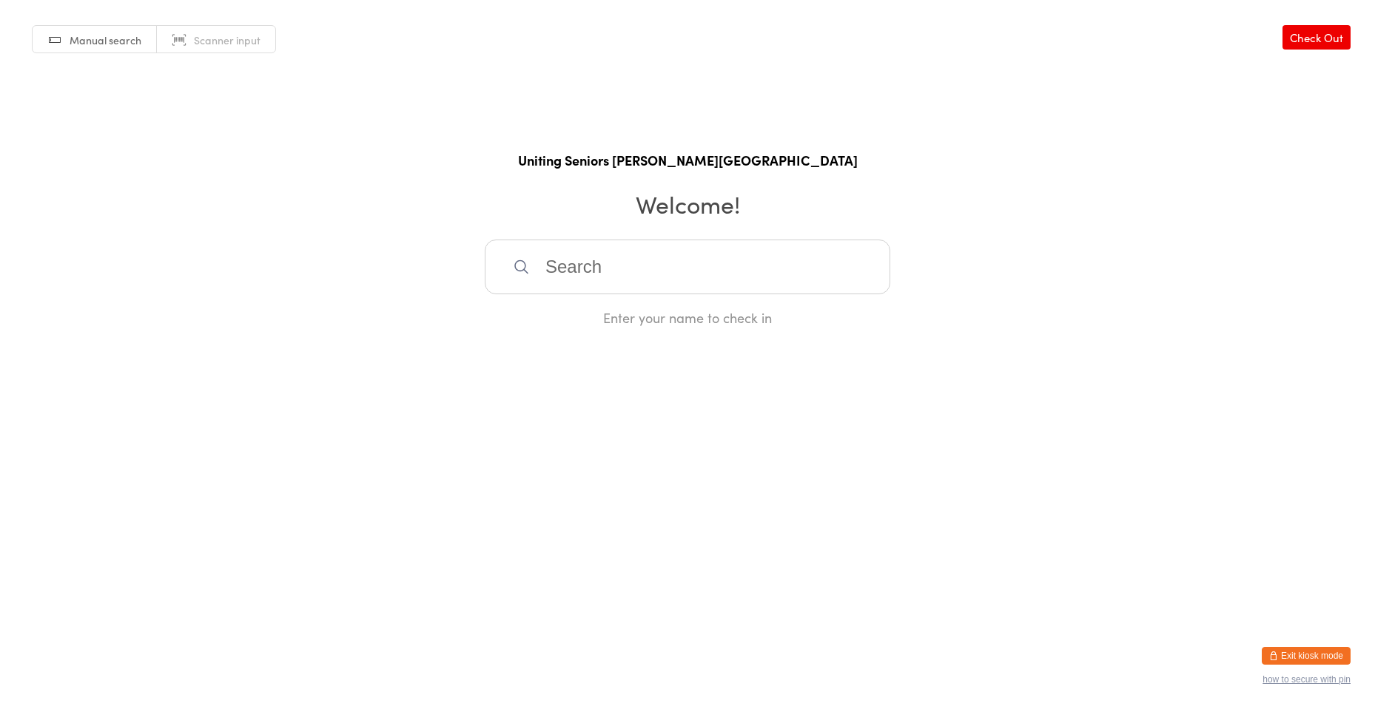
click at [658, 293] on div "Enter your name to check in" at bounding box center [687, 283] width 405 height 87
click at [664, 280] on input "search" at bounding box center [687, 267] width 405 height 55
paste input "Libby) Fry"
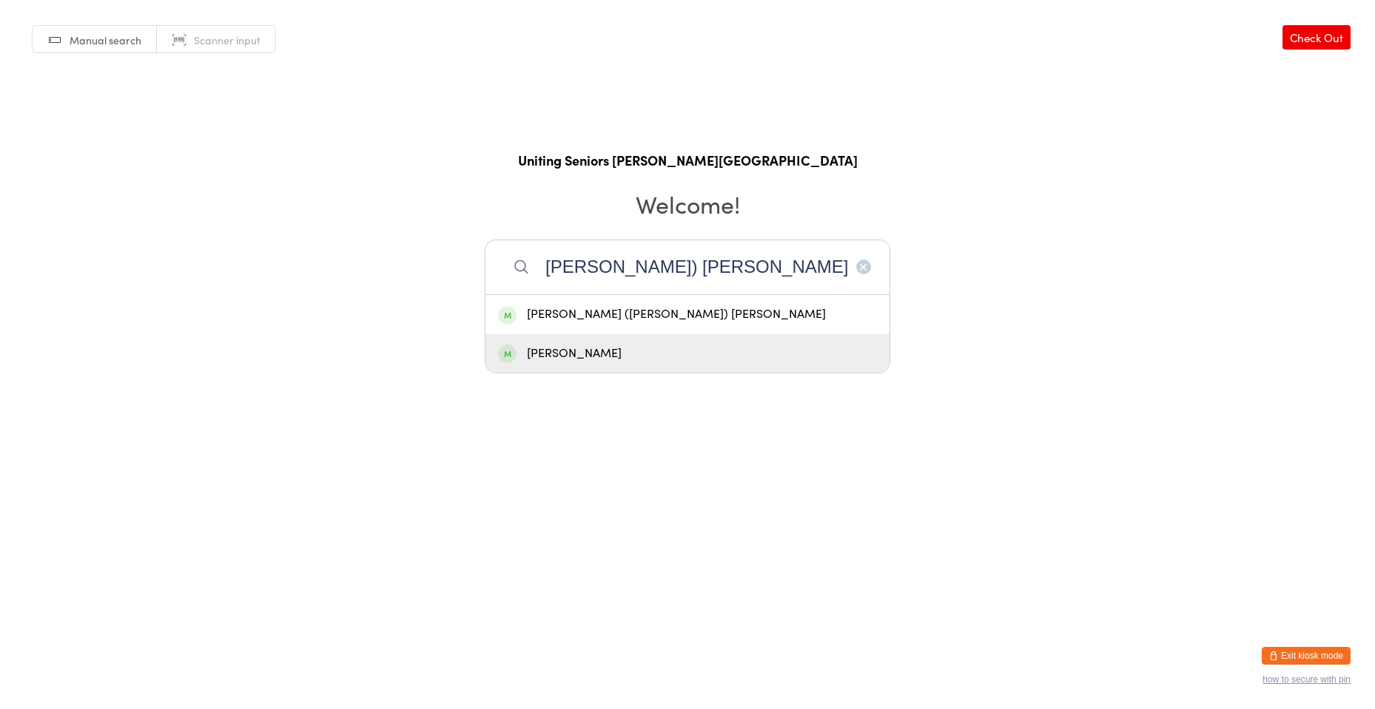
type input "Libby) Fry"
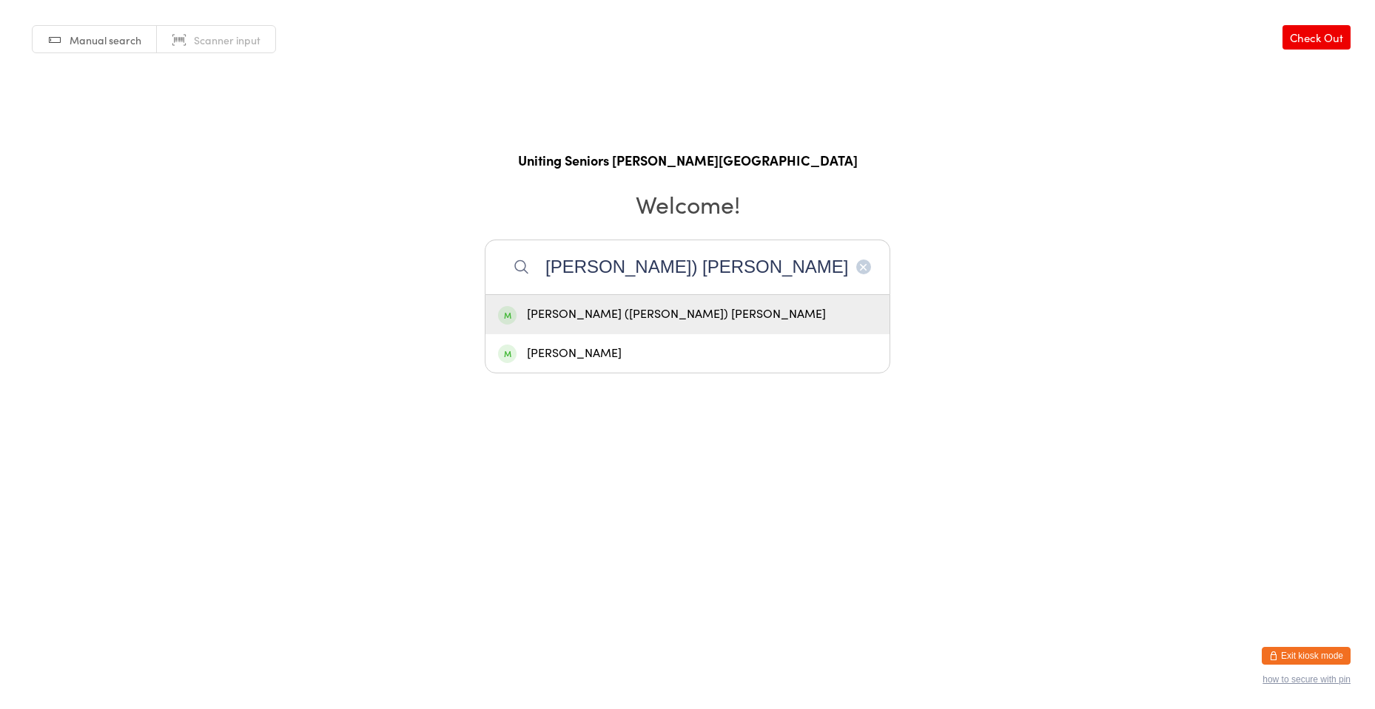
click at [644, 311] on div "[PERSON_NAME] ([PERSON_NAME]) [PERSON_NAME]" at bounding box center [687, 315] width 379 height 20
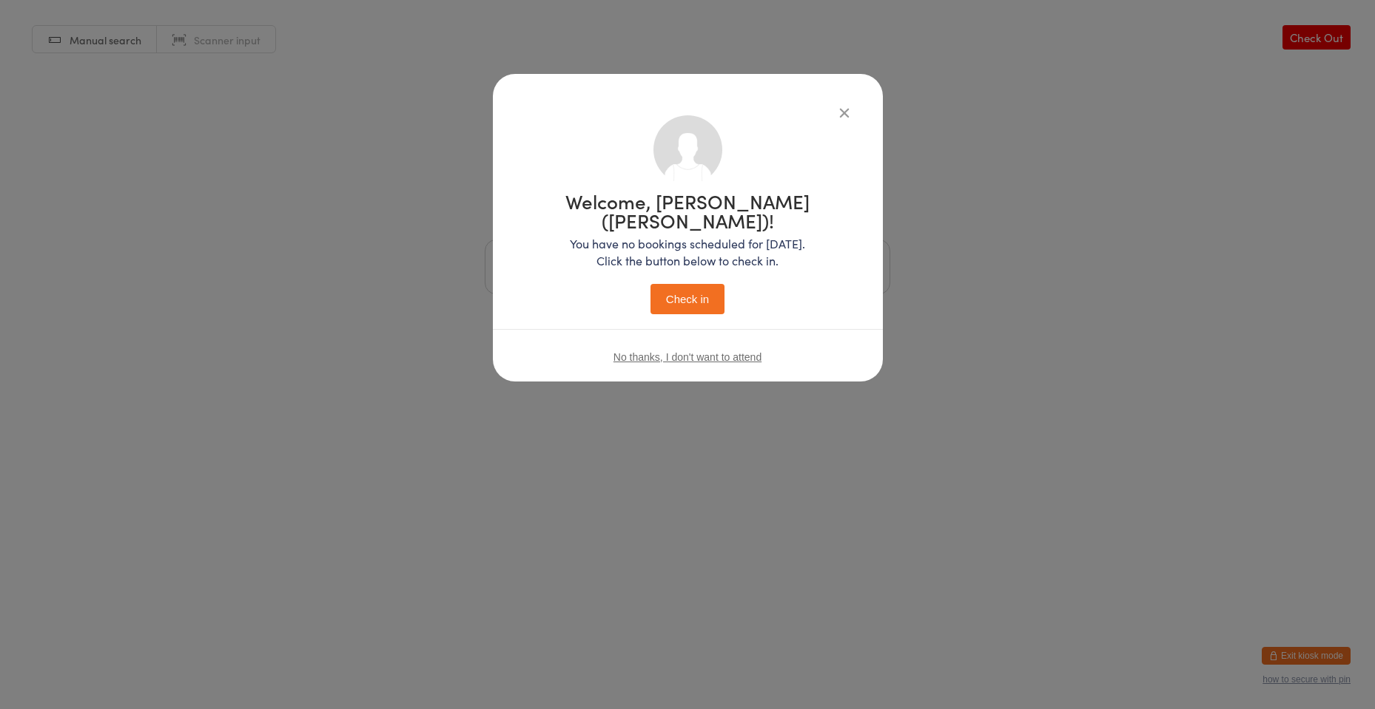
click at [701, 287] on button "Check in" at bounding box center [687, 299] width 74 height 30
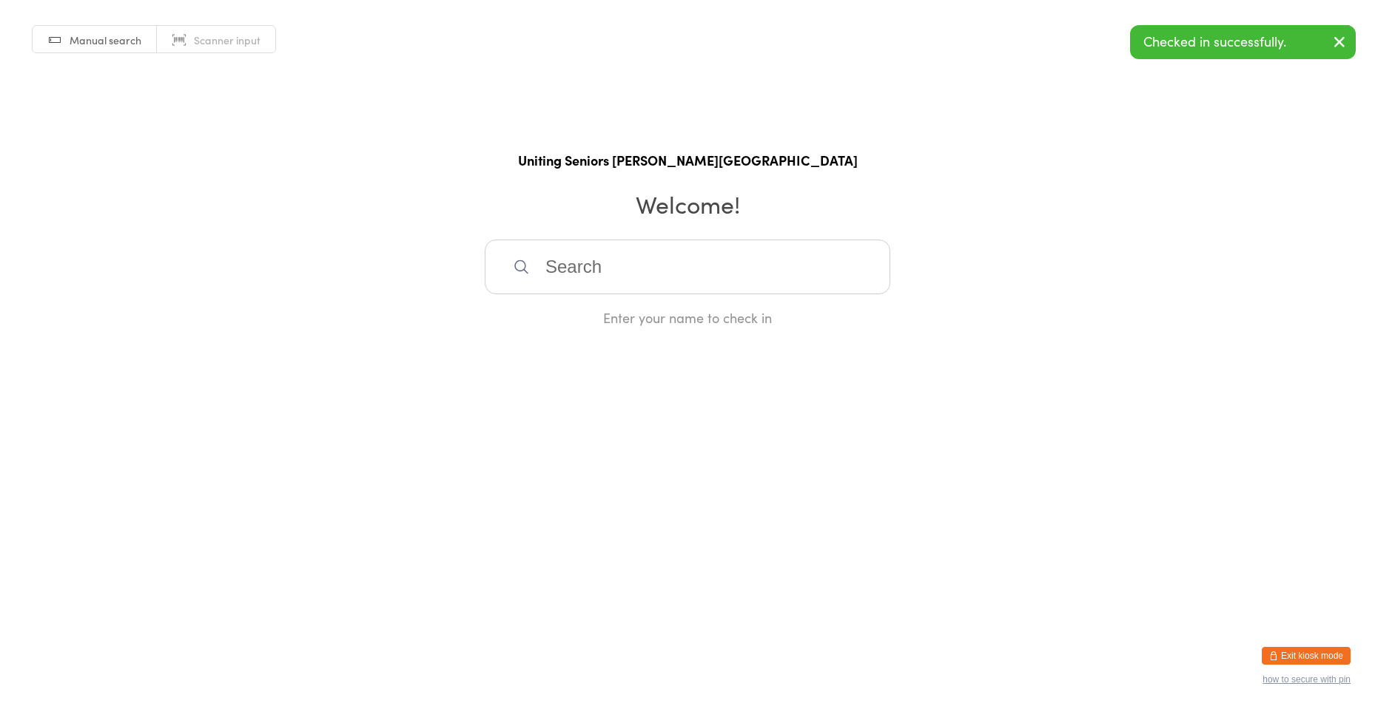
click at [1313, 659] on button "Exit kiosk mode" at bounding box center [1305, 656] width 89 height 18
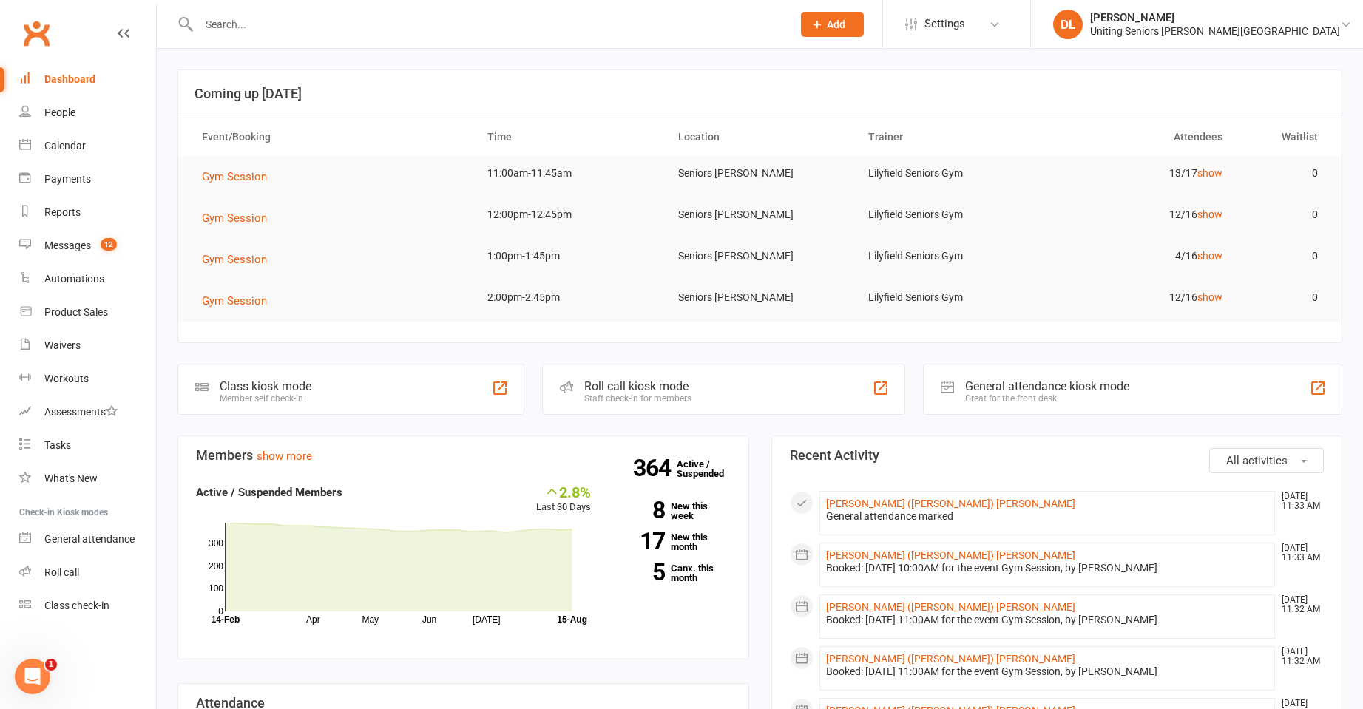
click at [301, 31] on input "text" at bounding box center [488, 24] width 587 height 21
type input "[PERSON_NAME]"
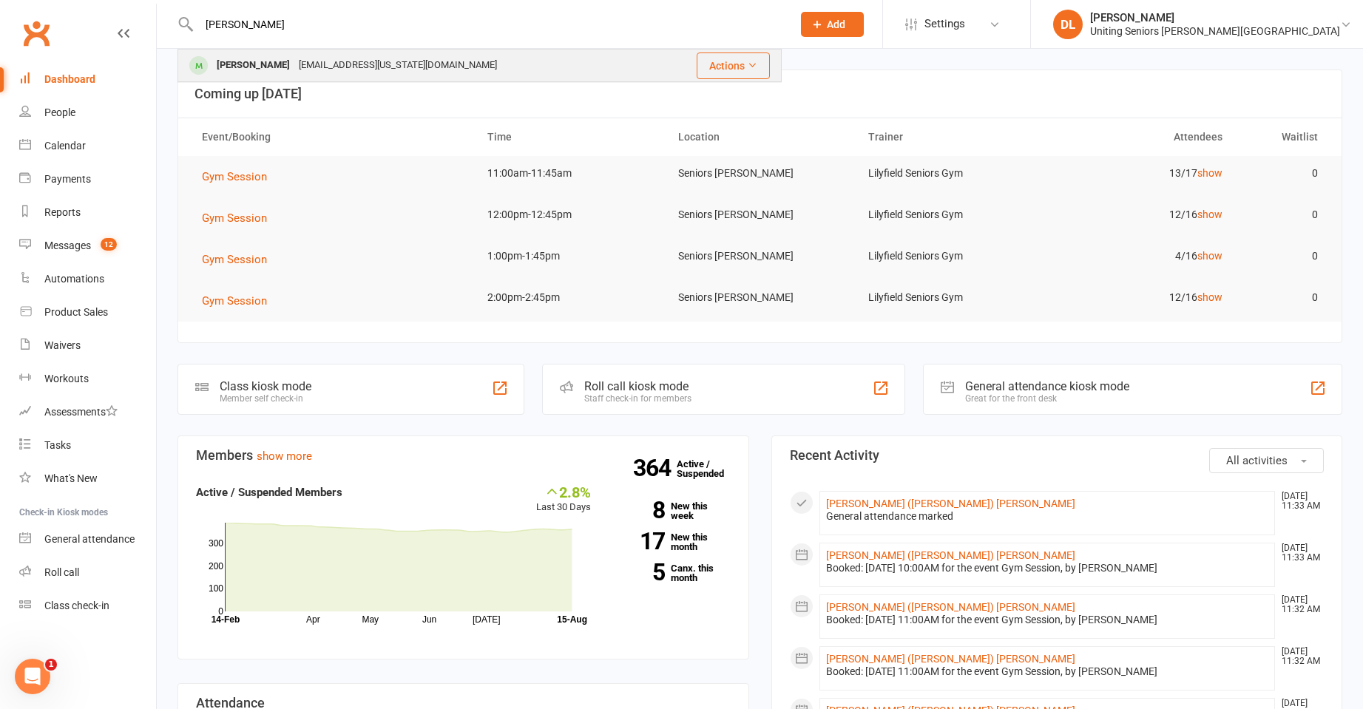
click at [312, 58] on div "[EMAIL_ADDRESS][US_STATE][DOMAIN_NAME]" at bounding box center [397, 65] width 207 height 21
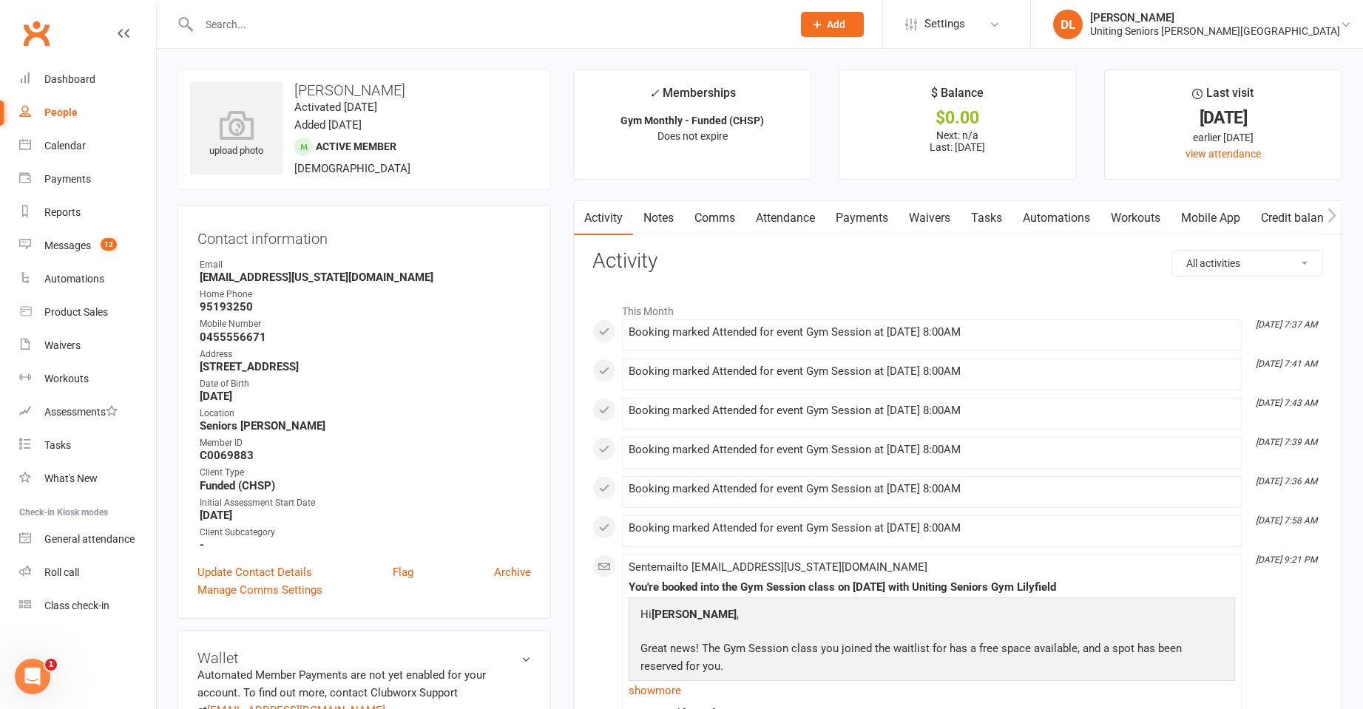
click at [1212, 215] on link "Mobile App" at bounding box center [1211, 218] width 80 height 34
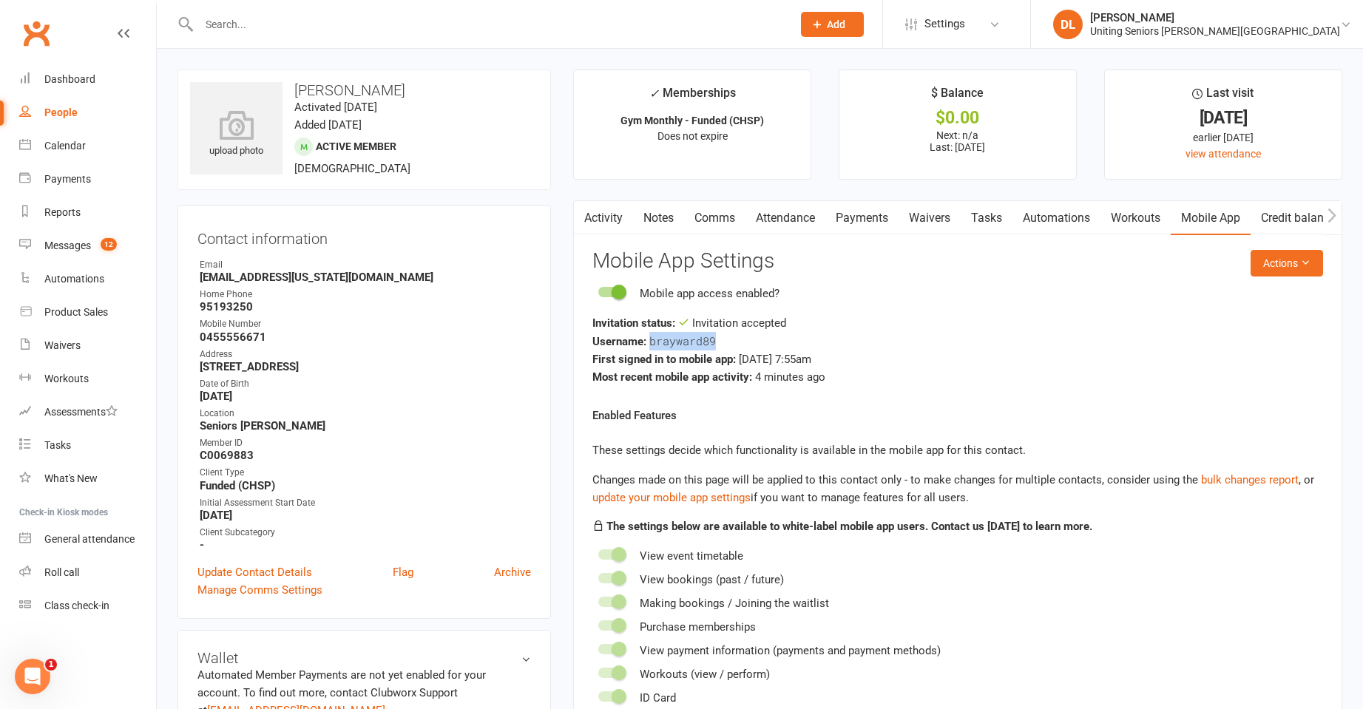
drag, startPoint x: 651, startPoint y: 343, endPoint x: 735, endPoint y: 342, distance: 84.3
click at [735, 342] on div "Username: brayward89" at bounding box center [958, 341] width 731 height 18
click at [736, 340] on div "Username: brayward89" at bounding box center [958, 341] width 731 height 18
